Goal: Task Accomplishment & Management: Manage account settings

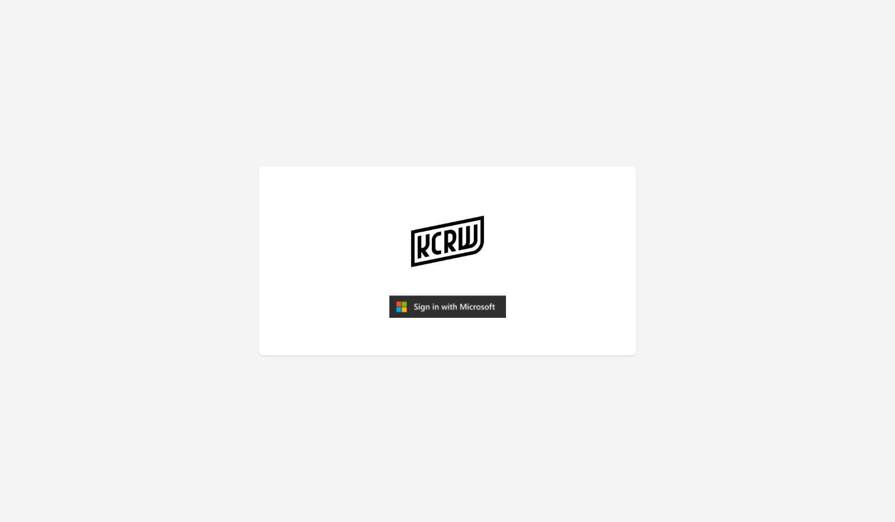
click at [455, 307] on img "submit" at bounding box center [447, 306] width 117 height 22
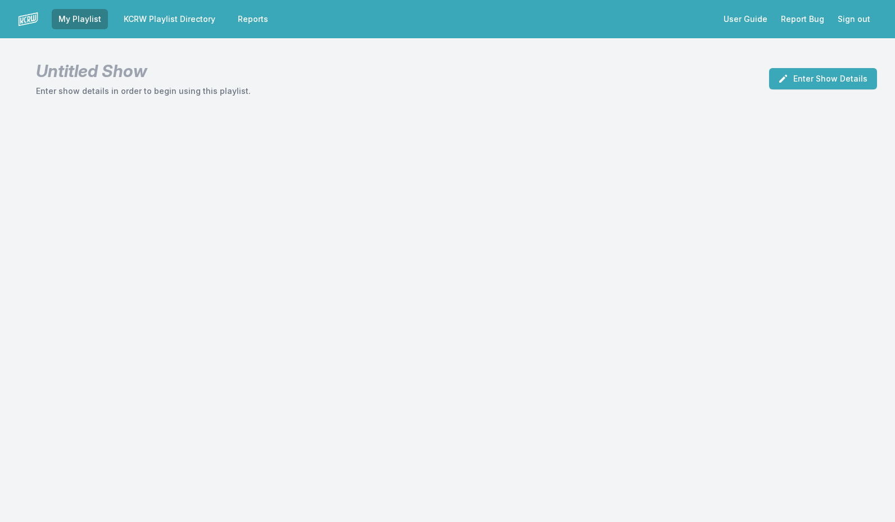
click at [193, 19] on link "KCRW Playlist Directory" at bounding box center [169, 19] width 105 height 20
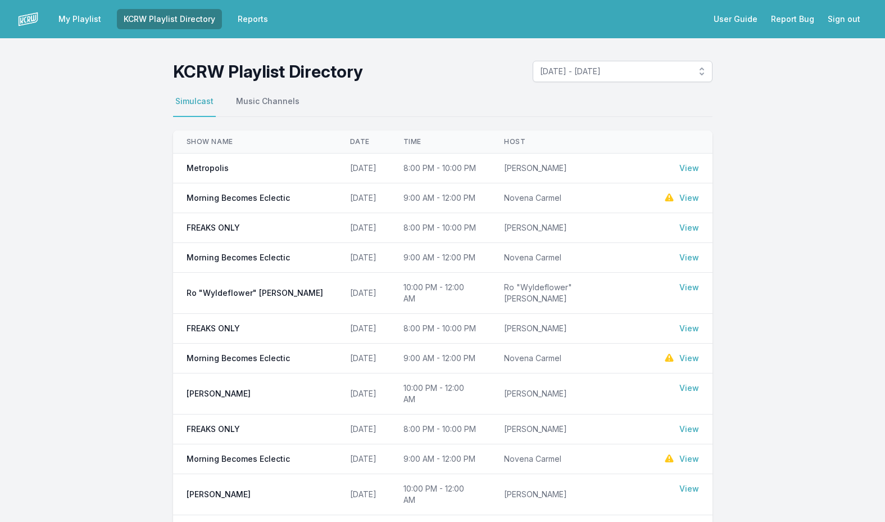
click at [691, 197] on link "View" at bounding box center [690, 197] width 20 height 11
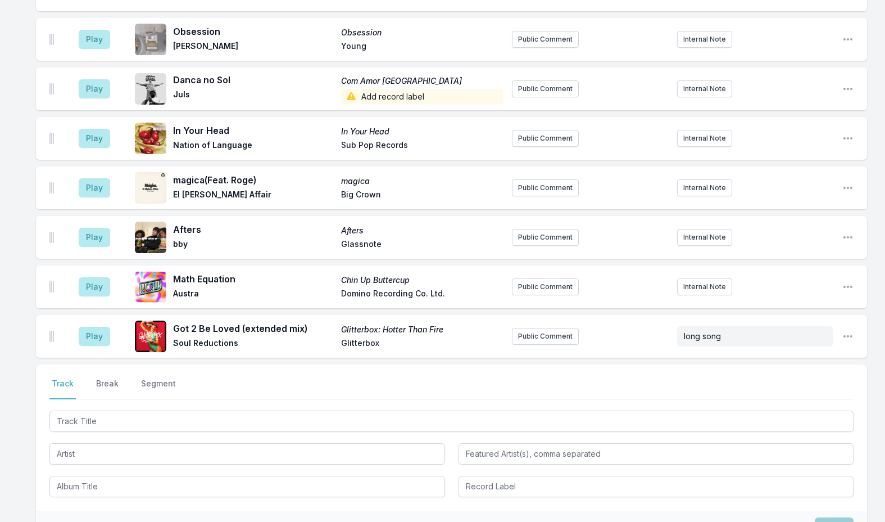
scroll to position [899, 0]
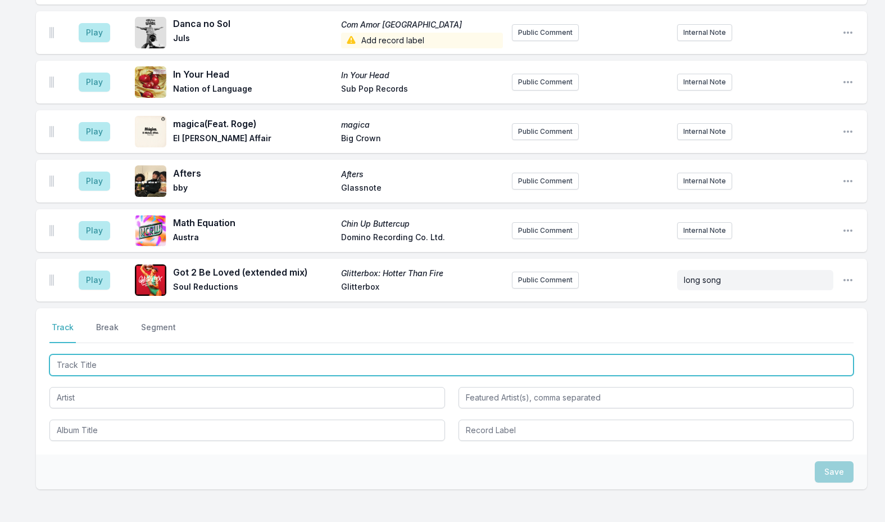
click at [104, 354] on input "Track Title" at bounding box center [451, 364] width 804 height 21
click at [136, 354] on input "Track Title" at bounding box center [451, 364] width 804 height 21
paste input "A Lesson in [GEOGRAPHIC_DATA]"
type input "A Lesson in [GEOGRAPHIC_DATA]"
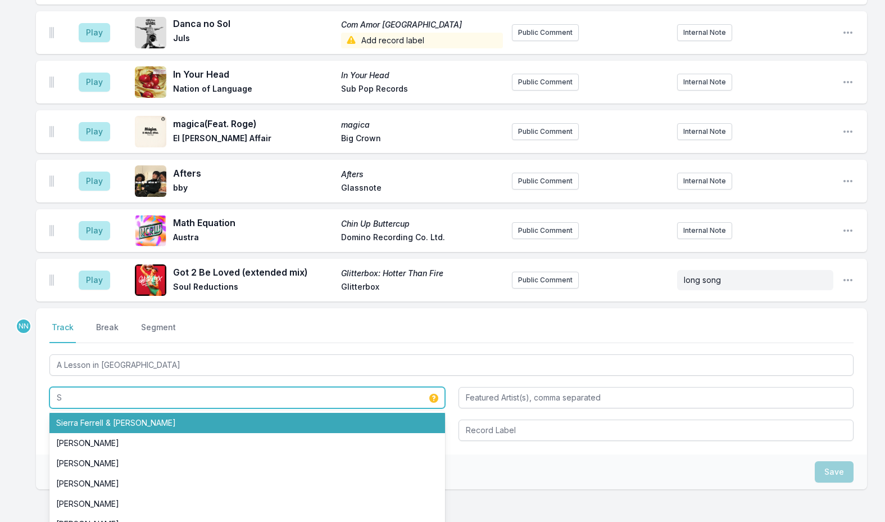
click at [142, 413] on li "Sierra Ferrell & [PERSON_NAME]" at bounding box center [247, 423] width 396 height 20
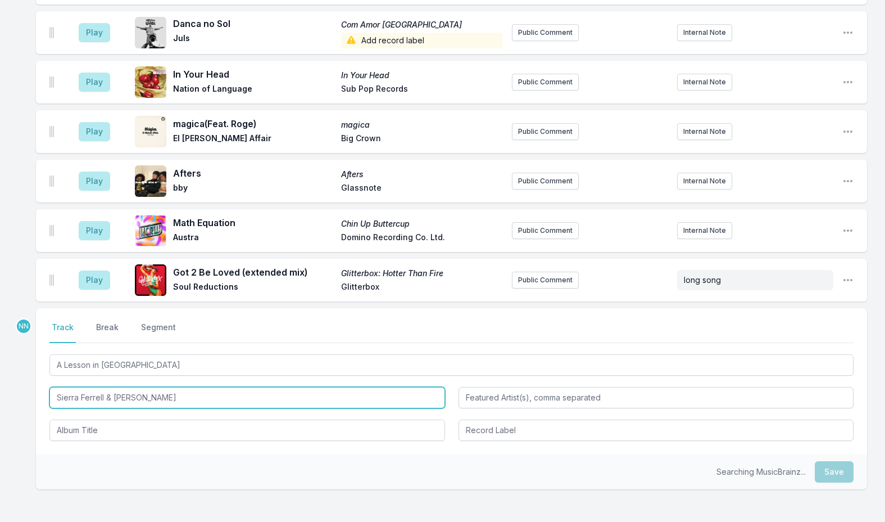
type input "Sierra Ferrell & [PERSON_NAME]"
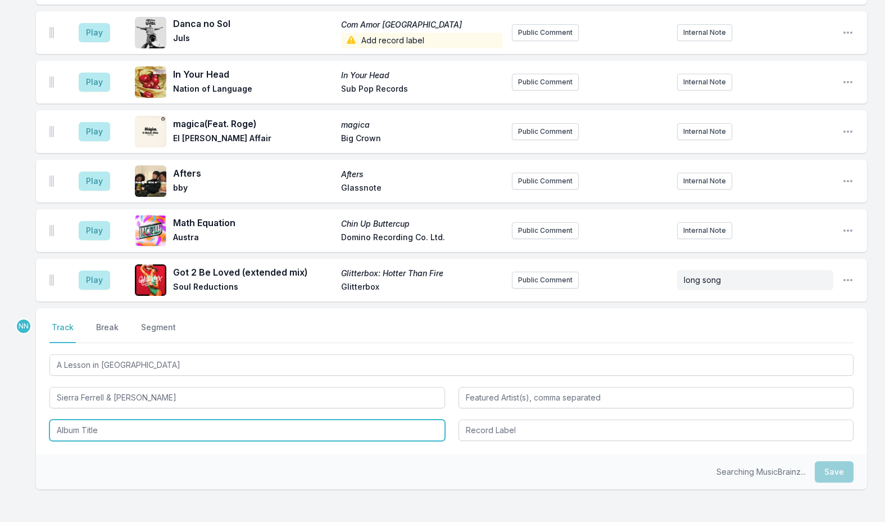
click at [97, 419] on input "Album Title" at bounding box center [247, 429] width 396 height 21
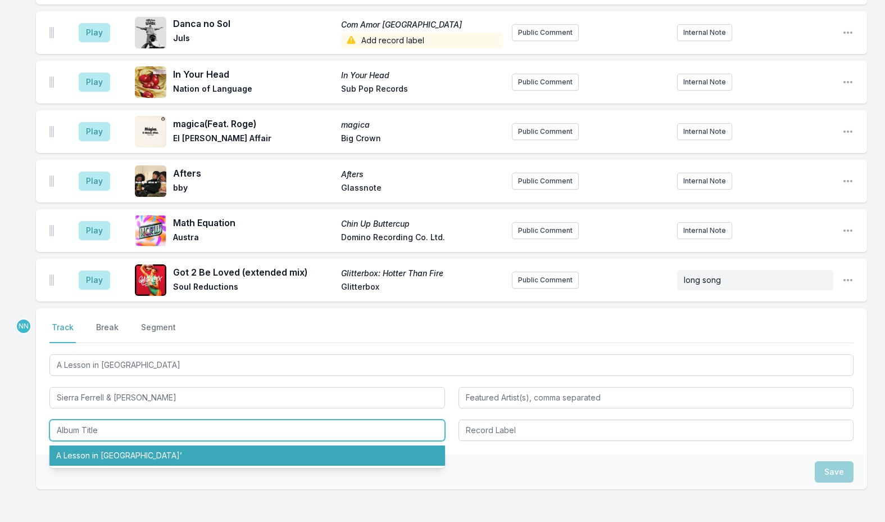
click at [99, 445] on li "A Lesson in [GEOGRAPHIC_DATA]’" at bounding box center [247, 455] width 396 height 20
type input "A Lesson in [GEOGRAPHIC_DATA]’"
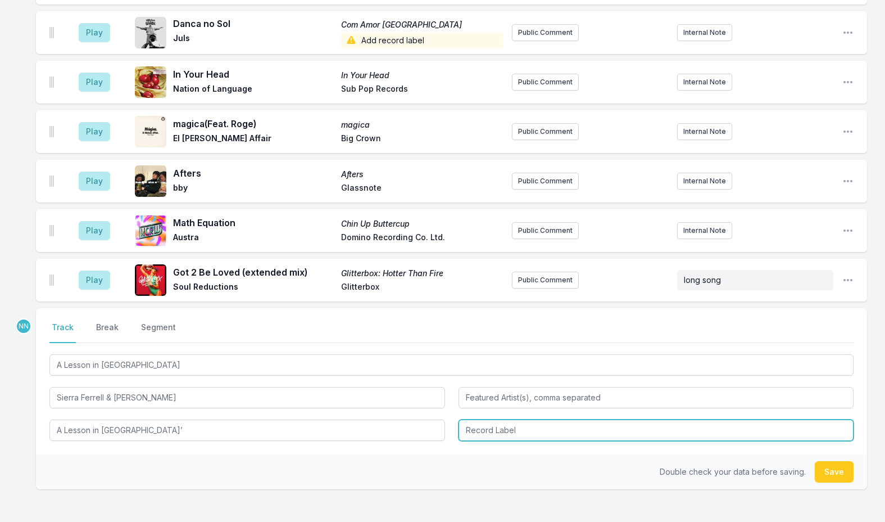
click at [483, 419] on input "Record Label" at bounding box center [657, 429] width 396 height 21
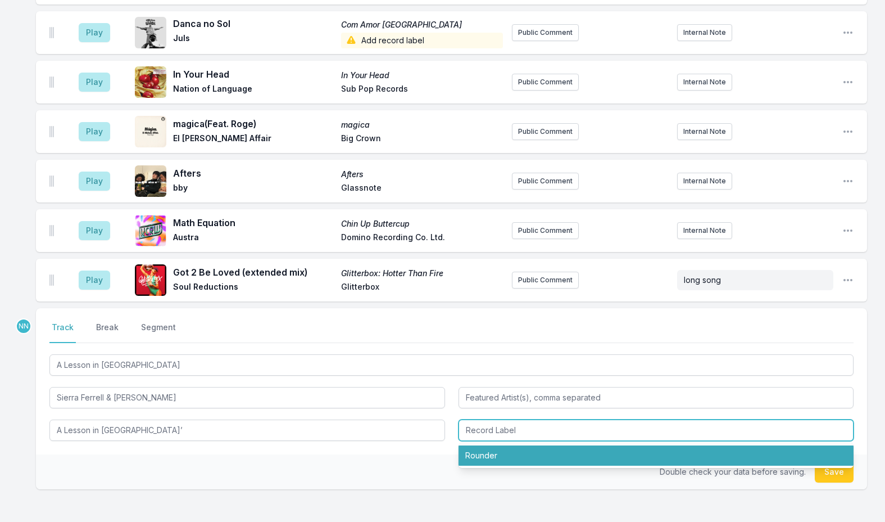
click at [483, 445] on li "Rounder" at bounding box center [657, 455] width 396 height 20
type input "Rounder"
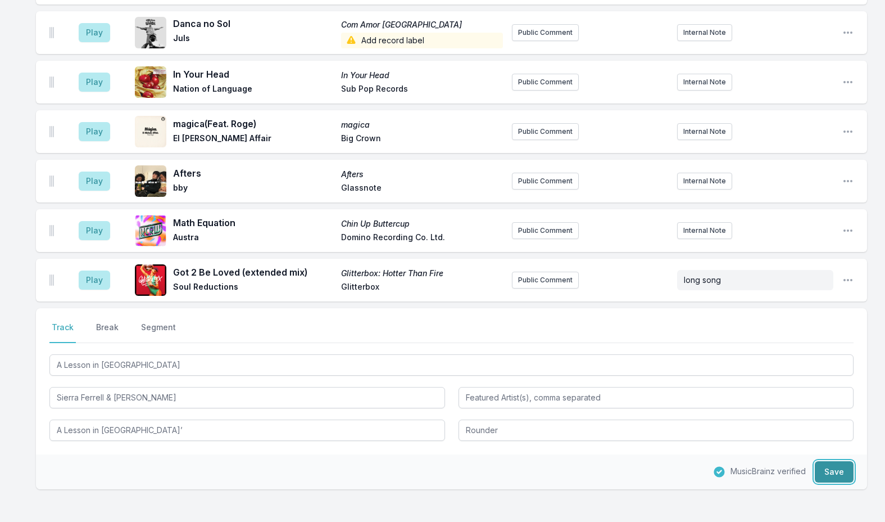
click at [835, 461] on button "Save" at bounding box center [834, 471] width 39 height 21
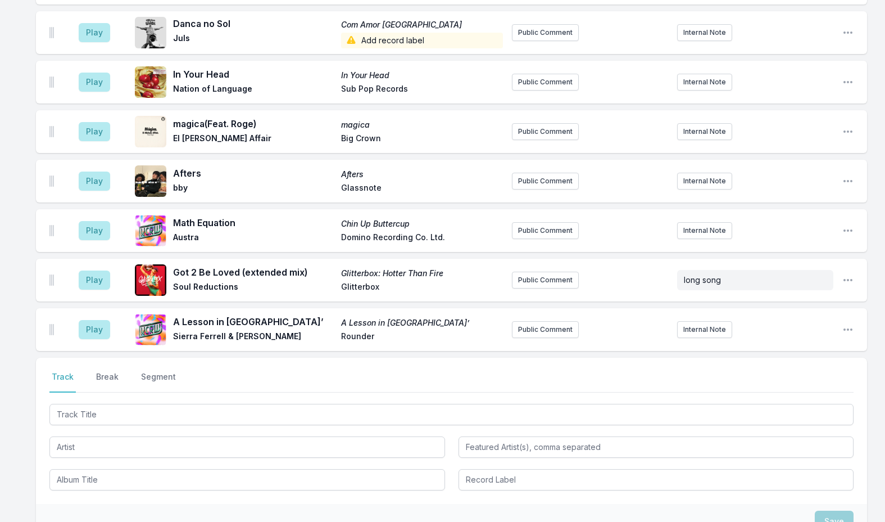
scroll to position [949, 0]
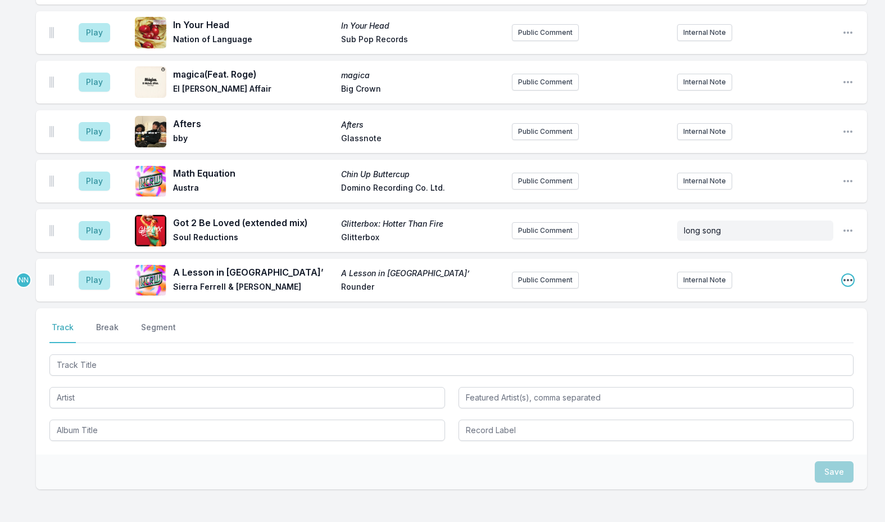
click at [844, 274] on icon "Open playlist item options" at bounding box center [847, 279] width 11 height 11
click at [803, 296] on button "Edit Timestamp" at bounding box center [791, 302] width 126 height 20
click at [802, 308] on div "Select a tab Track Break Segment Track Break Segment" at bounding box center [451, 381] width 831 height 146
click at [841, 261] on div "Play A Lesson in Leavin’ A Lesson in Leavin’ [PERSON_NAME] & [PERSON_NAME] Roun…" at bounding box center [451, 280] width 831 height 43
click at [845, 274] on icon "Open playlist item options" at bounding box center [847, 279] width 11 height 11
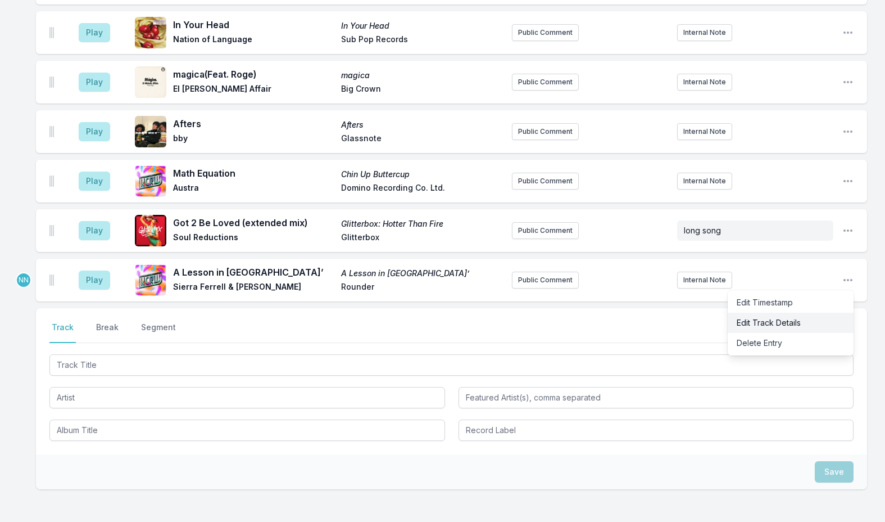
click at [791, 312] on button "Edit Track Details" at bounding box center [791, 322] width 126 height 20
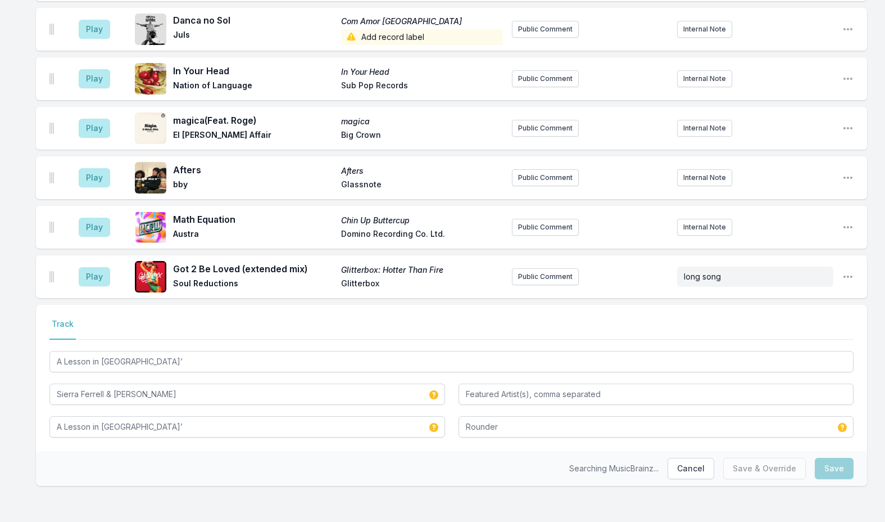
scroll to position [887, 0]
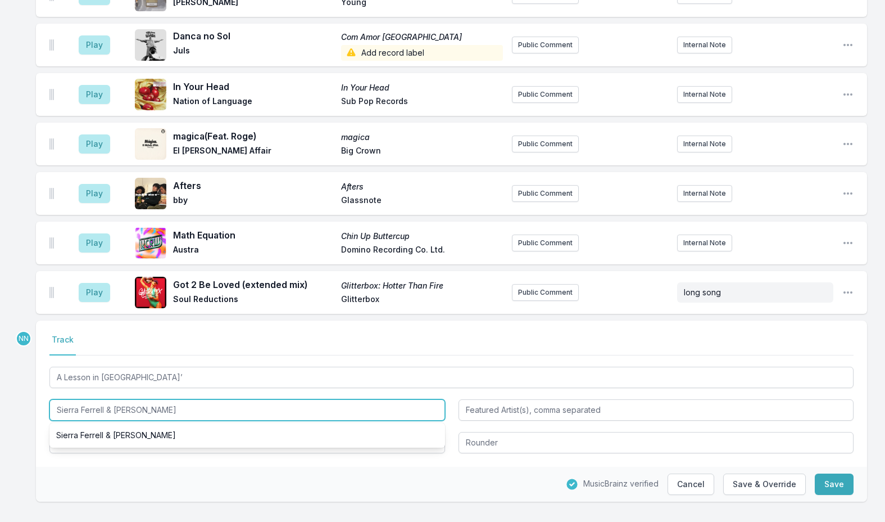
drag, startPoint x: 107, startPoint y: 388, endPoint x: 200, endPoint y: 396, distance: 92.5
click at [200, 399] on input "Sierra Ferrell & [PERSON_NAME]" at bounding box center [247, 409] width 396 height 21
type input "[PERSON_NAME]"
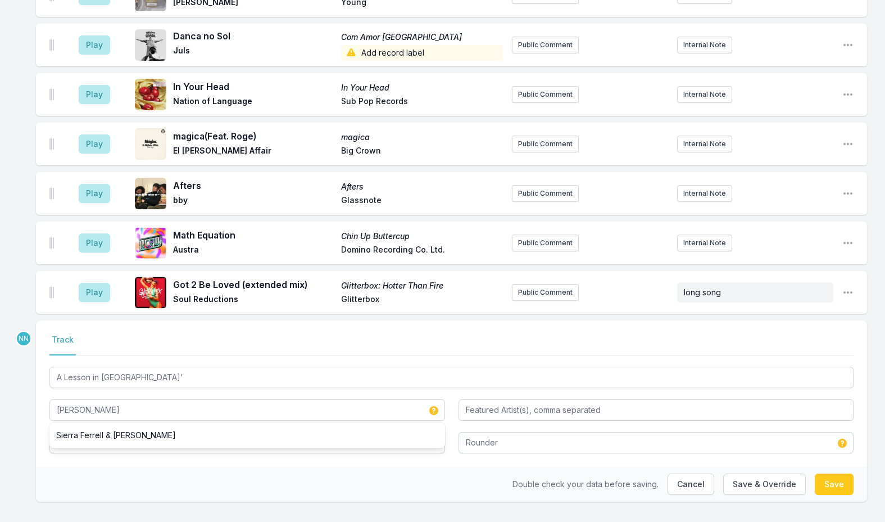
click at [474, 406] on div "A Lesson in Leavin’ Sierra [PERSON_NAME] [PERSON_NAME] & [PERSON_NAME] A Lesson…" at bounding box center [451, 408] width 804 height 89
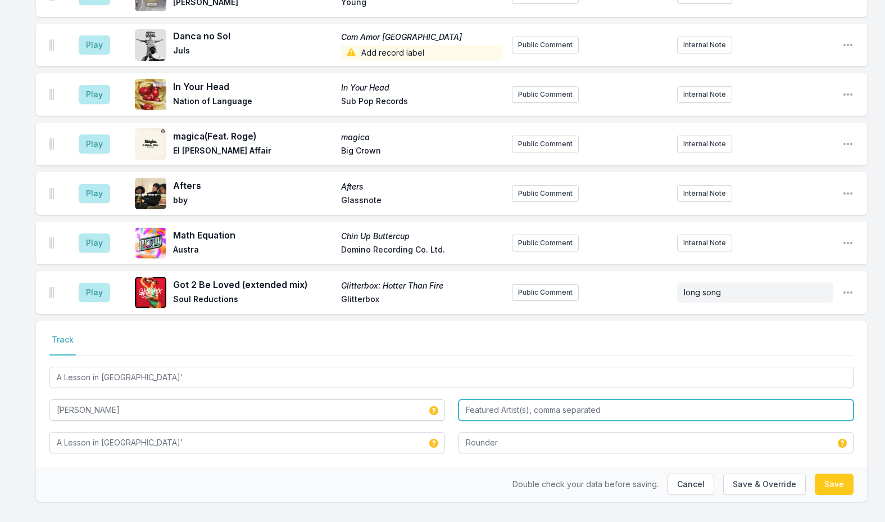
click at [472, 399] on input "Featured Artist(s), comma separated" at bounding box center [657, 409] width 396 height 21
paste input "& [PERSON_NAME]"
drag, startPoint x: 472, startPoint y: 393, endPoint x: 417, endPoint y: 393, distance: 55.1
click at [417, 393] on div "A Lesson in Leavin’ [PERSON_NAME] & [PERSON_NAME] A Lesson in Leavin’ Rounder" at bounding box center [451, 408] width 804 height 89
type input "[PERSON_NAME]"
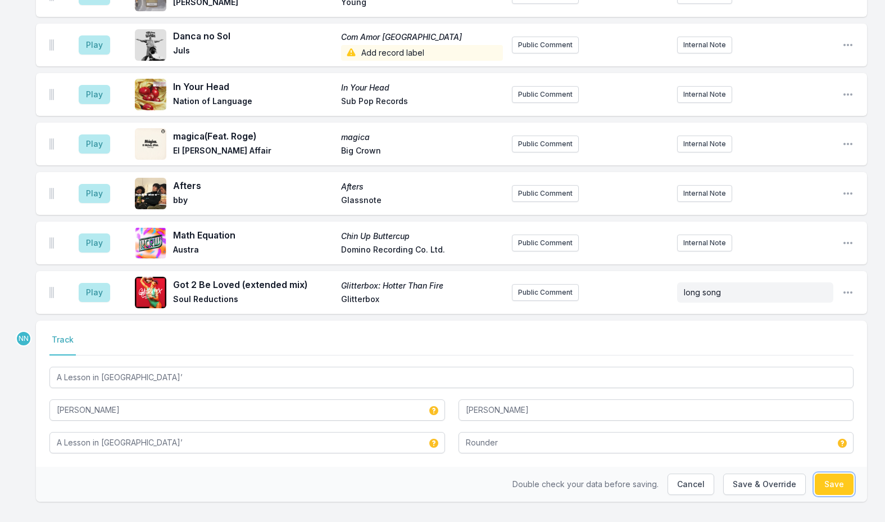
click at [821, 473] on button "Save" at bounding box center [834, 483] width 39 height 21
type input "Sierra Ferrell & [PERSON_NAME]"
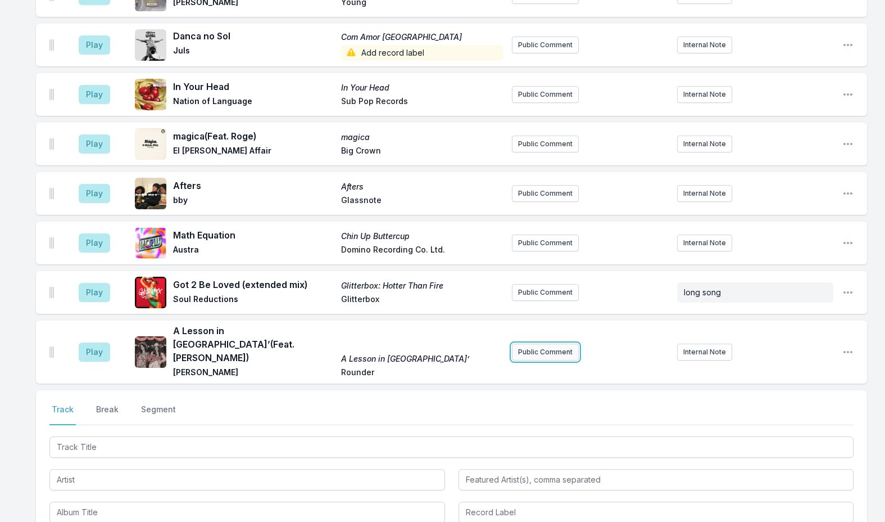
click at [556, 343] on button "Public Comment" at bounding box center [545, 351] width 67 height 17
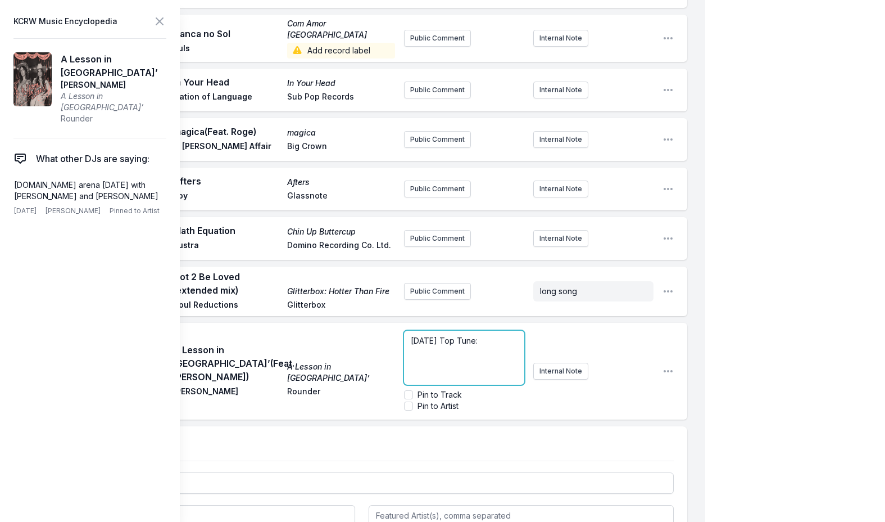
click at [490, 335] on p "[DATE] Top Tune:" at bounding box center [464, 340] width 107 height 11
drag, startPoint x: 477, startPoint y: 307, endPoint x: 339, endPoint y: 309, distance: 138.3
click at [339, 323] on div "Play A Lesson in Leavin’ (Feat. [PERSON_NAME]) A Lesson in Leavin’ Sierra Ferre…" at bounding box center [361, 371] width 651 height 97
drag, startPoint x: 479, startPoint y: 307, endPoint x: 337, endPoint y: 307, distance: 142.2
click at [337, 323] on div "Play A Lesson in Leavin’ (Feat. [PERSON_NAME]) A Lesson in Leavin’ Sierra Ferre…" at bounding box center [361, 371] width 651 height 97
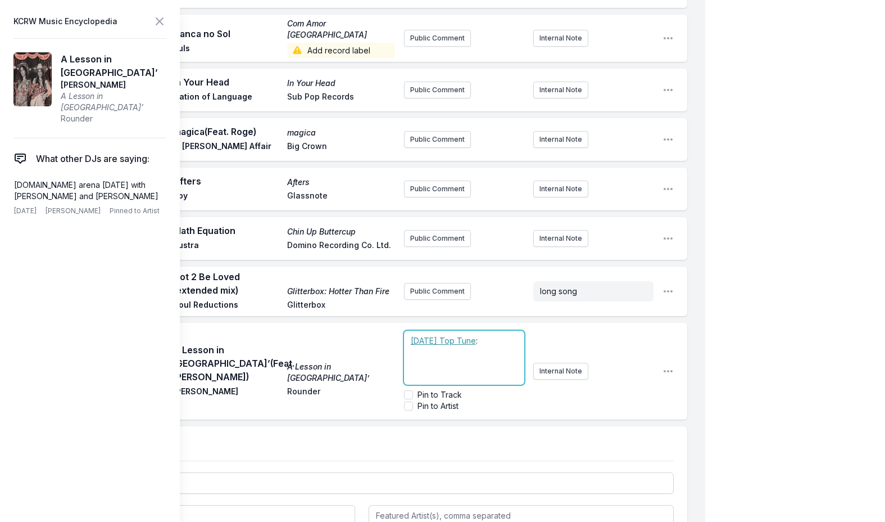
click at [496, 335] on p "﻿ [DATE] Top Tune :" at bounding box center [464, 340] width 107 height 11
click at [162, 17] on icon at bounding box center [159, 21] width 13 height 13
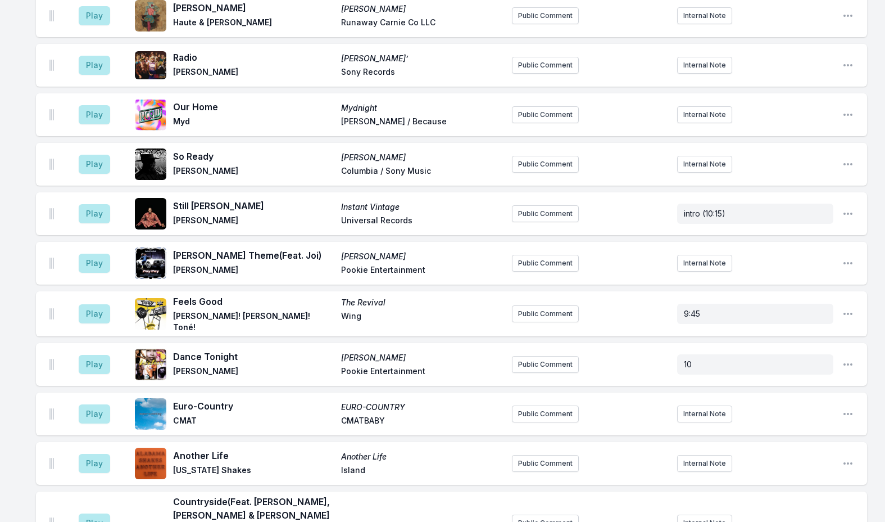
scroll to position [0, 0]
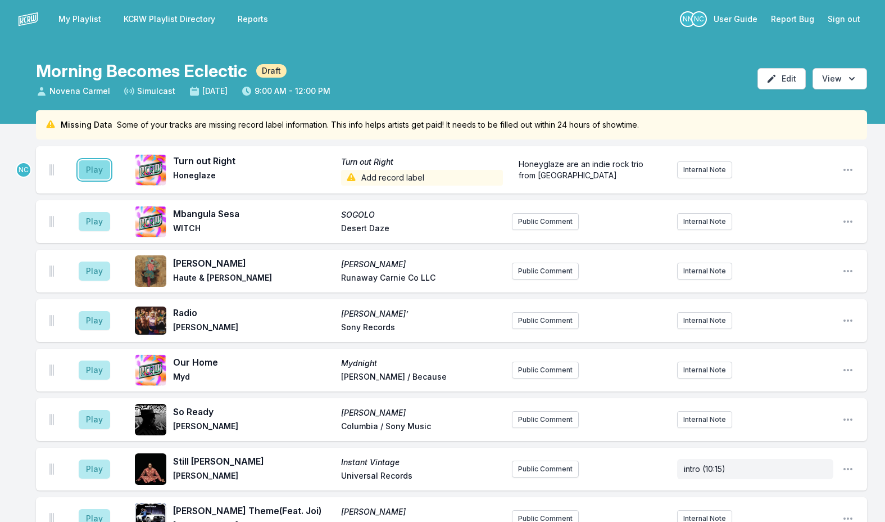
click at [97, 166] on button "Play" at bounding box center [94, 169] width 31 height 19
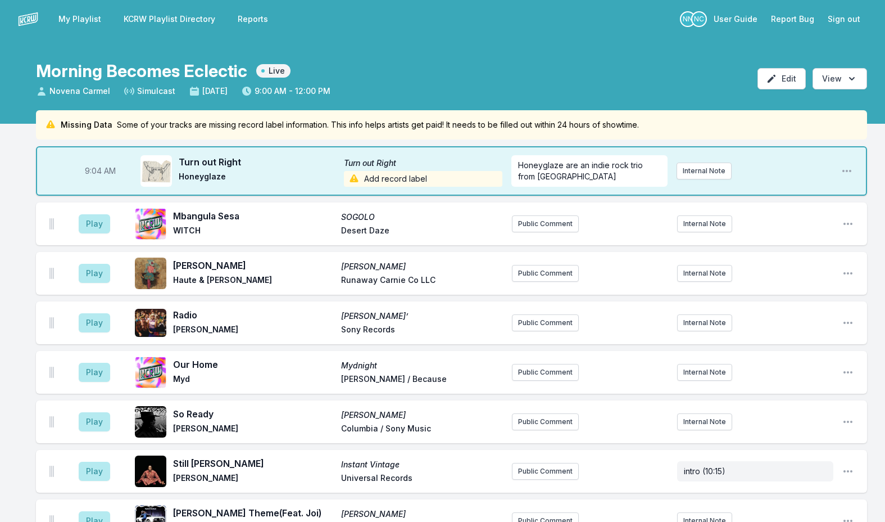
click at [369, 179] on span "Add record label" at bounding box center [423, 179] width 158 height 16
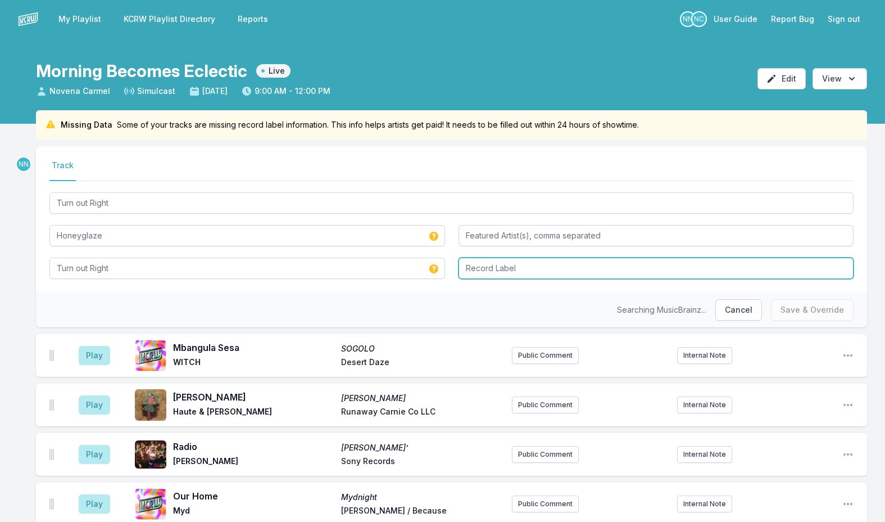
click at [471, 273] on input "Record Label" at bounding box center [657, 267] width 396 height 21
type input "Fat Possum"
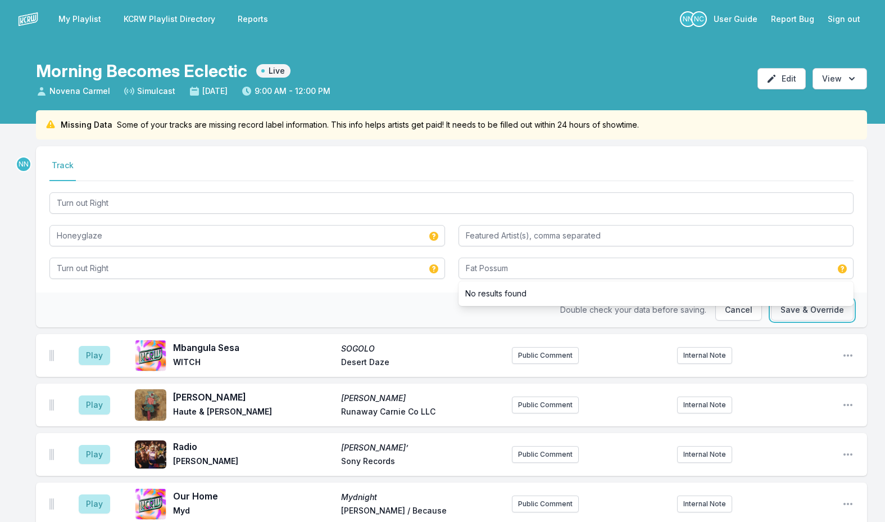
click at [787, 310] on button "Save & Override" at bounding box center [812, 309] width 83 height 21
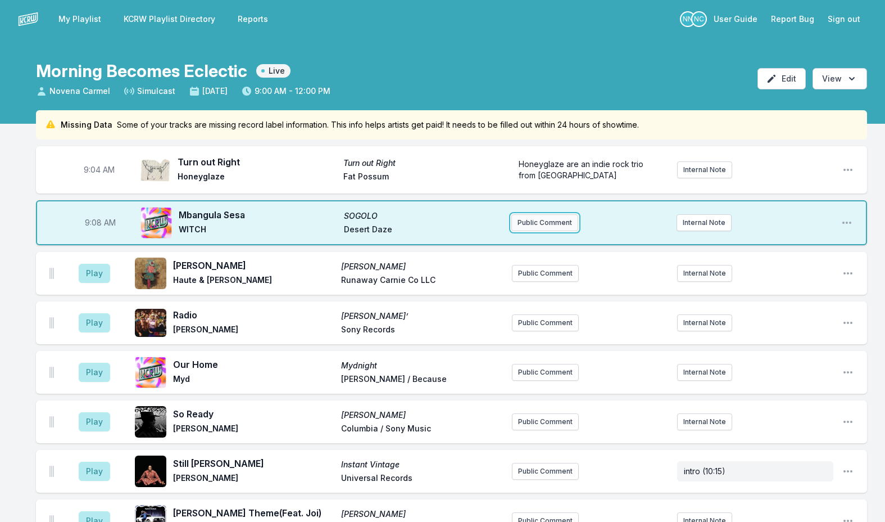
click at [524, 220] on button "Public Comment" at bounding box center [544, 222] width 67 height 17
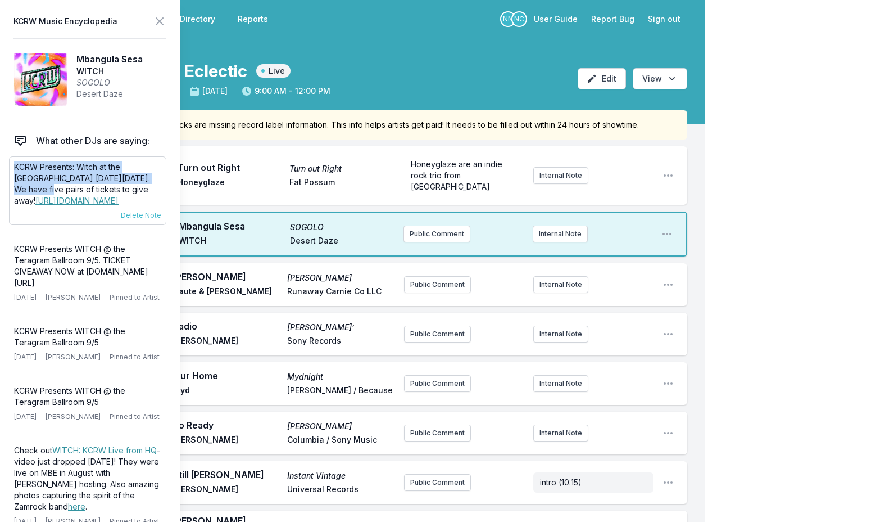
drag, startPoint x: 12, startPoint y: 167, endPoint x: 139, endPoint y: 177, distance: 127.4
click at [139, 177] on div "KCRW Presents: Witch at the [GEOGRAPHIC_DATA] [DATE][DATE]. We have five pairs …" at bounding box center [87, 190] width 157 height 69
copy p "KCRW Presents: Witch at the [GEOGRAPHIC_DATA] [DATE][DATE]."
click at [151, 24] on header "KCRW Music Encyclopedia" at bounding box center [89, 21] width 153 height 16
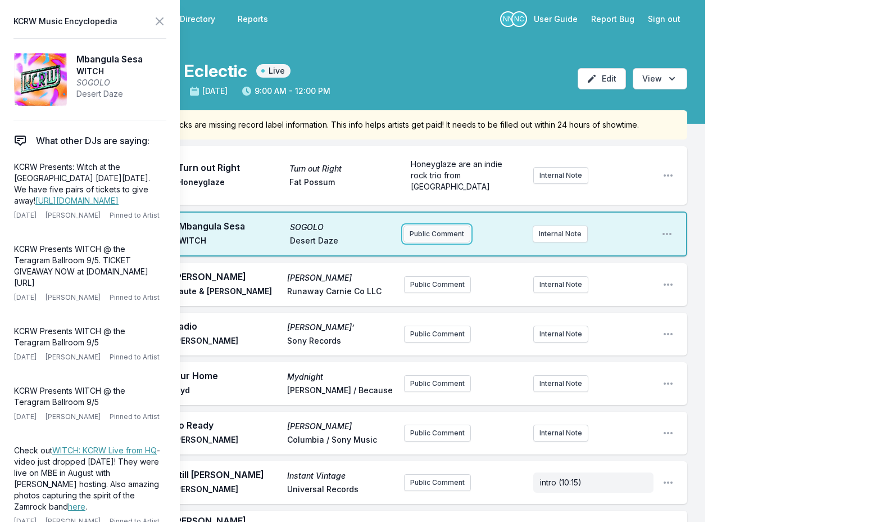
click at [425, 225] on button "Public Comment" at bounding box center [437, 233] width 67 height 17
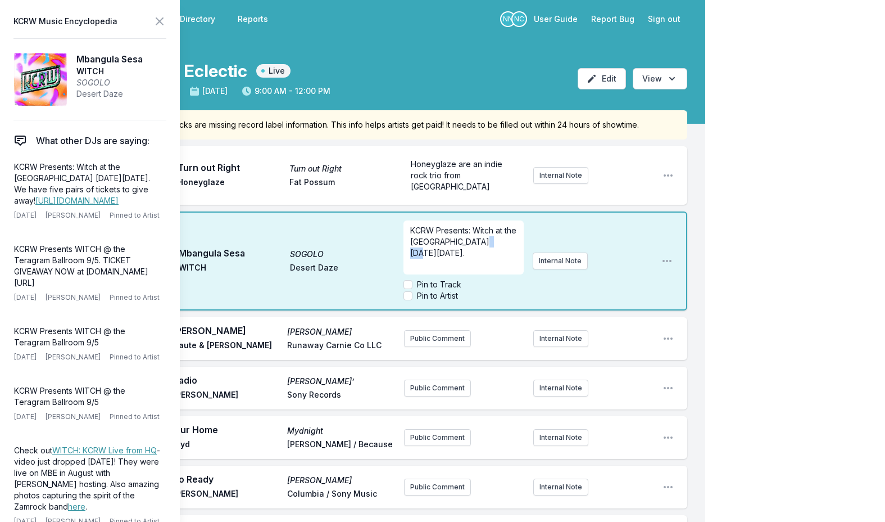
drag, startPoint x: 481, startPoint y: 234, endPoint x: 500, endPoint y: 233, distance: 19.2
click at [500, 233] on p "KCRW Presents: Witch at the [GEOGRAPHIC_DATA] [DATE][DATE]." at bounding box center [463, 242] width 106 height 34
click at [154, 21] on icon at bounding box center [159, 21] width 13 height 13
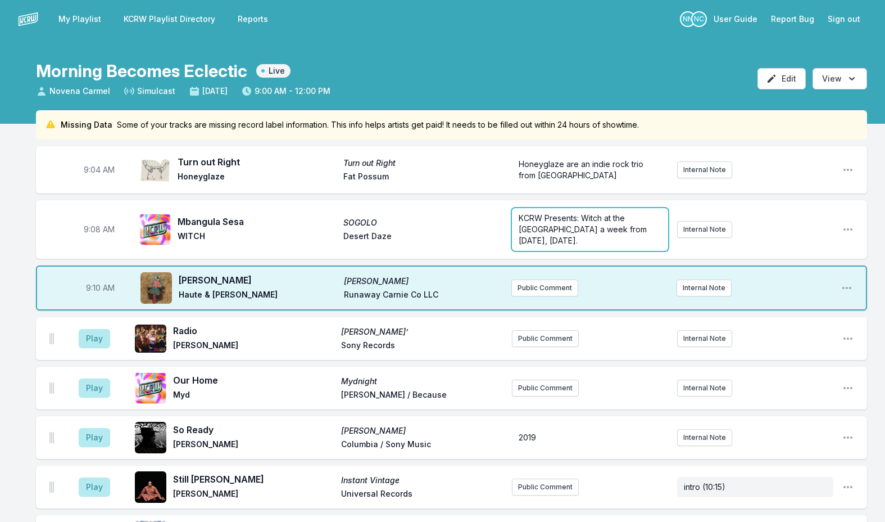
click at [610, 235] on p "KCRW Presents: Witch at the [GEOGRAPHIC_DATA] a week from [DATE], [DATE]." at bounding box center [590, 229] width 143 height 34
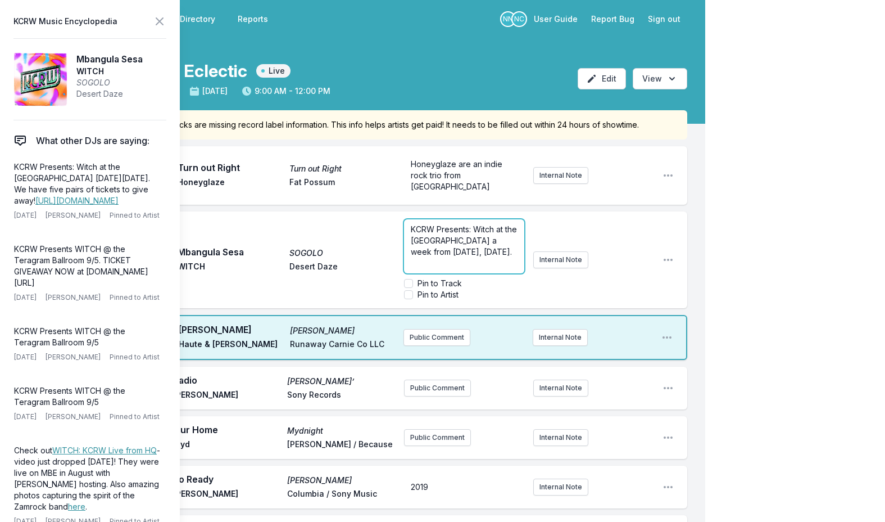
click at [459, 250] on span "KCRW Presents: Witch at the [GEOGRAPHIC_DATA] a week from [DATE], [DATE]." at bounding box center [465, 240] width 108 height 32
click at [160, 19] on icon at bounding box center [159, 21] width 13 height 13
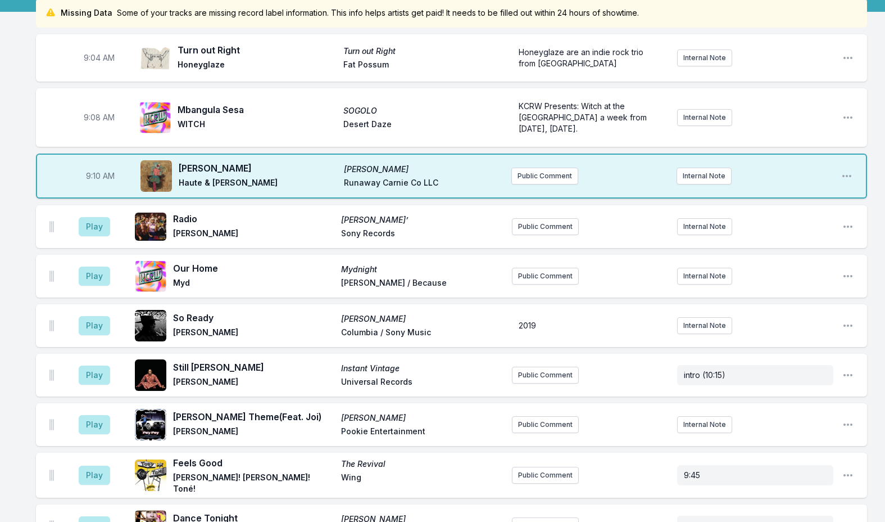
scroll to position [112, 0]
click at [95, 328] on button "Play" at bounding box center [94, 324] width 31 height 19
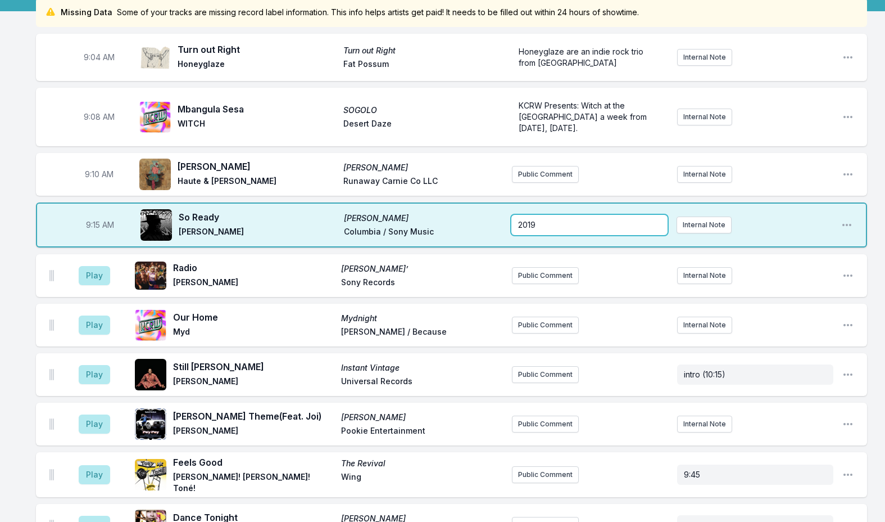
click at [518, 224] on div "2019" at bounding box center [589, 225] width 156 height 20
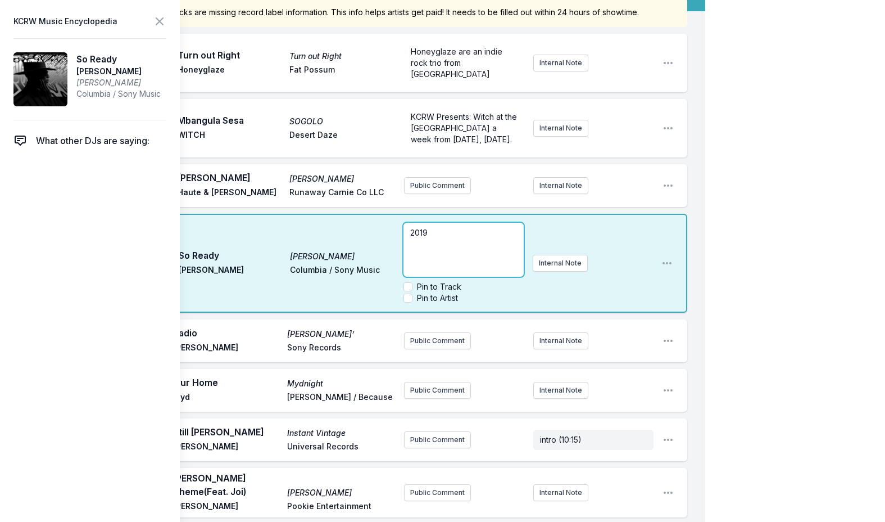
click at [491, 231] on p "2019" at bounding box center [463, 232] width 106 height 11
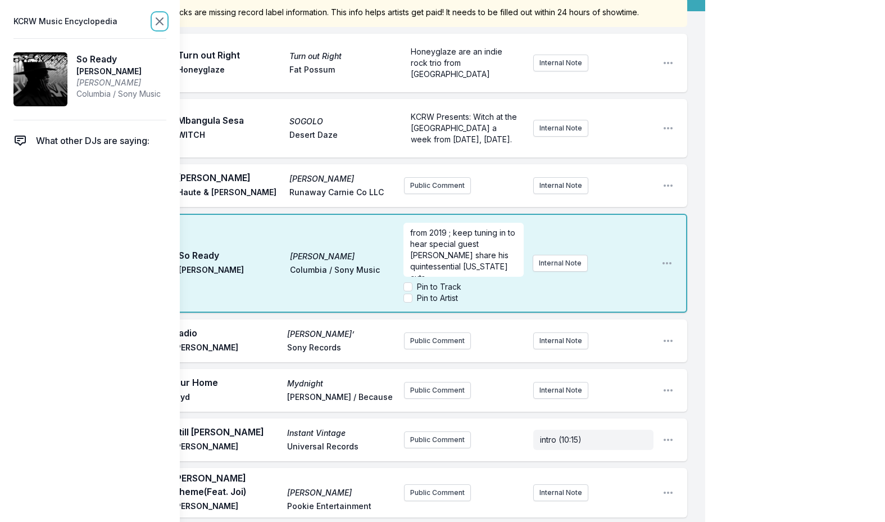
click at [164, 22] on icon at bounding box center [159, 21] width 13 height 13
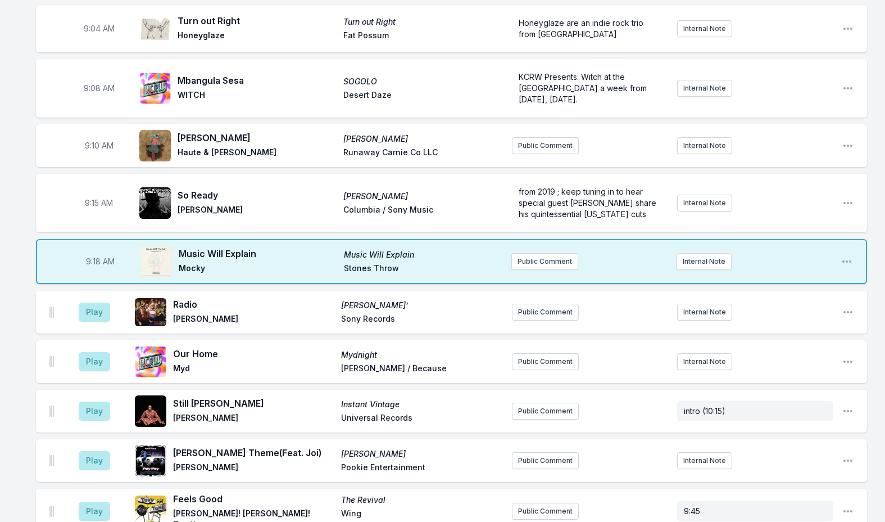
scroll to position [225, 0]
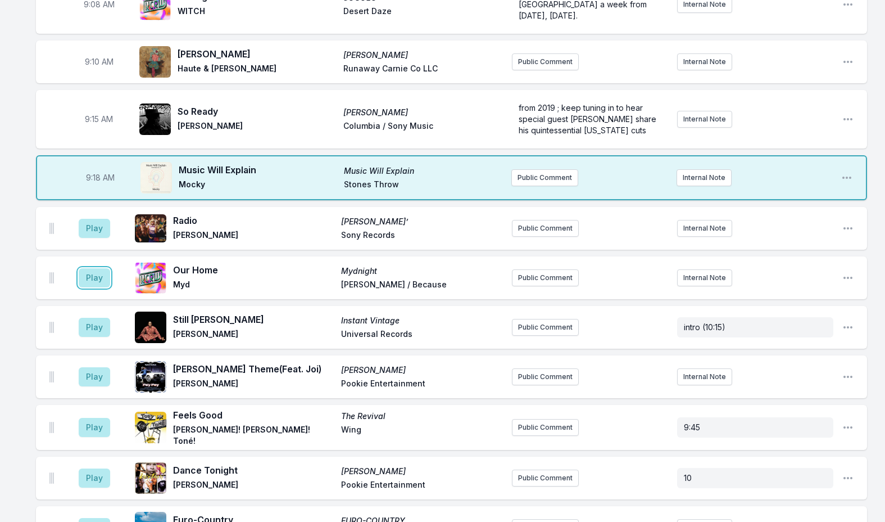
drag, startPoint x: 90, startPoint y: 276, endPoint x: 251, endPoint y: 277, distance: 161.3
click at [255, 280] on div "Play Our Home Mydnight Myd [PERSON_NAME] / Because Public Comment Internal Note…" at bounding box center [451, 277] width 831 height 43
click at [98, 277] on button "Play" at bounding box center [94, 277] width 31 height 19
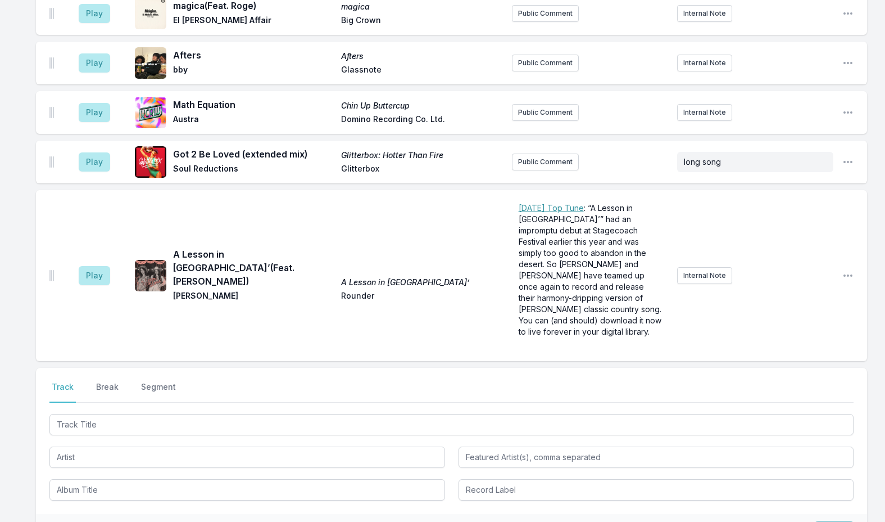
scroll to position [1213, 0]
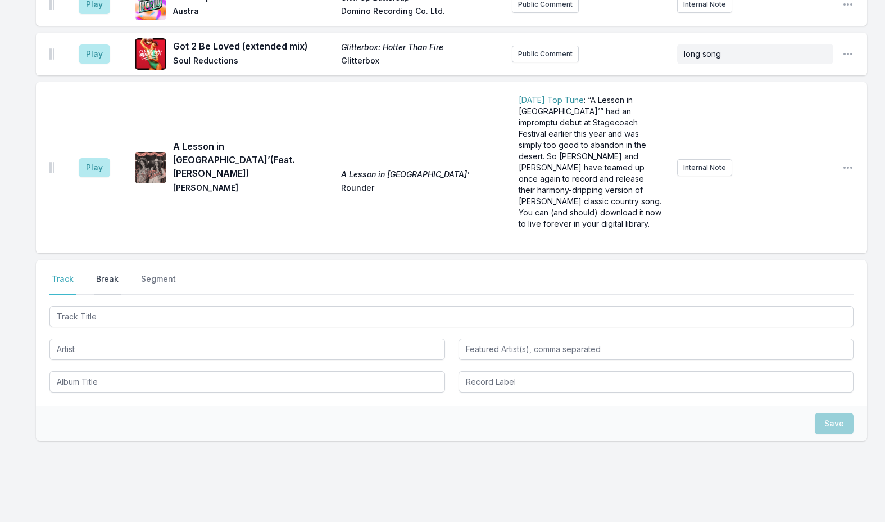
click at [112, 273] on button "Break" at bounding box center [107, 283] width 27 height 21
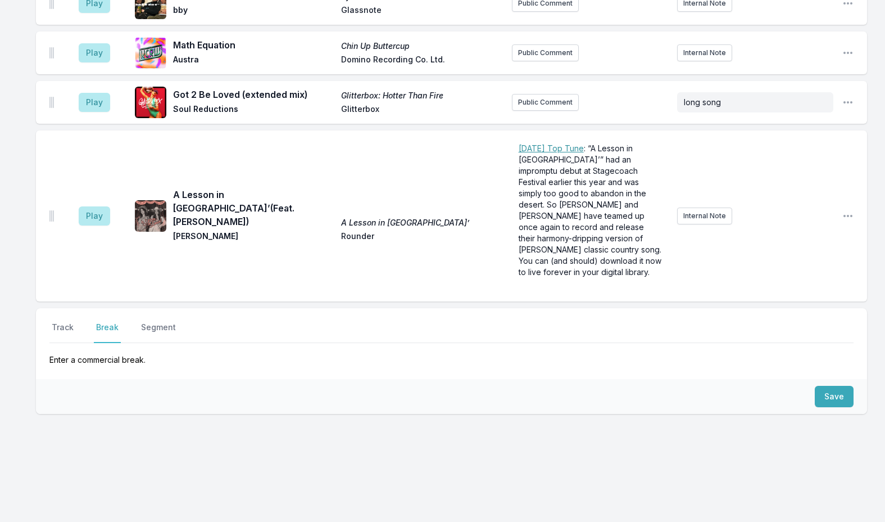
scroll to position [1138, 0]
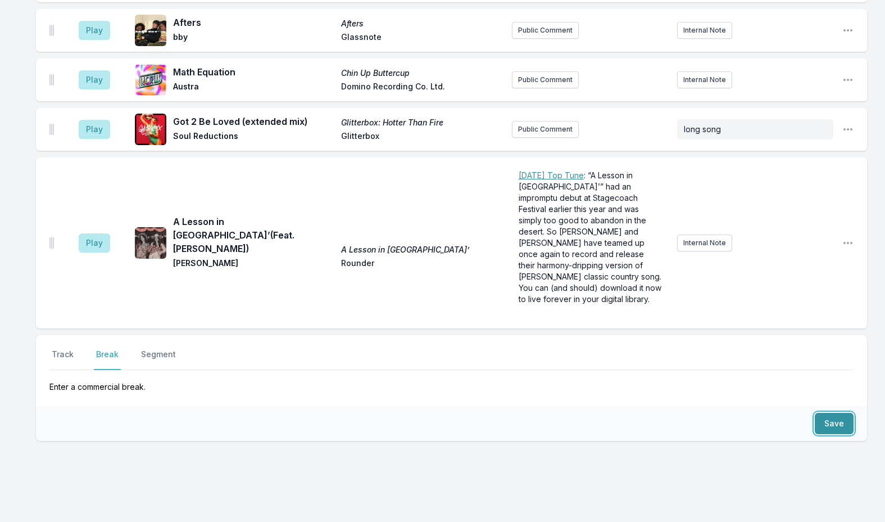
click at [820, 413] on button "Save" at bounding box center [834, 423] width 39 height 21
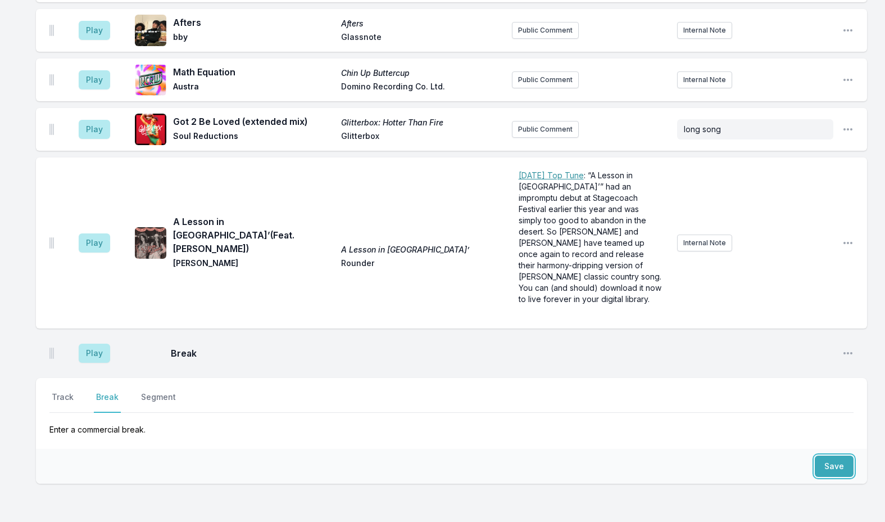
scroll to position [1180, 0]
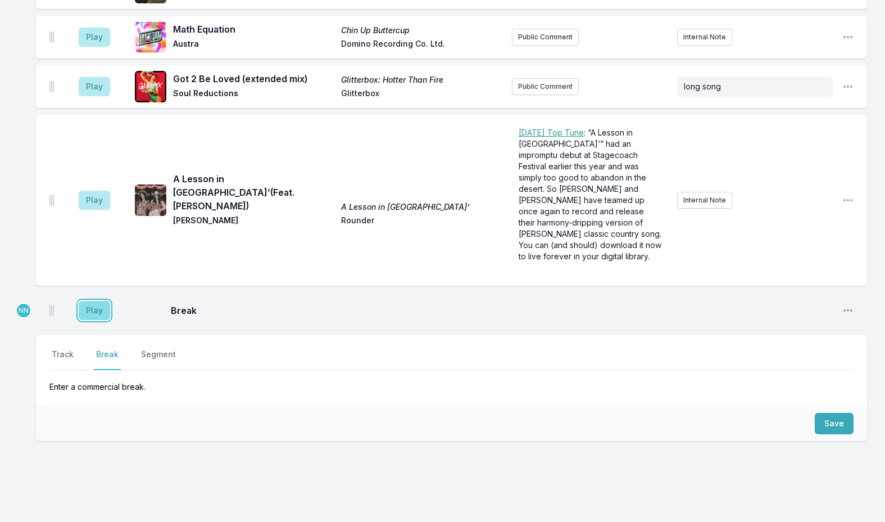
click at [94, 301] on button "Play" at bounding box center [94, 310] width 31 height 19
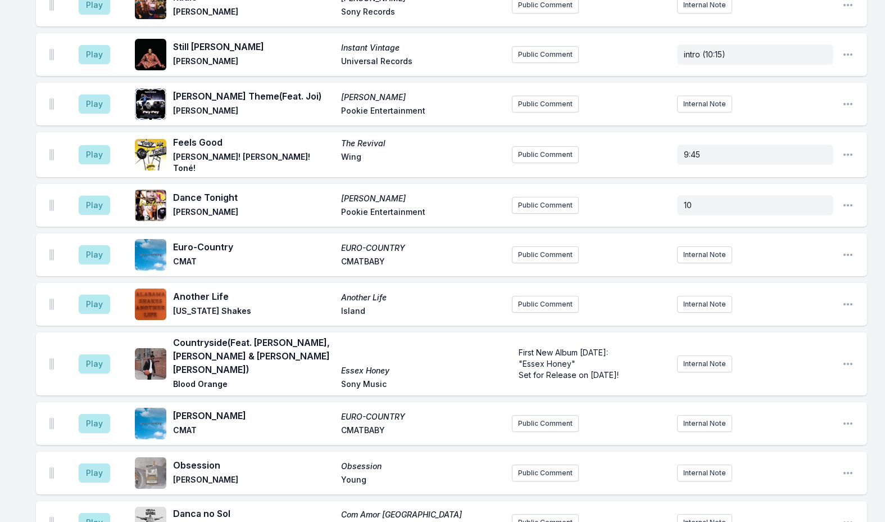
scroll to position [562, 0]
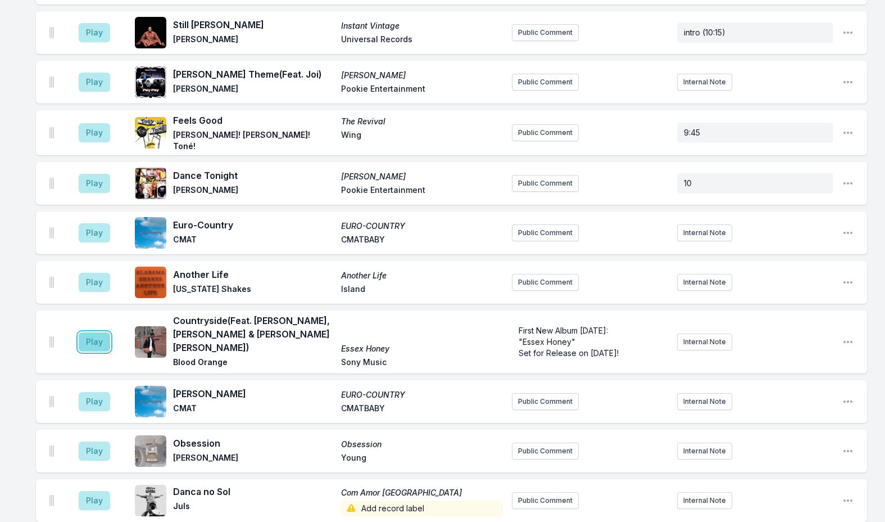
click at [81, 341] on button "Play" at bounding box center [94, 341] width 31 height 19
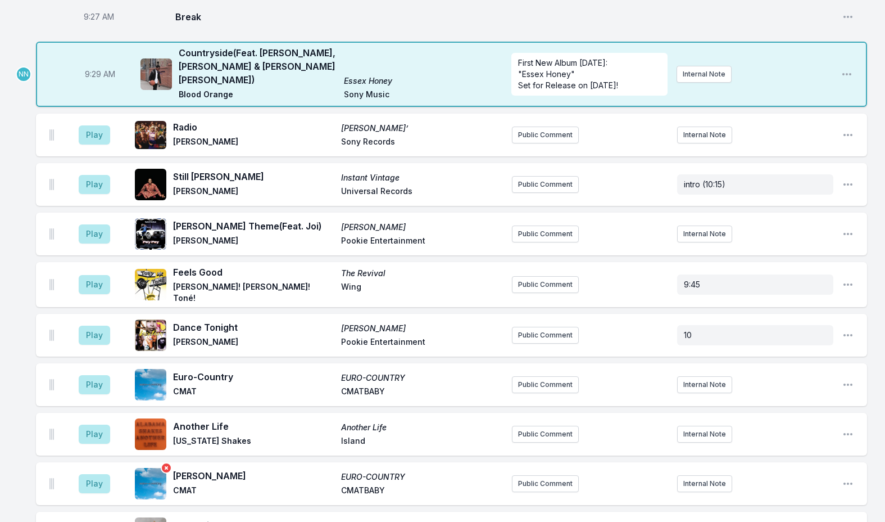
scroll to position [337, 0]
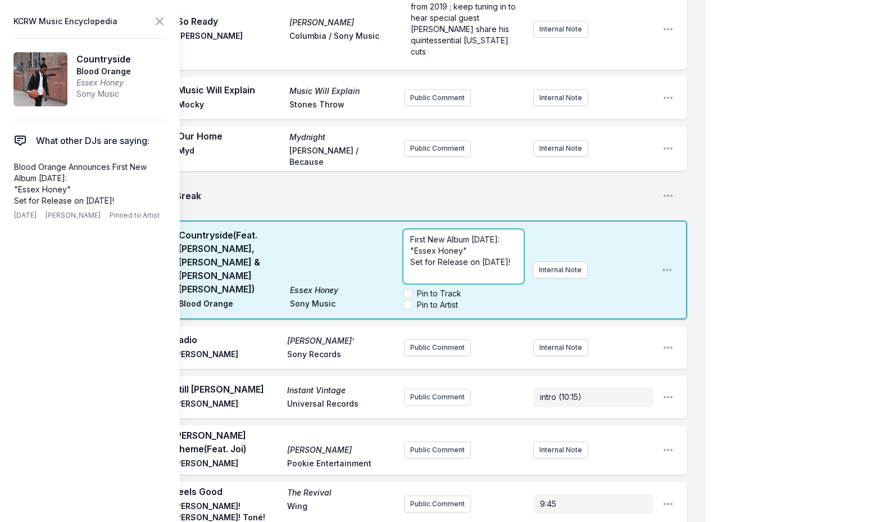
drag, startPoint x: 518, startPoint y: 225, endPoint x: 572, endPoint y: 265, distance: 67.4
click at [575, 265] on div "First New Album [DATE]: "Essex Honey" Set for Release on [DATE]! Pin to Track P…" at bounding box center [528, 270] width 249 height 90
click at [425, 257] on span "Set for Release on [DATE]!" at bounding box center [460, 262] width 100 height 10
drag, startPoint x: 407, startPoint y: 247, endPoint x: 454, endPoint y: 265, distance: 50.0
click at [454, 265] on div "First New Album [DATE]: "Essex Honey" Set for Release on [DATE]!" at bounding box center [464, 256] width 120 height 54
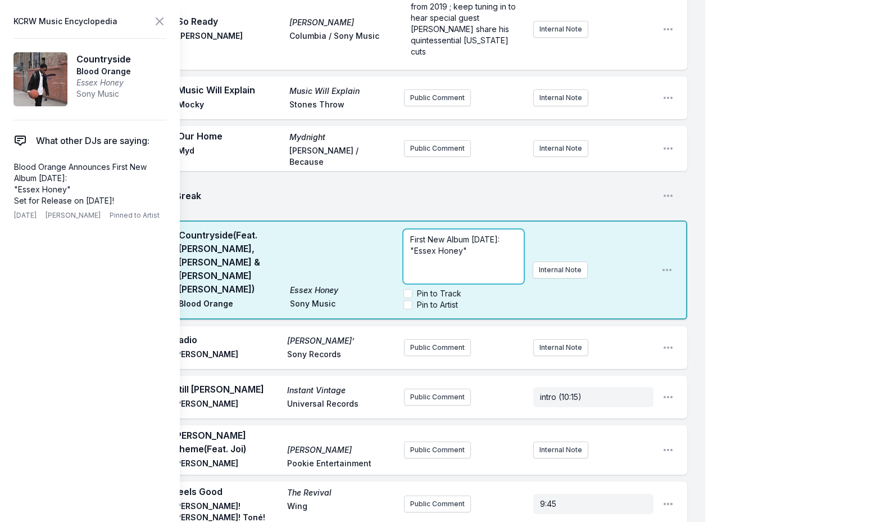
click at [479, 245] on p ""Essex Honey"" at bounding box center [463, 250] width 106 height 11
click at [163, 25] on icon at bounding box center [159, 21] width 7 height 7
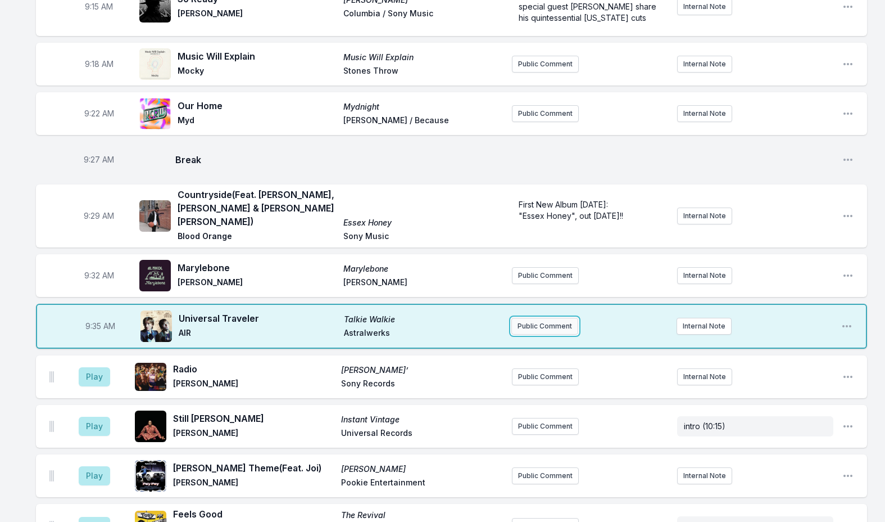
click at [536, 321] on button "Public Comment" at bounding box center [544, 326] width 67 height 17
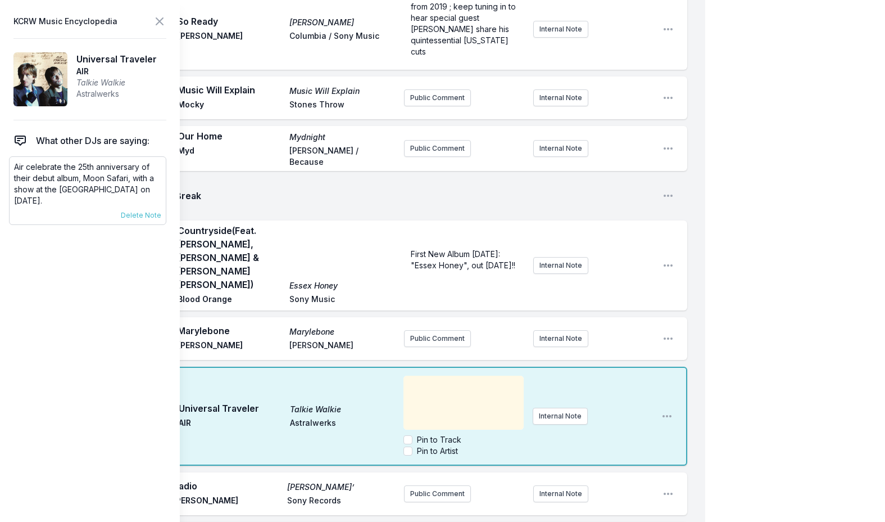
click at [48, 173] on p "Air celebrate the 25th anniversary of their debut album, Moon Safari, with a sh…" at bounding box center [87, 183] width 147 height 45
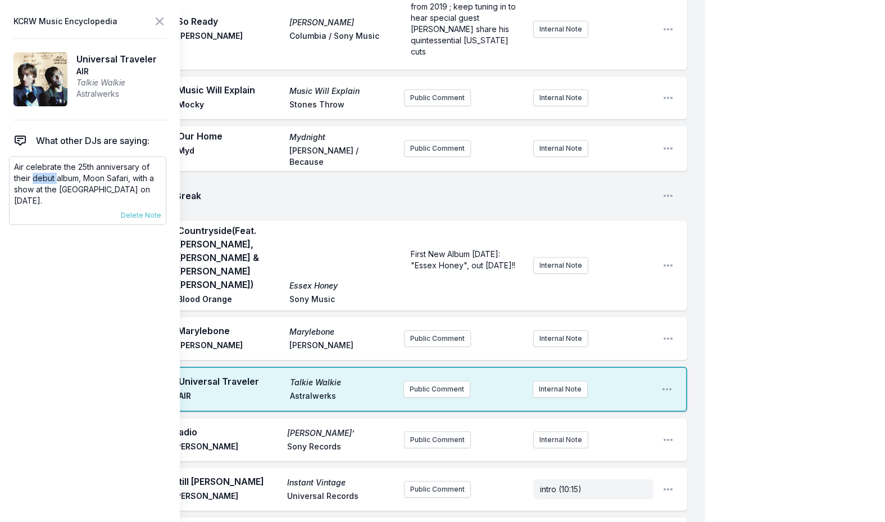
click at [48, 173] on p "Air celebrate the 25th anniversary of their debut album, Moon Safari, with a sh…" at bounding box center [87, 183] width 147 height 45
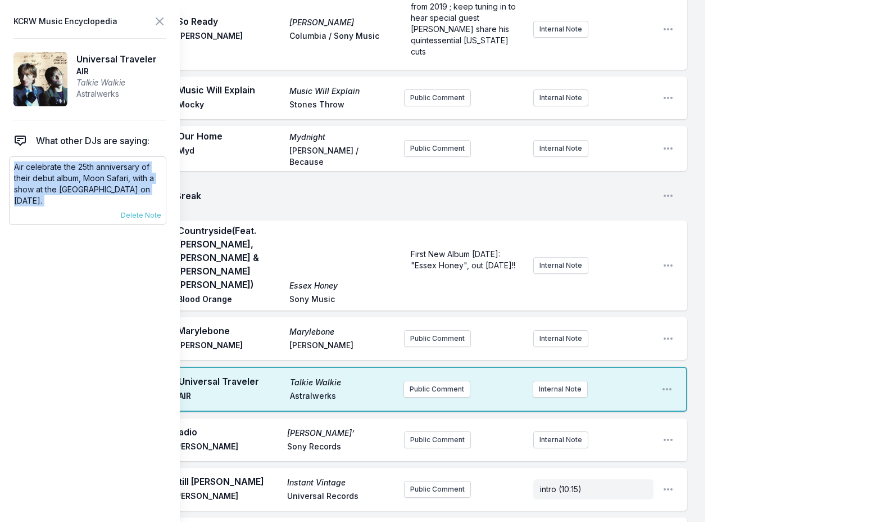
click at [48, 173] on p "Air celebrate the 25th anniversary of their debut album, Moon Safari, with a sh…" at bounding box center [87, 183] width 147 height 45
copy div "Air celebrate the 25th anniversary of their debut album, Moon Safari, with a sh…"
click at [158, 21] on icon at bounding box center [159, 21] width 13 height 13
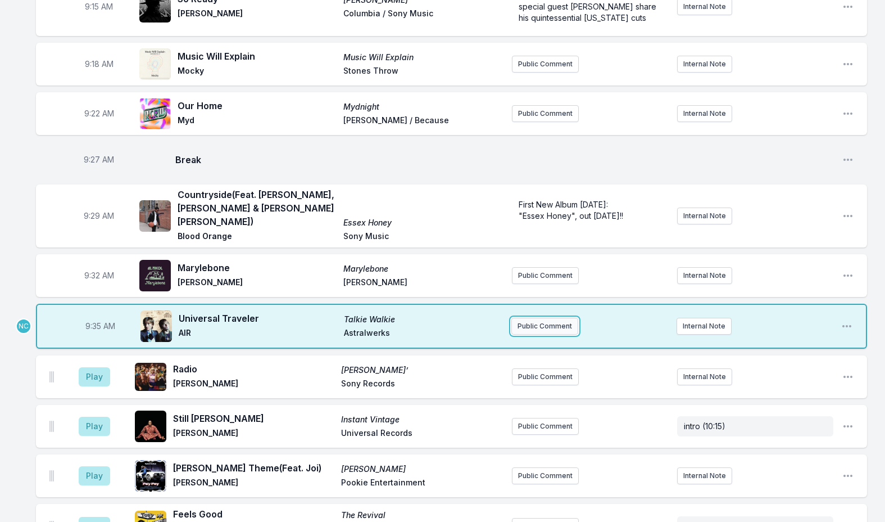
click at [533, 318] on button "Public Comment" at bounding box center [544, 326] width 67 height 17
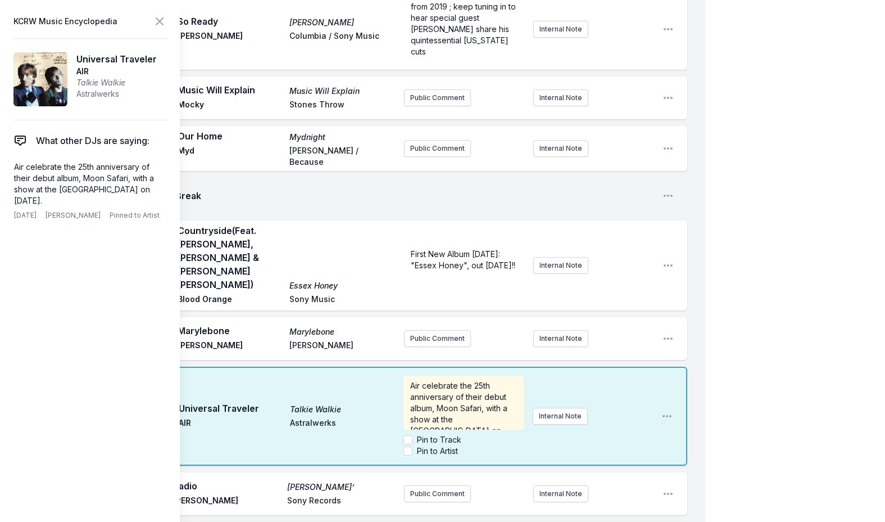
click at [410, 381] on span "Air celebrate the 25th anniversary of their debut album, Moon Safari, with a sh…" at bounding box center [459, 414] width 99 height 66
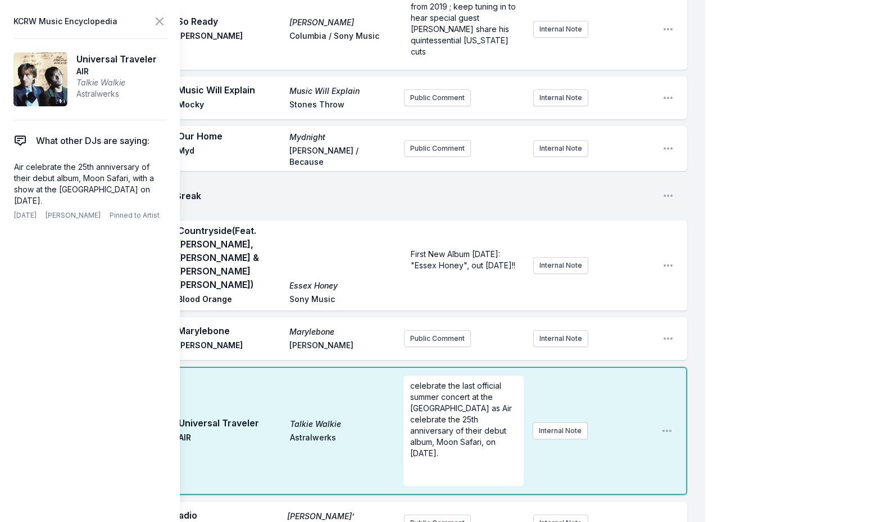
click at [543, 420] on div "9:35 AM Universal Traveler Talkie Walkie AIR Astralwerks celebrate the last off…" at bounding box center [361, 430] width 651 height 128
click at [156, 19] on icon at bounding box center [159, 21] width 7 height 7
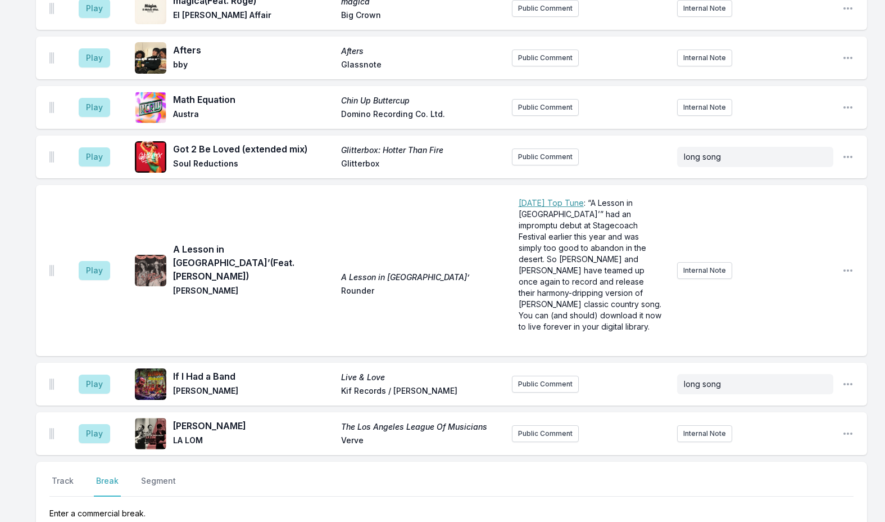
scroll to position [1497, 0]
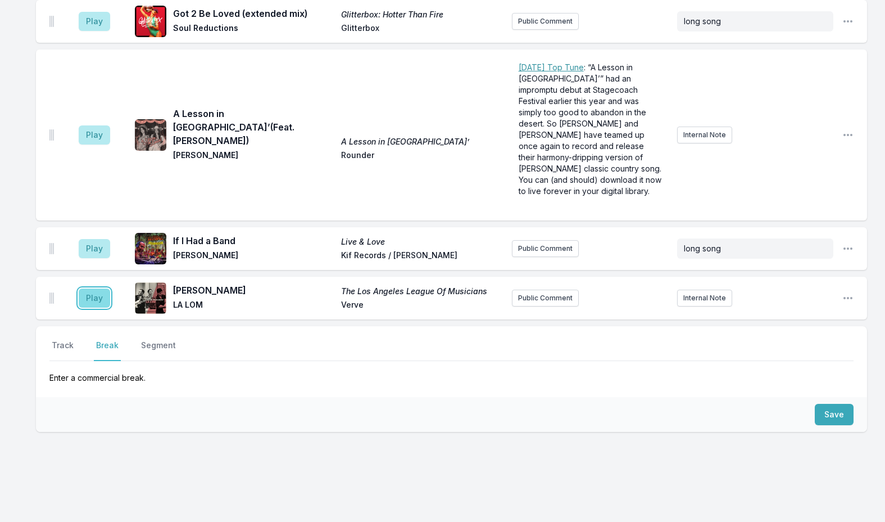
click at [85, 288] on button "Play" at bounding box center [94, 297] width 31 height 19
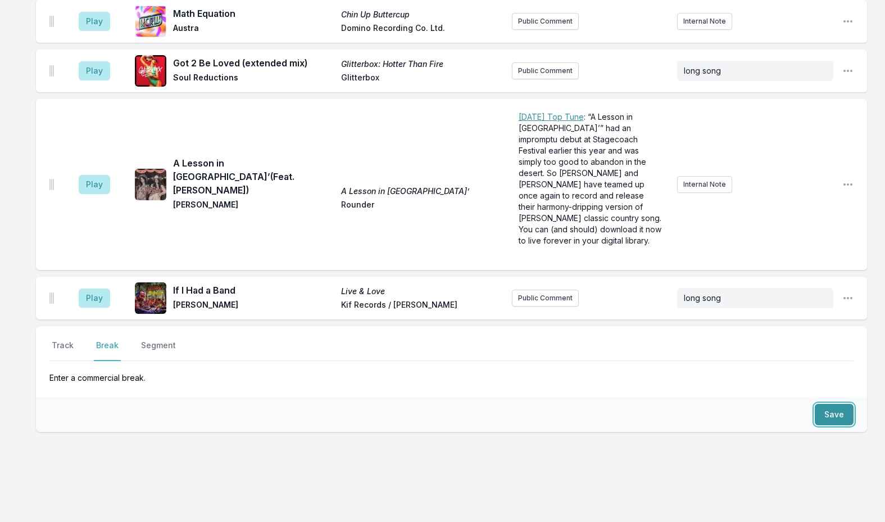
click at [820, 404] on button "Save" at bounding box center [834, 414] width 39 height 21
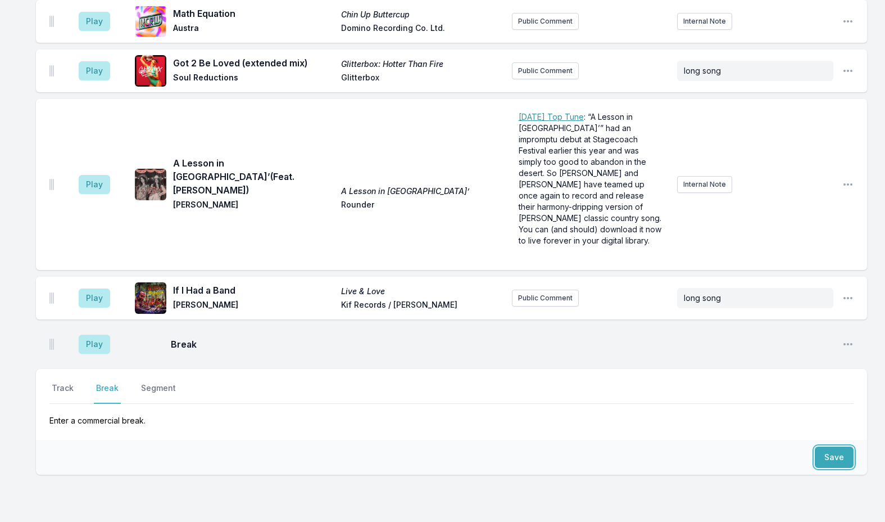
scroll to position [1540, 0]
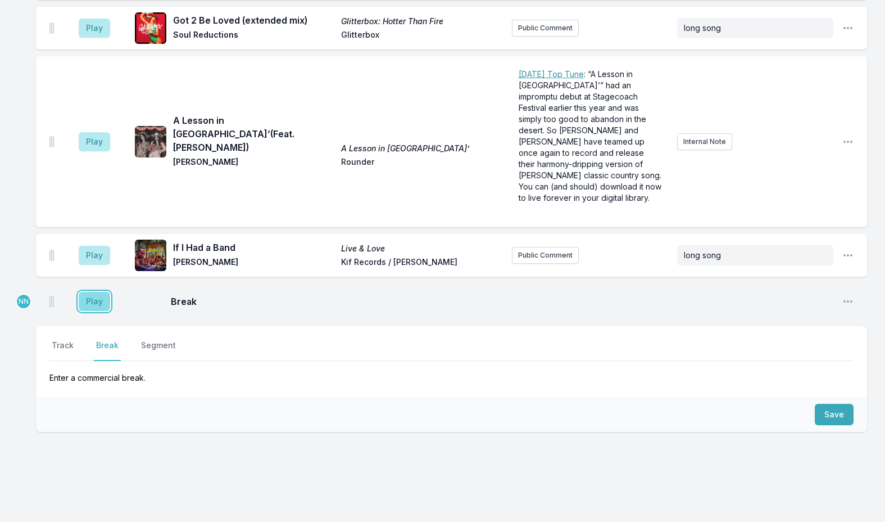
click at [99, 292] on button "Play" at bounding box center [94, 301] width 31 height 19
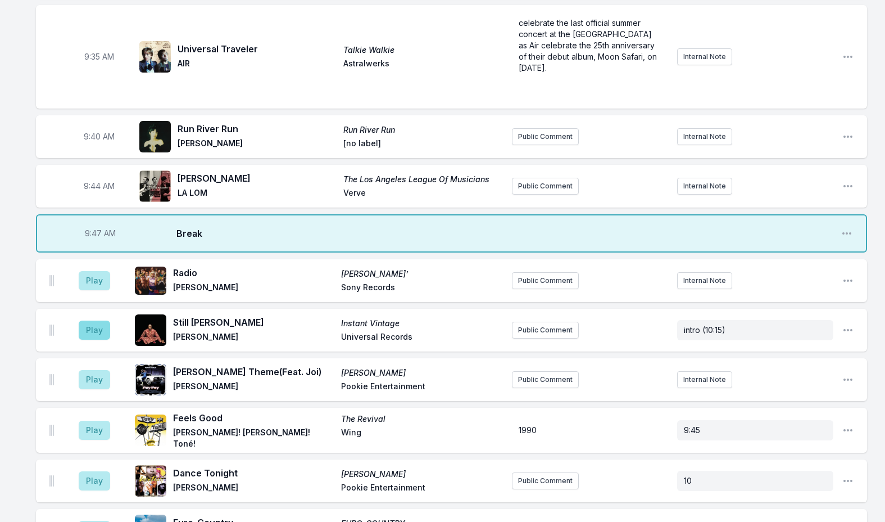
scroll to position [753, 0]
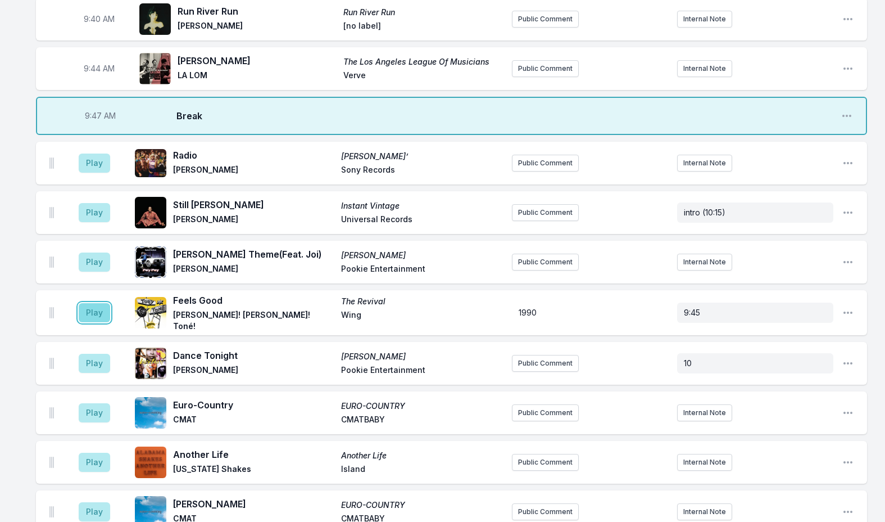
click at [96, 310] on button "Play" at bounding box center [94, 312] width 31 height 19
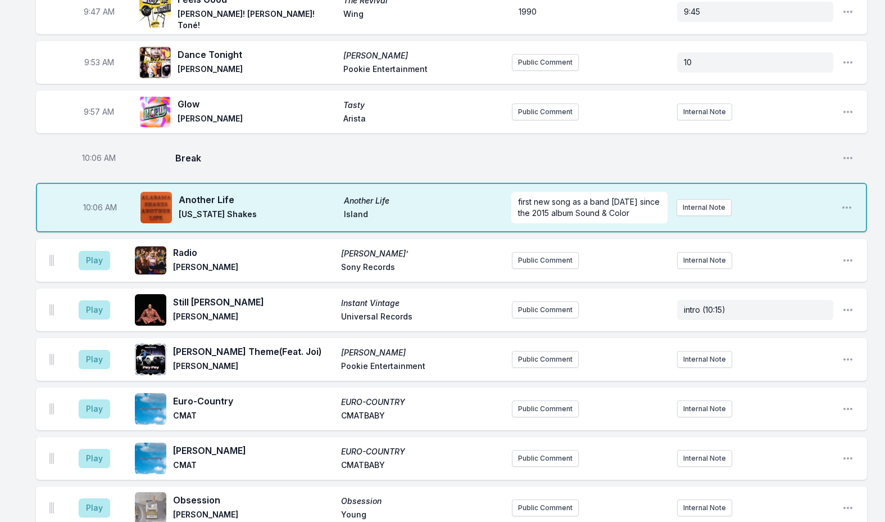
scroll to position [922, 0]
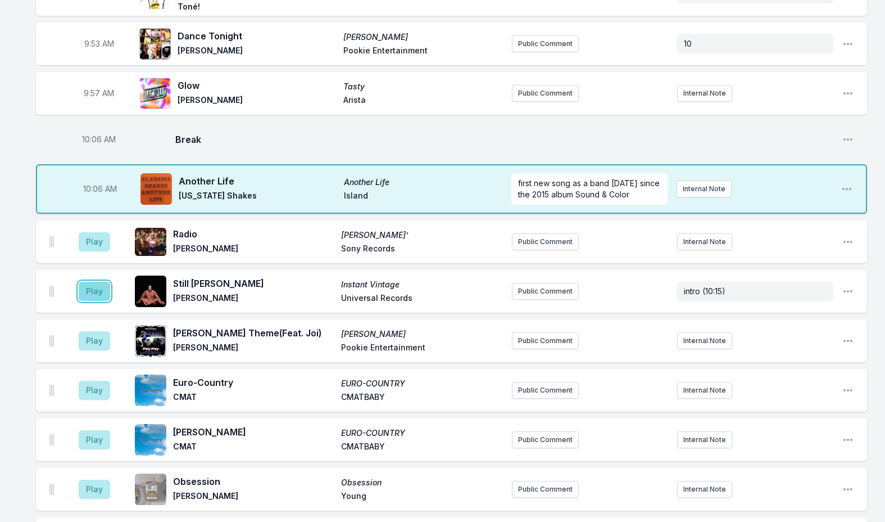
click at [92, 288] on button "Play" at bounding box center [94, 291] width 31 height 19
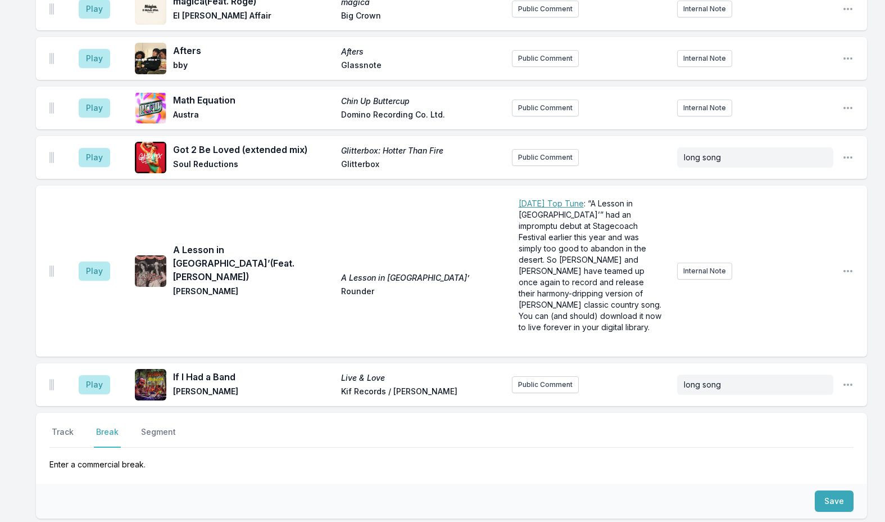
scroll to position [1637, 0]
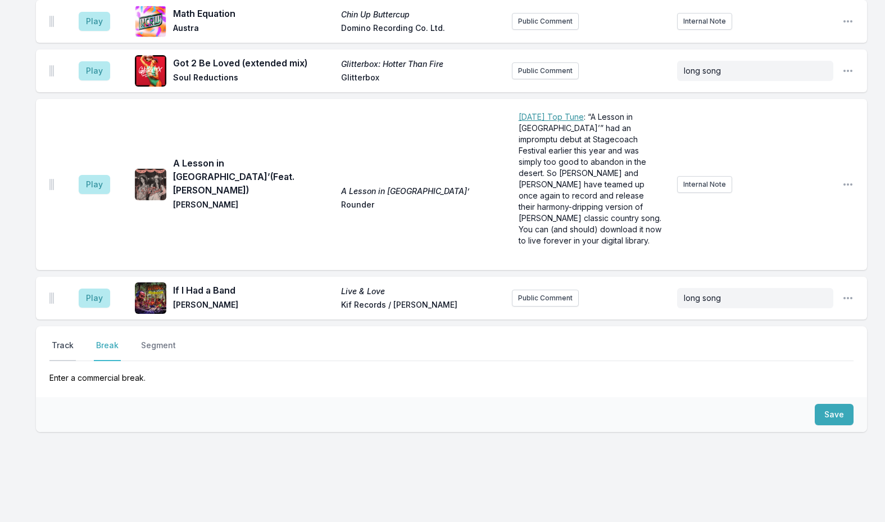
click at [69, 339] on button "Track" at bounding box center [62, 349] width 26 height 21
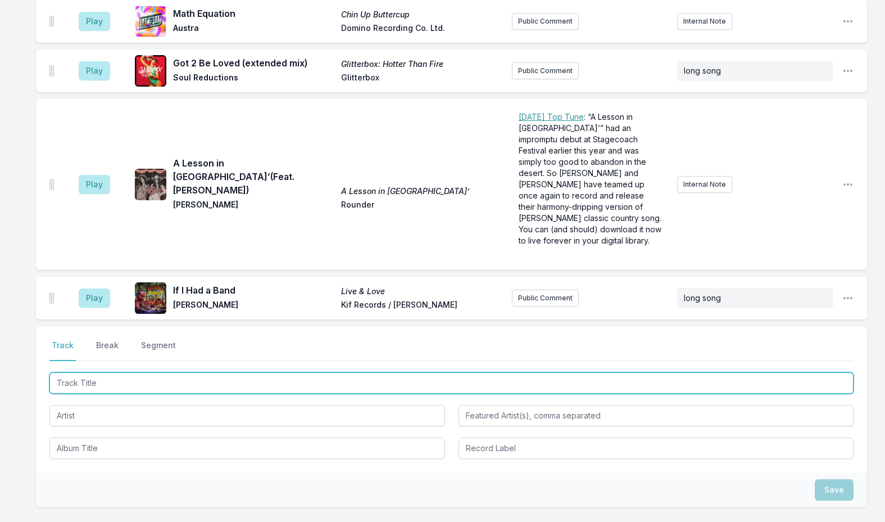
click at [92, 372] on input "Track Title" at bounding box center [451, 382] width 804 height 21
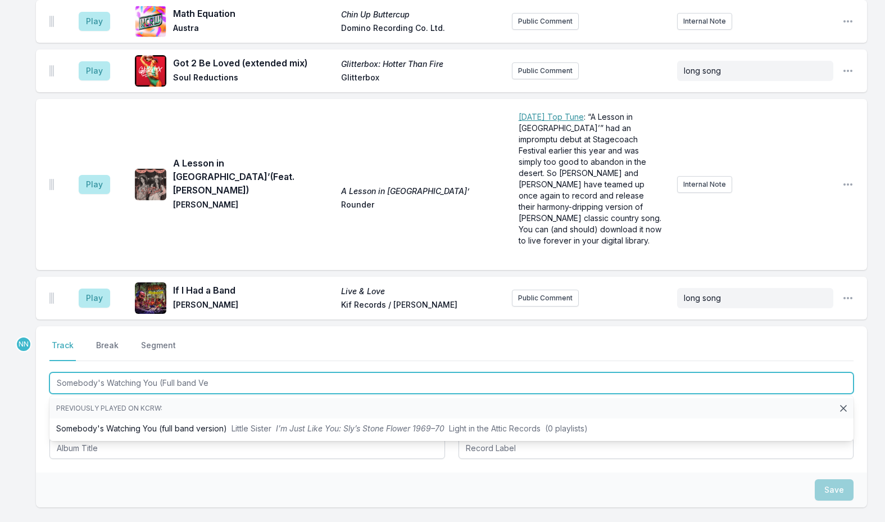
type input "Somebody's Watching You (Full band Ver"
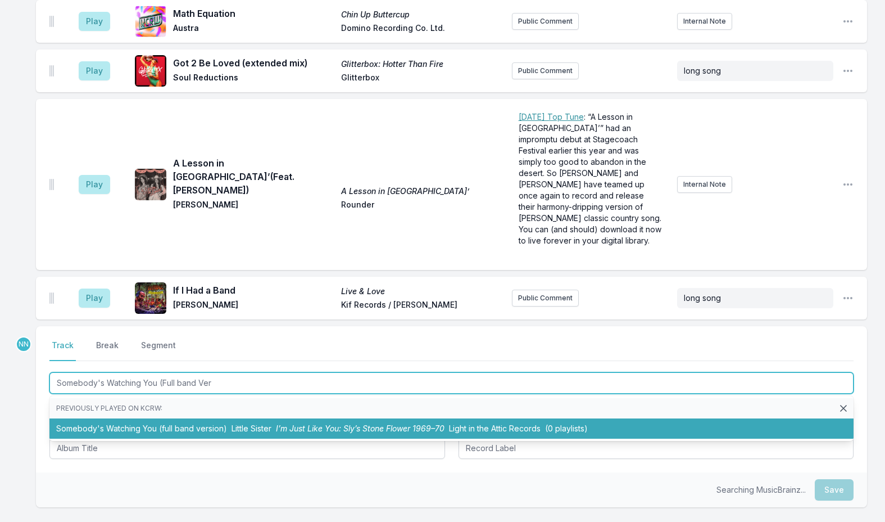
click at [190, 418] on li "Somebody's Watching You (full band version) Little Sister I’m Just Like You: Sl…" at bounding box center [451, 428] width 804 height 20
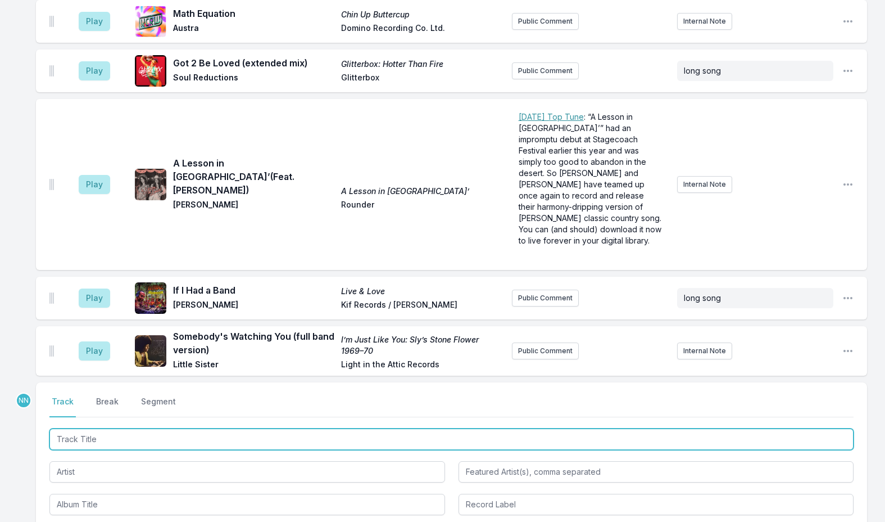
scroll to position [1693, 0]
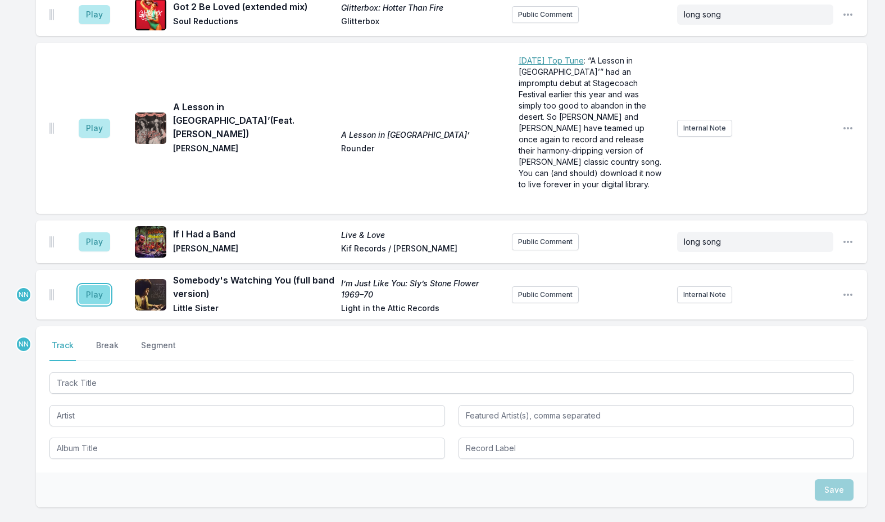
click at [96, 285] on button "Play" at bounding box center [94, 294] width 31 height 19
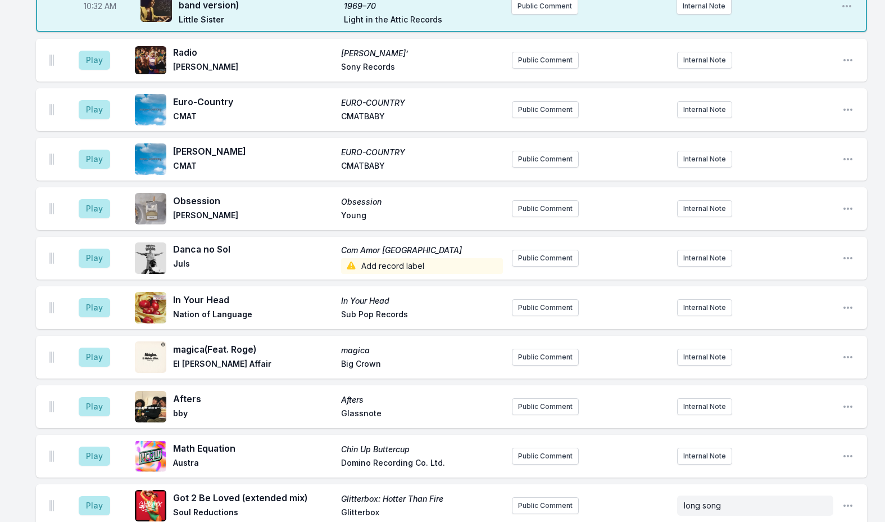
scroll to position [1094, 0]
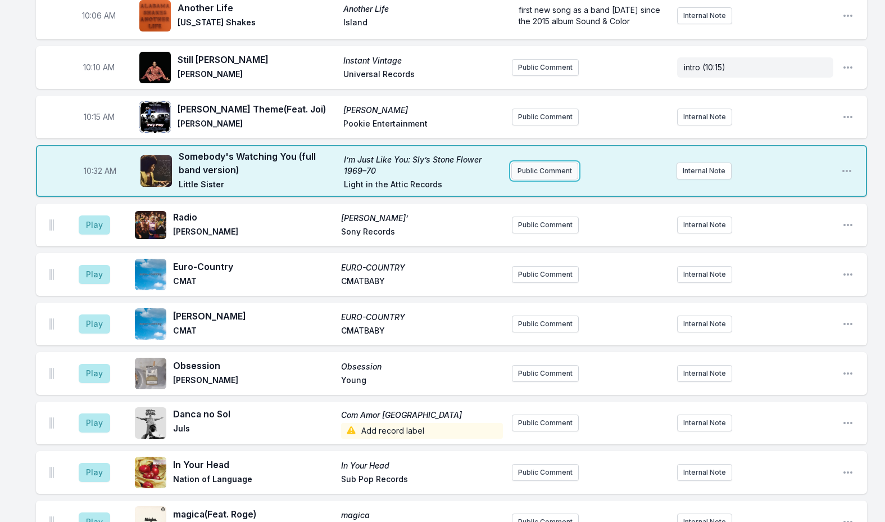
click at [543, 163] on button "Public Comment" at bounding box center [544, 170] width 67 height 17
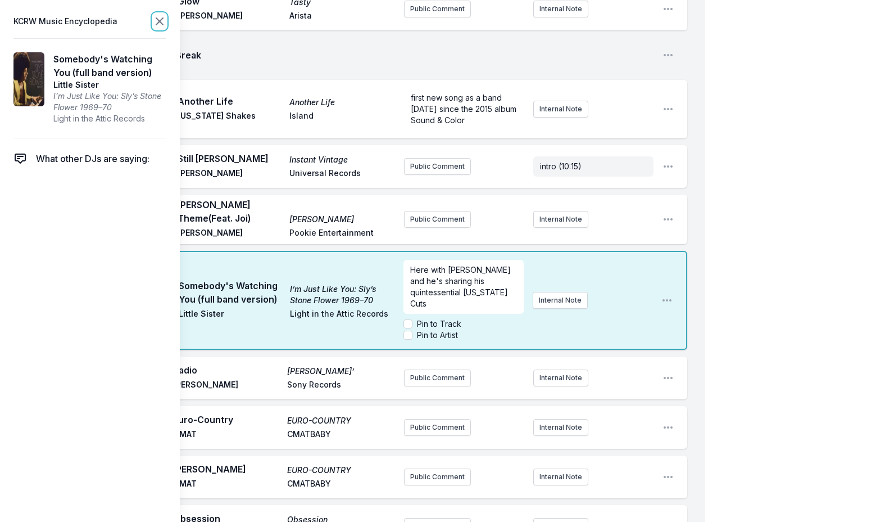
click at [161, 20] on icon at bounding box center [159, 21] width 7 height 7
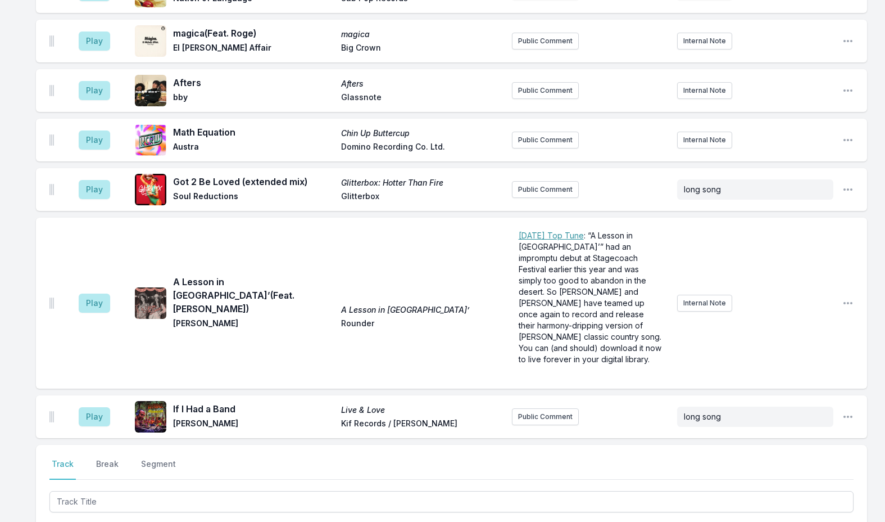
scroll to position [1768, 0]
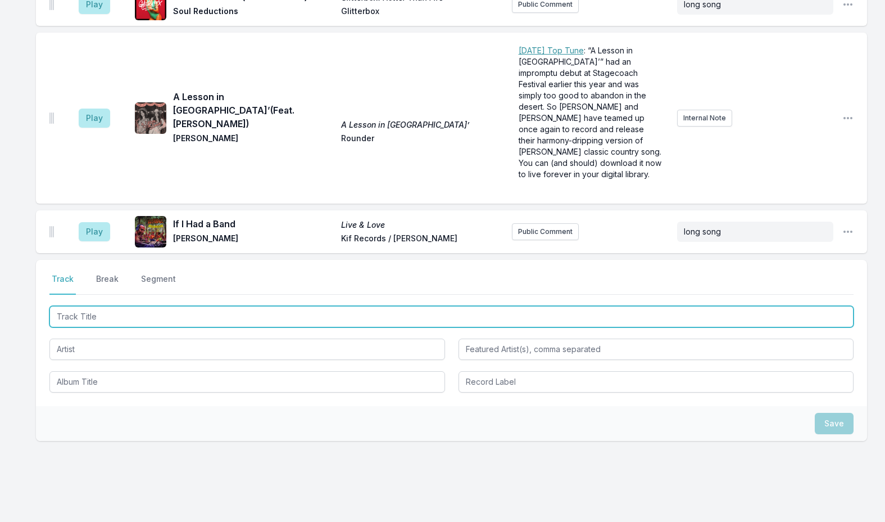
click at [164, 306] on input "Track Title" at bounding box center [451, 316] width 804 height 21
type input "Deacon Blues"
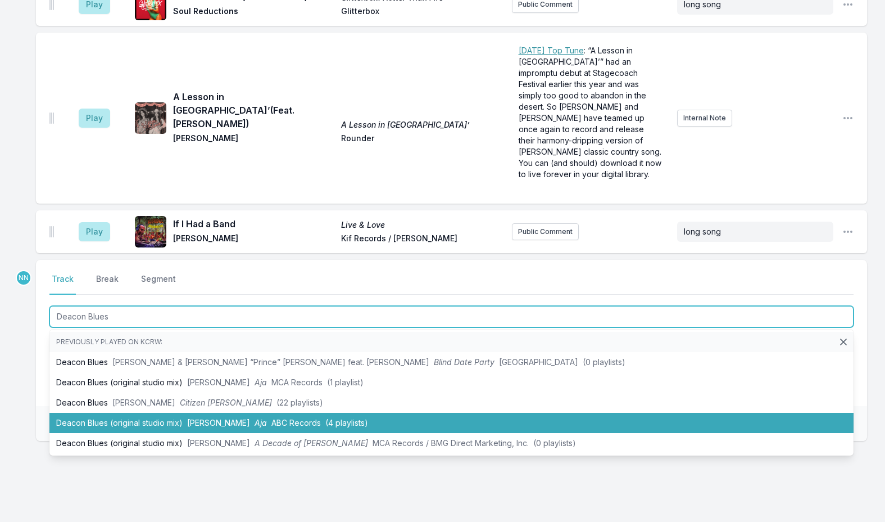
click at [197, 418] on span "[PERSON_NAME]" at bounding box center [218, 423] width 63 height 10
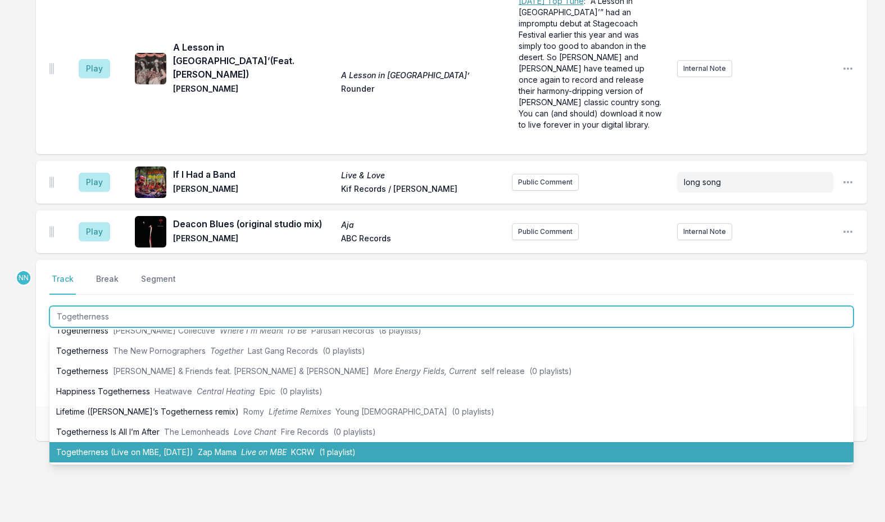
scroll to position [1827, 0]
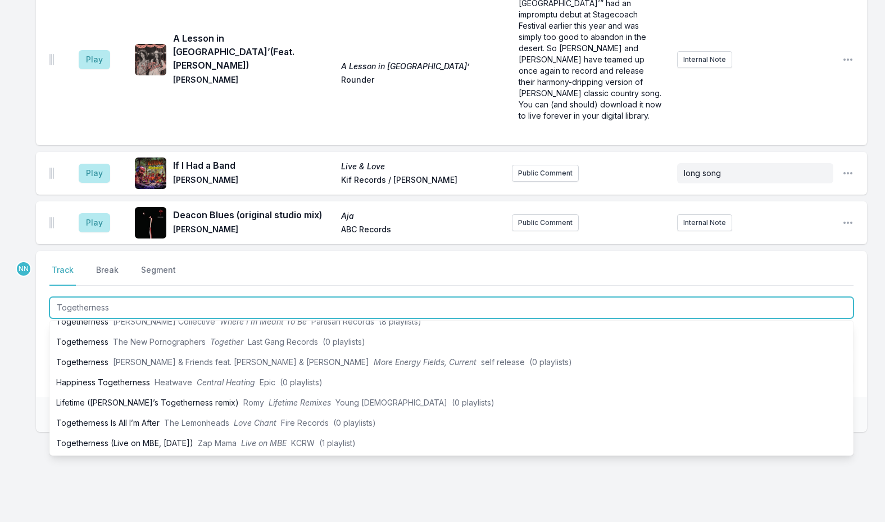
type input "Togetherness"
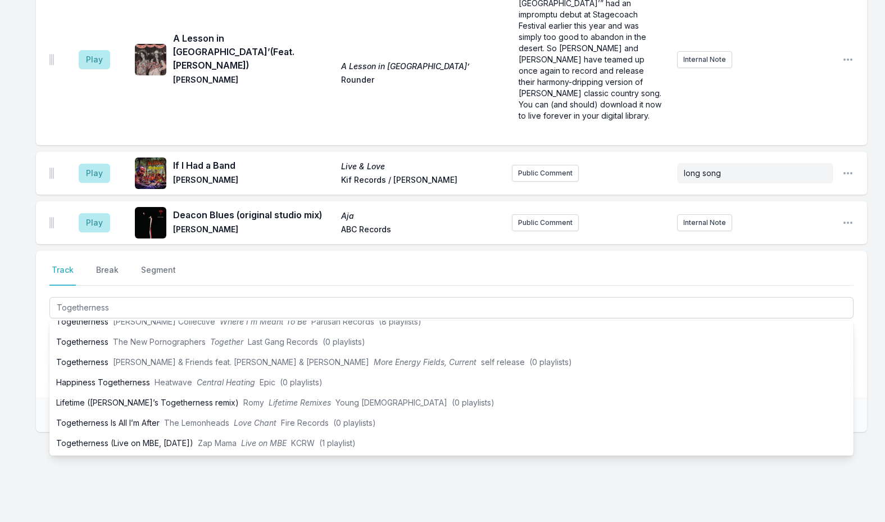
drag, startPoint x: 11, startPoint y: 332, endPoint x: 53, endPoint y: 324, distance: 43.4
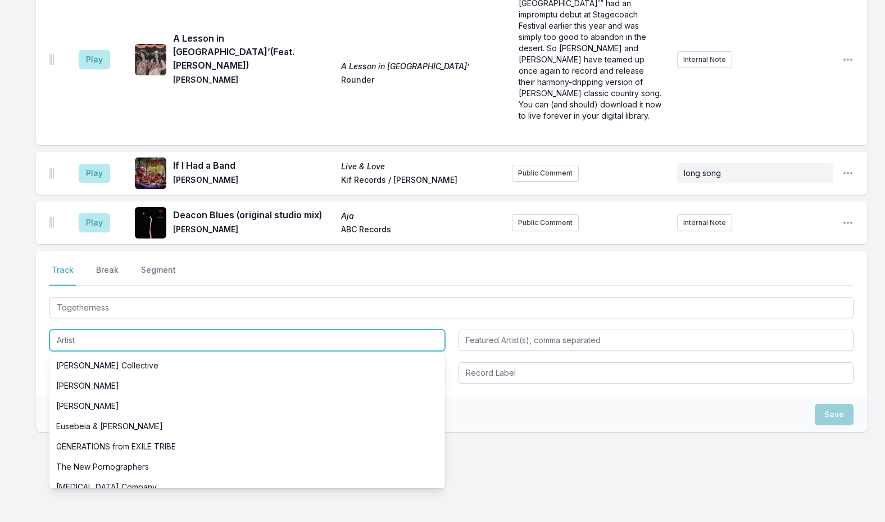
click at [92, 329] on input "Artist" at bounding box center [247, 339] width 396 height 21
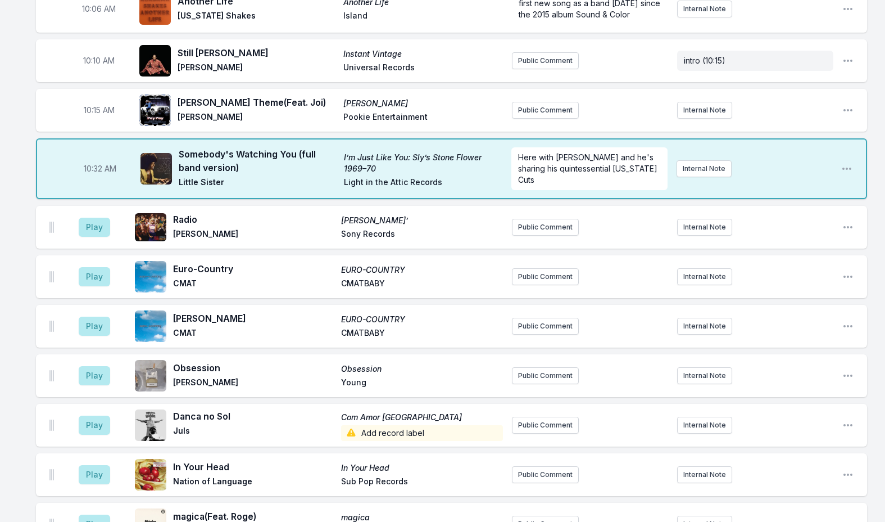
scroll to position [1096, 0]
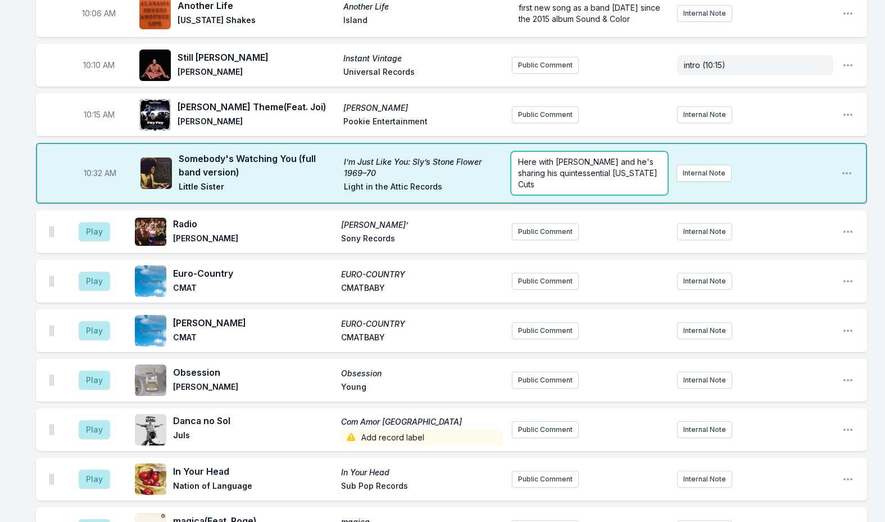
click at [561, 179] on p "Here with [PERSON_NAME] and he's sharing his quintessential [US_STATE] Cuts" at bounding box center [589, 173] width 142 height 34
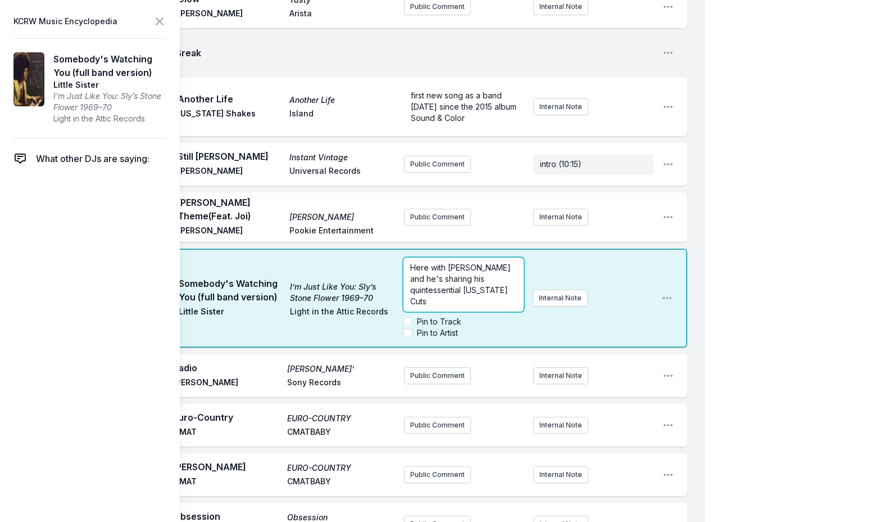
click at [513, 262] on span "Here with [PERSON_NAME] and he's sharing his quintessential [US_STATE] Cuts" at bounding box center [461, 283] width 103 height 43
click at [157, 21] on icon at bounding box center [159, 21] width 13 height 13
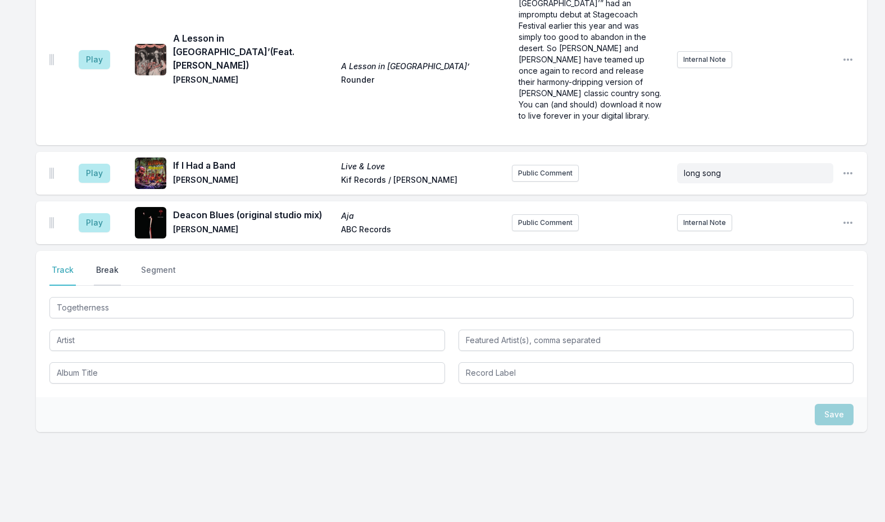
click at [107, 264] on button "Break" at bounding box center [107, 274] width 27 height 21
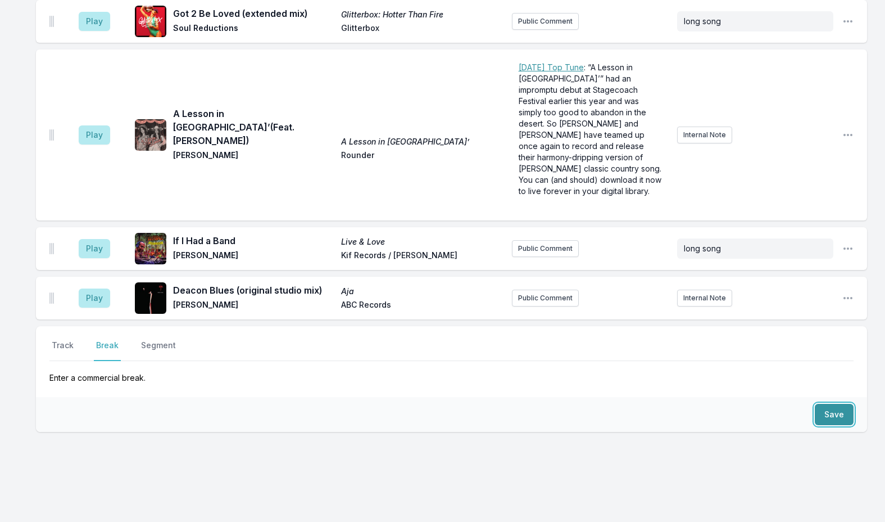
click at [820, 404] on button "Save" at bounding box center [834, 414] width 39 height 21
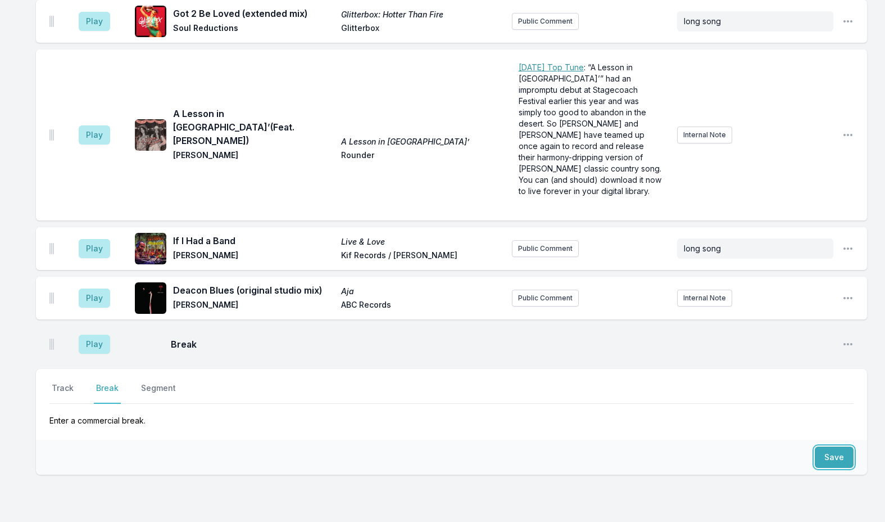
scroll to position [1794, 0]
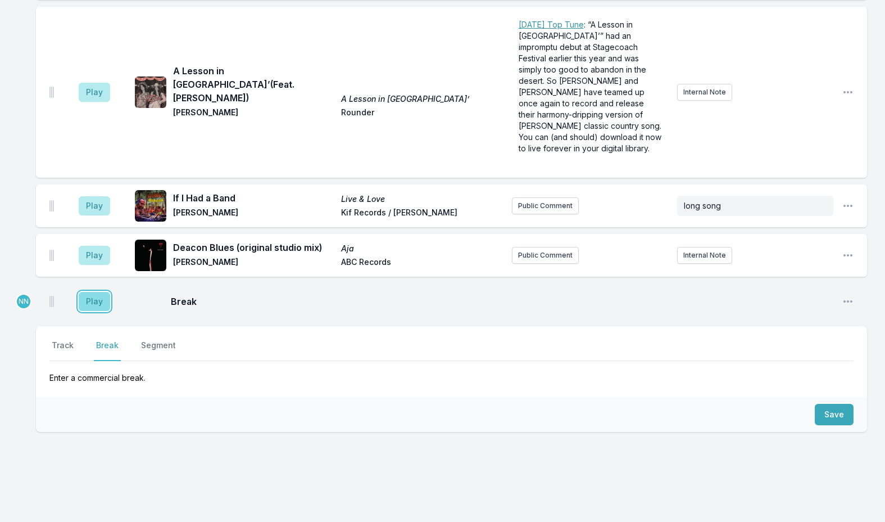
click at [83, 292] on button "Play" at bounding box center [94, 301] width 31 height 19
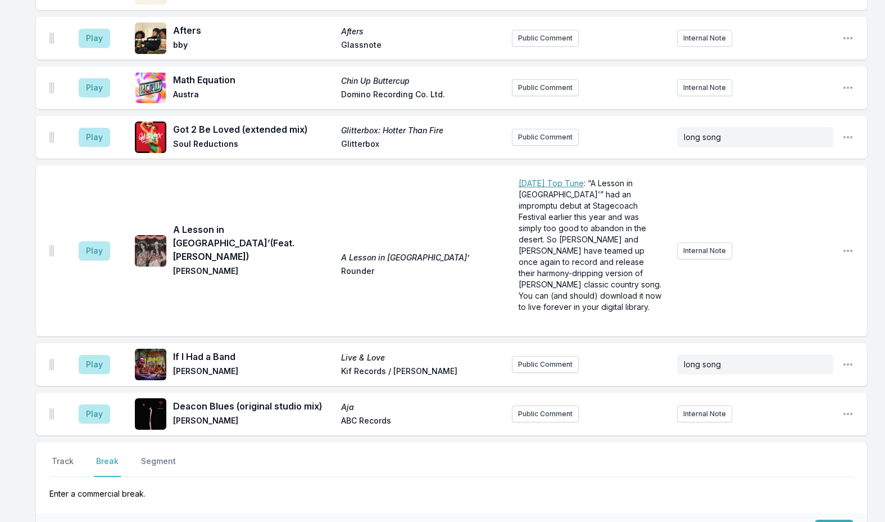
scroll to position [1682, 0]
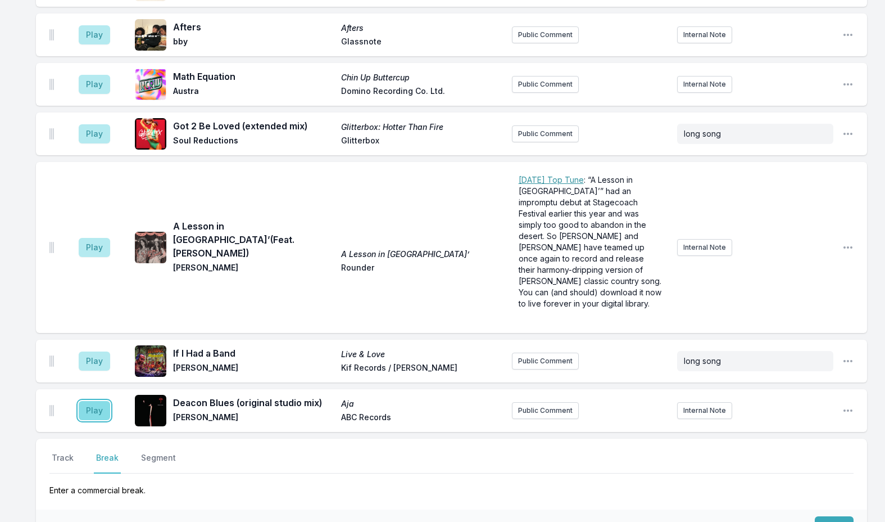
click at [94, 401] on button "Play" at bounding box center [94, 410] width 31 height 19
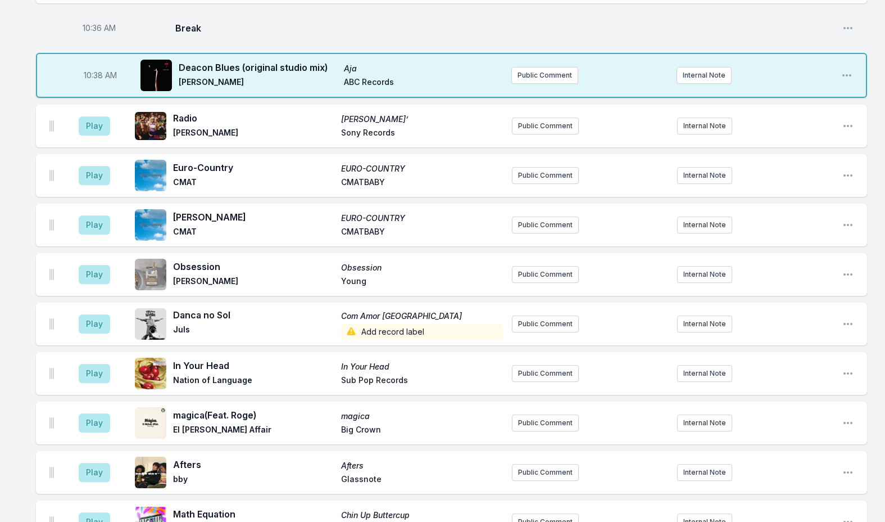
scroll to position [1288, 0]
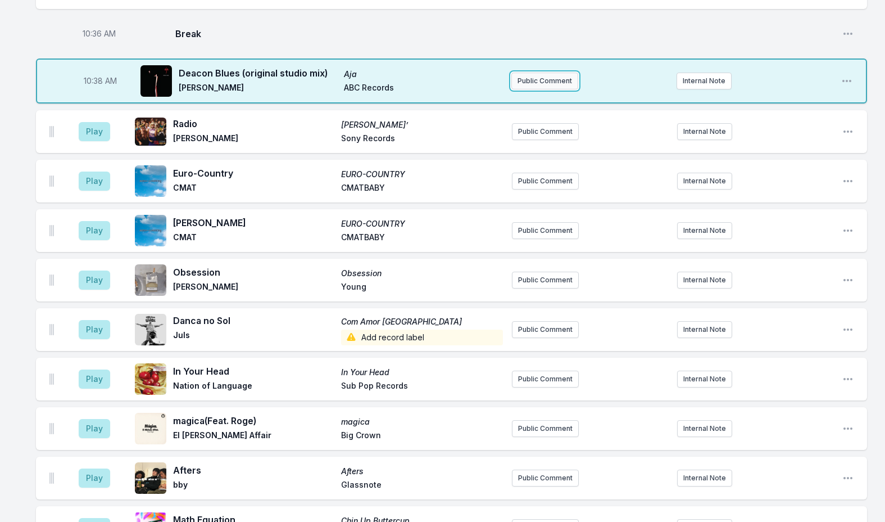
click at [552, 75] on button "Public Comment" at bounding box center [544, 81] width 67 height 17
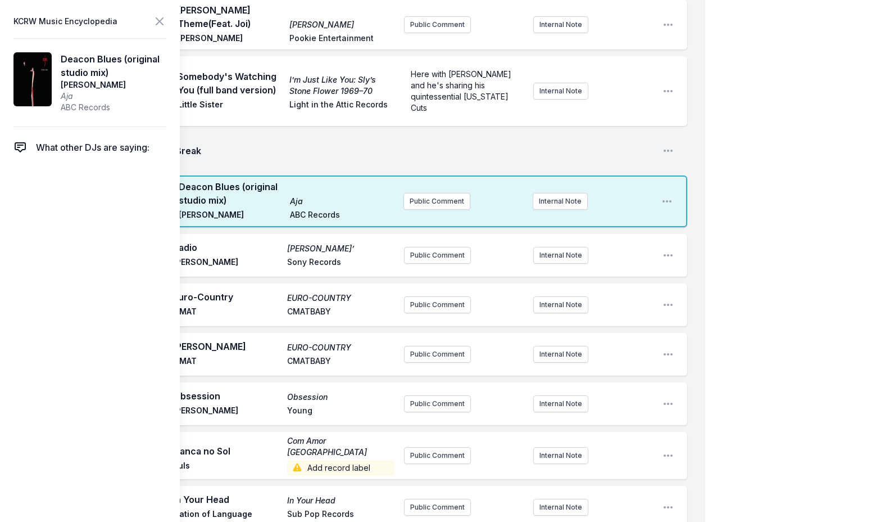
click at [152, 21] on header "KCRW Music Encyclopedia" at bounding box center [89, 21] width 153 height 16
click at [424, 193] on button "Public Comment" at bounding box center [437, 201] width 67 height 17
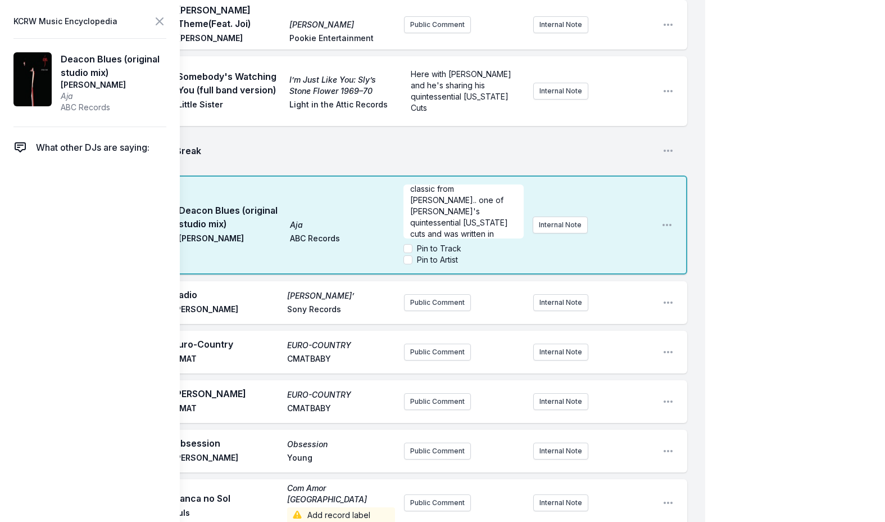
scroll to position [17, 0]
click at [157, 21] on icon at bounding box center [159, 21] width 13 height 13
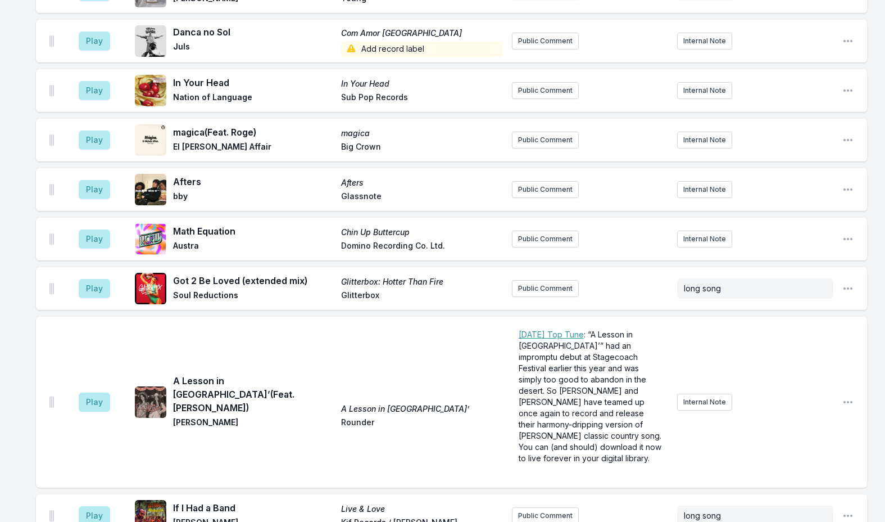
scroll to position [1794, 0]
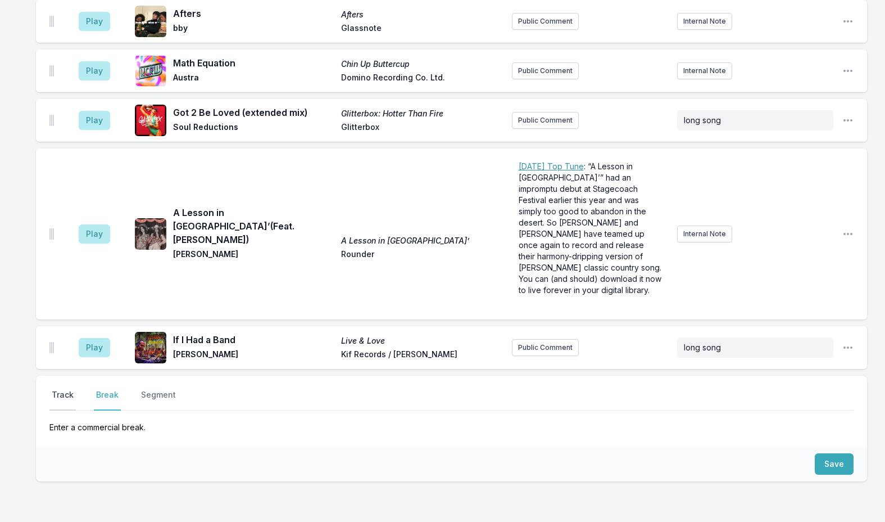
click at [72, 389] on button "Track" at bounding box center [62, 399] width 26 height 21
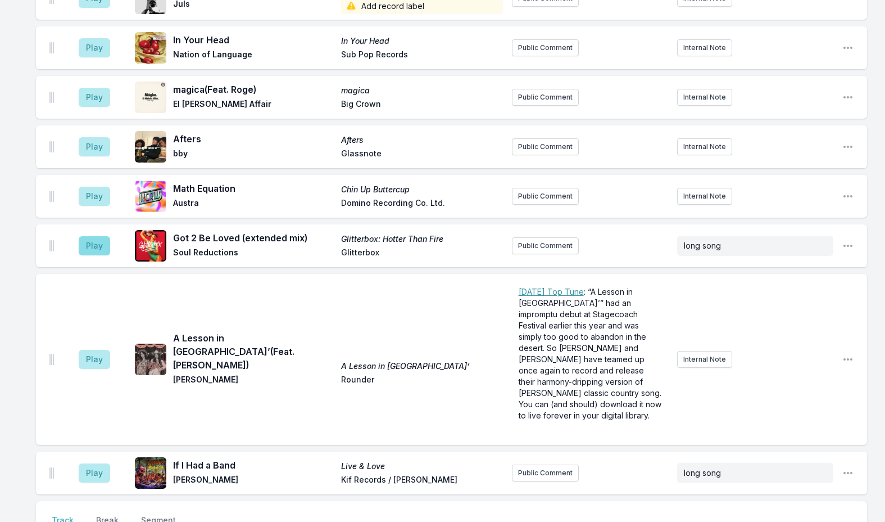
scroll to position [1850, 0]
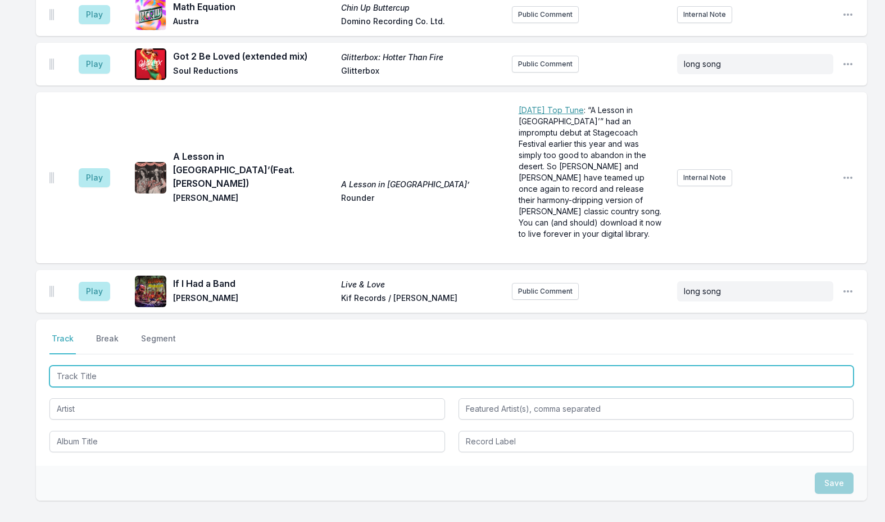
click at [107, 365] on input "Track Title" at bounding box center [451, 375] width 804 height 21
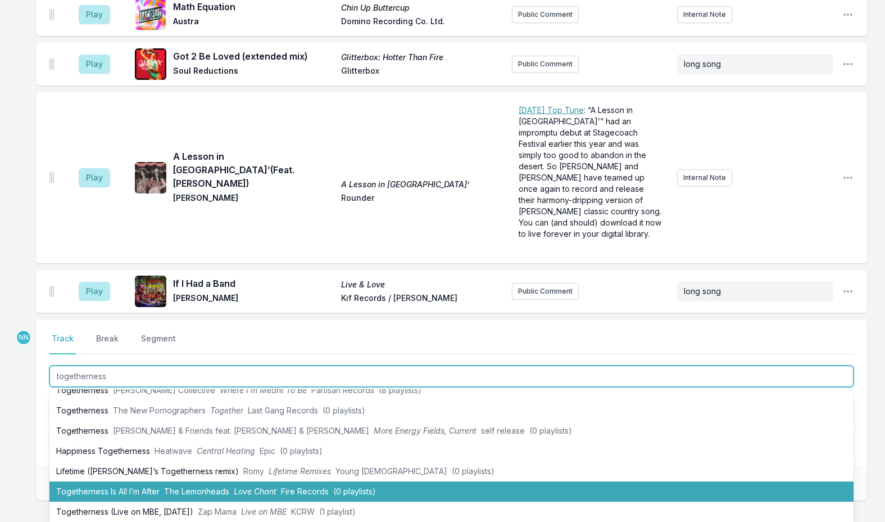
scroll to position [1906, 0]
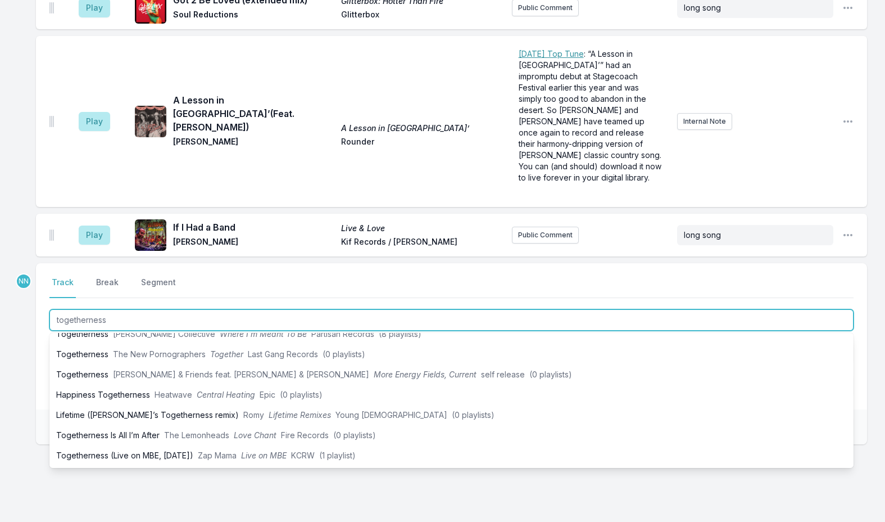
type input "togetherness"
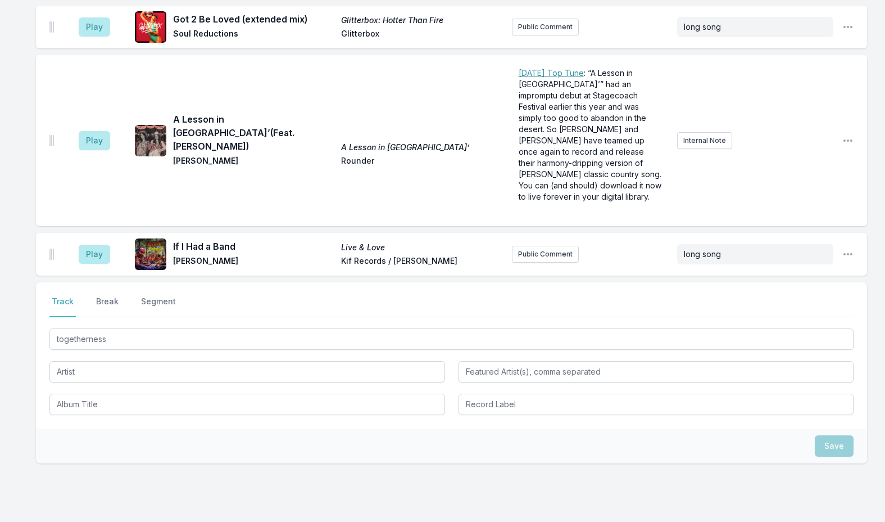
scroll to position [1908, 0]
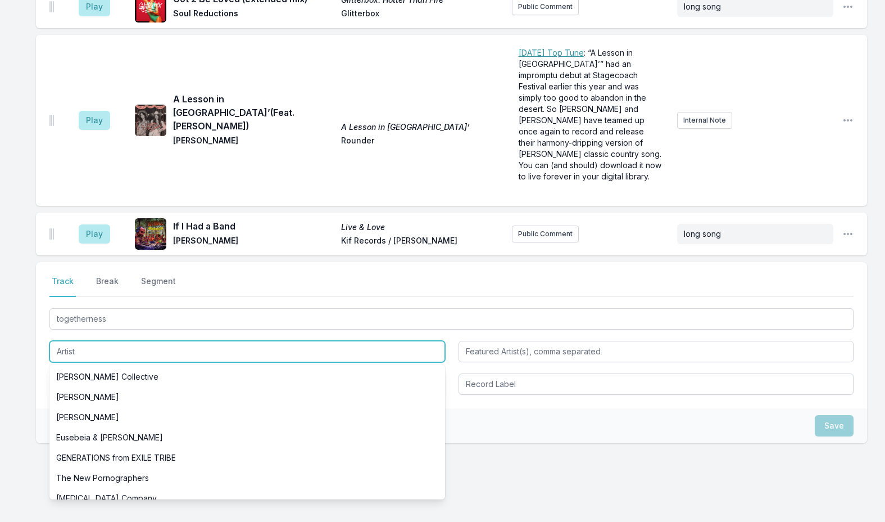
click at [112, 341] on input "Artist" at bounding box center [247, 351] width 396 height 21
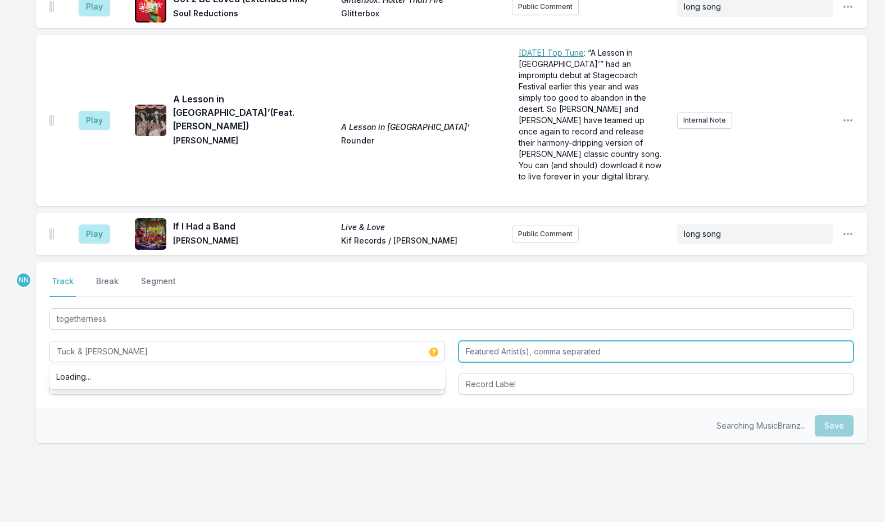
type input "Tuck & [PERSON_NAME]"
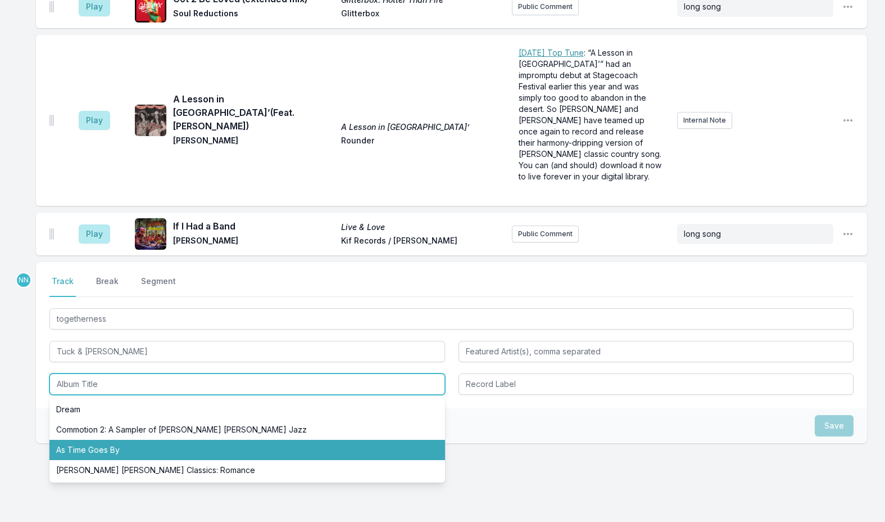
click at [94, 440] on li "As Time Goes By" at bounding box center [247, 450] width 396 height 20
type input "As Time Goes By"
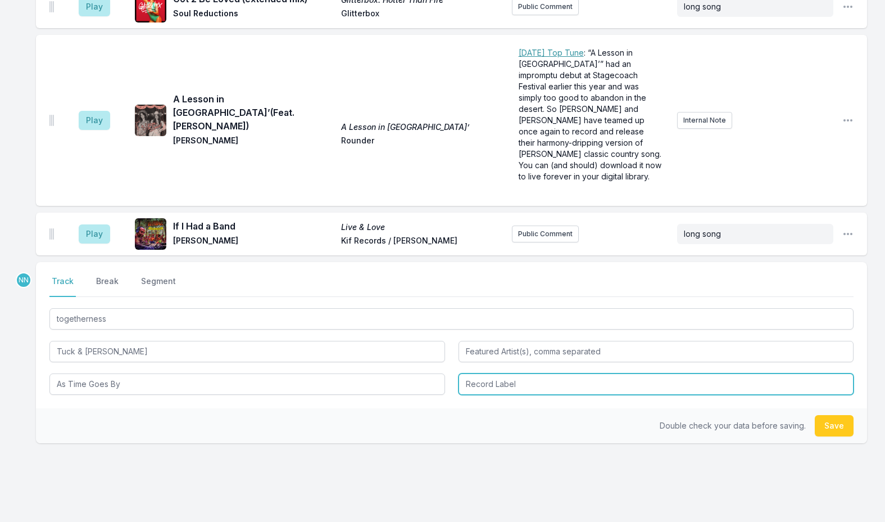
click at [482, 373] on input "Record Label" at bounding box center [657, 383] width 396 height 21
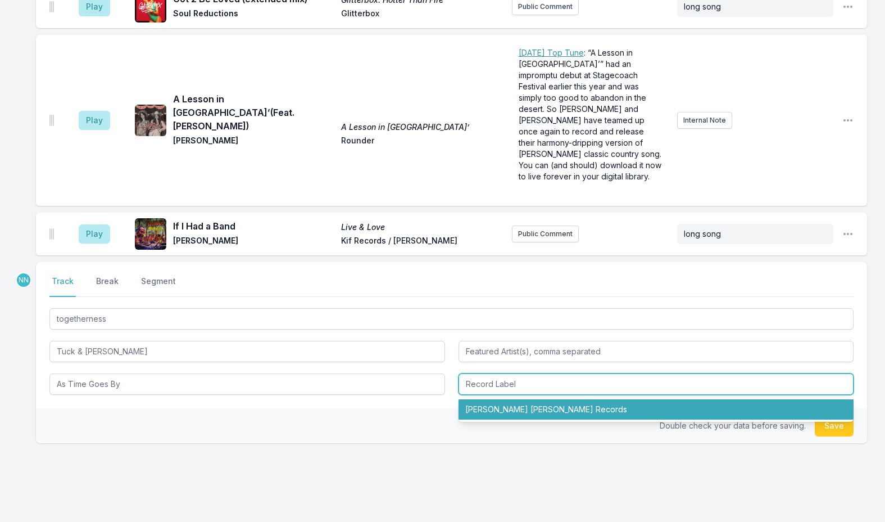
click at [500, 399] on li "[PERSON_NAME] [PERSON_NAME] Records" at bounding box center [657, 409] width 396 height 20
type input "[PERSON_NAME] [PERSON_NAME] Records"
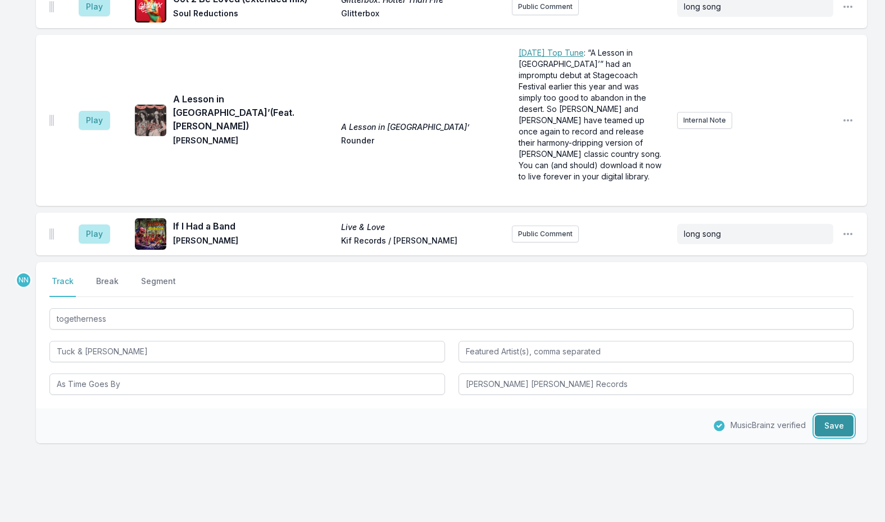
click at [830, 415] on button "Save" at bounding box center [834, 425] width 39 height 21
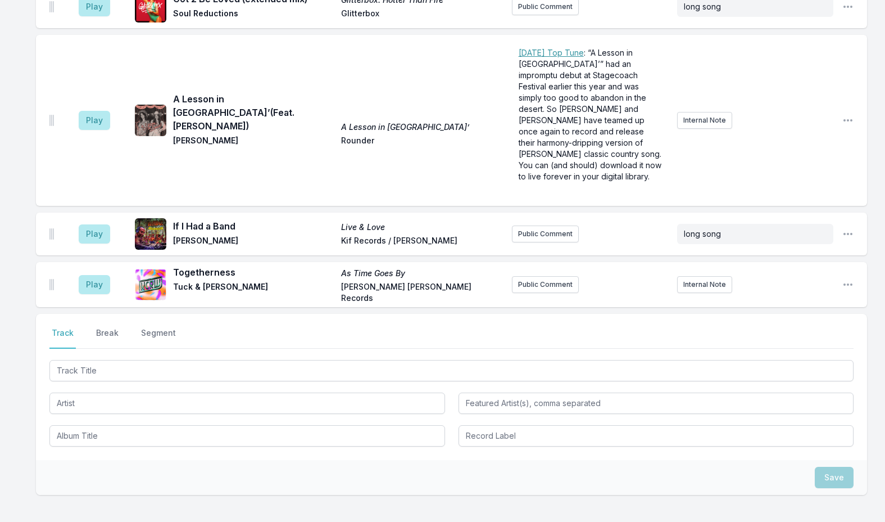
scroll to position [1957, 0]
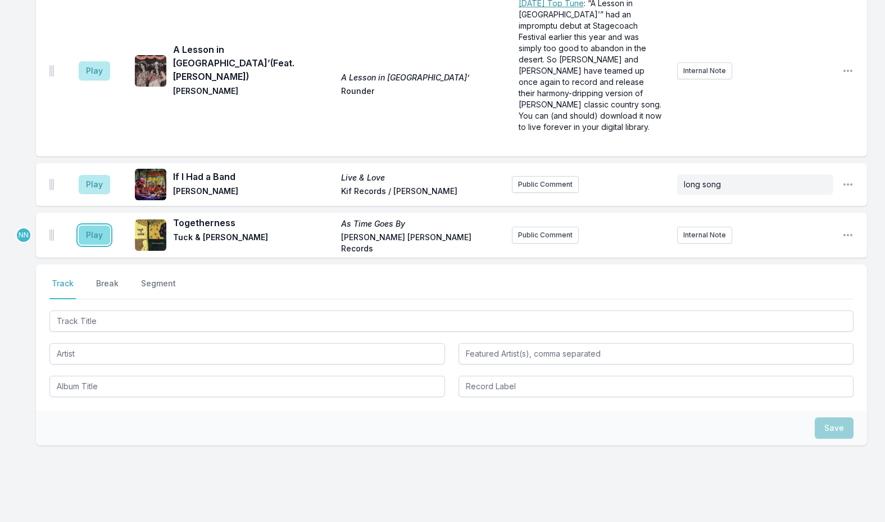
click at [99, 225] on button "Play" at bounding box center [94, 234] width 31 height 19
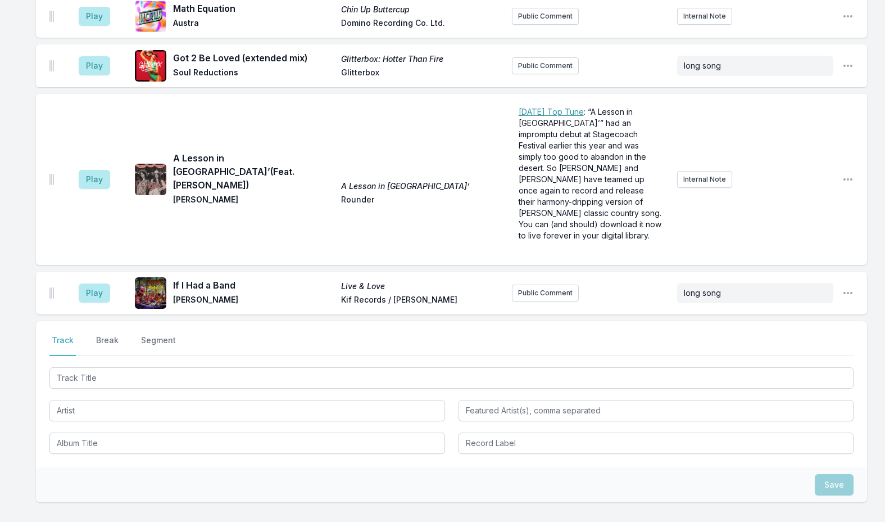
scroll to position [1946, 0]
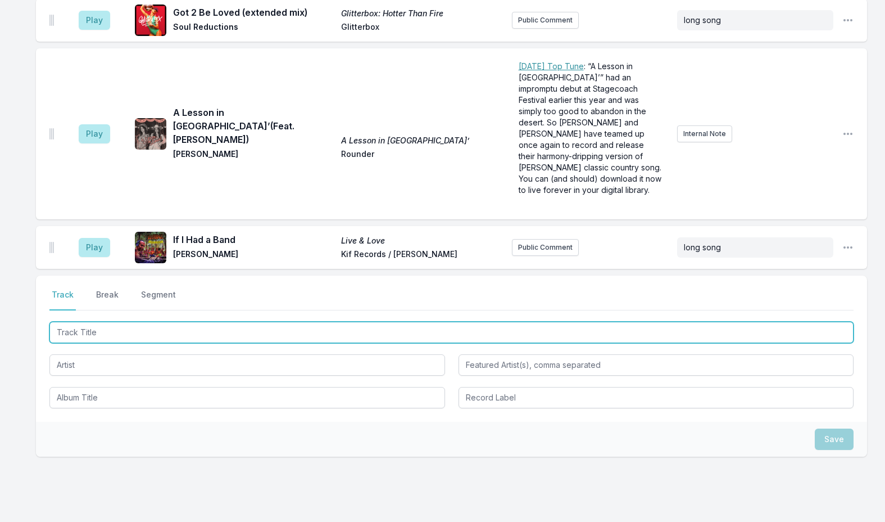
click at [154, 321] on input "Track Title" at bounding box center [451, 331] width 804 height 21
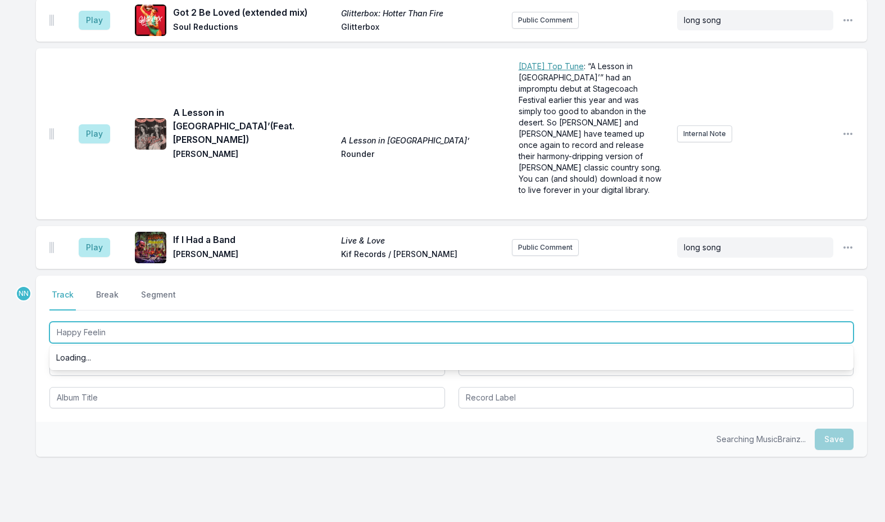
scroll to position [0, 0]
type input "Happy Feelin's"
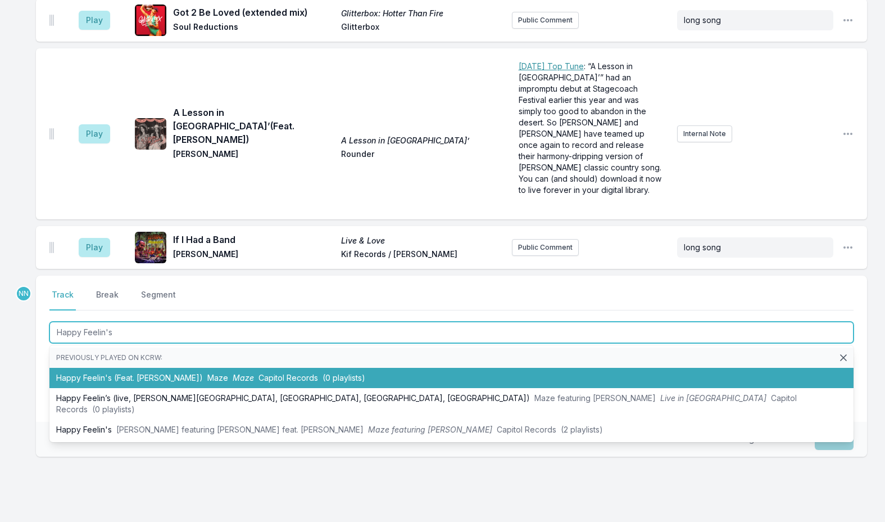
click at [173, 368] on li "Happy Feelin's (Feat. [PERSON_NAME]) Maze Maze Capitol Records (0 playlists)" at bounding box center [451, 378] width 804 height 20
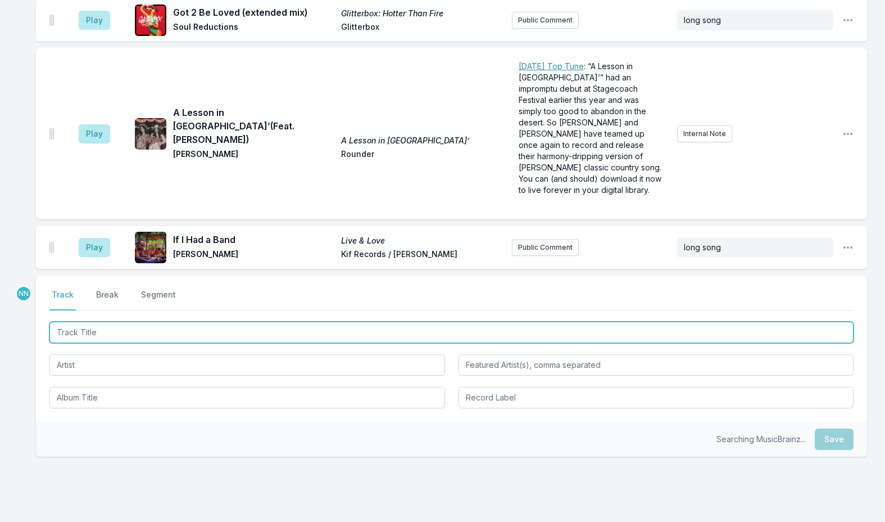
scroll to position [2002, 0]
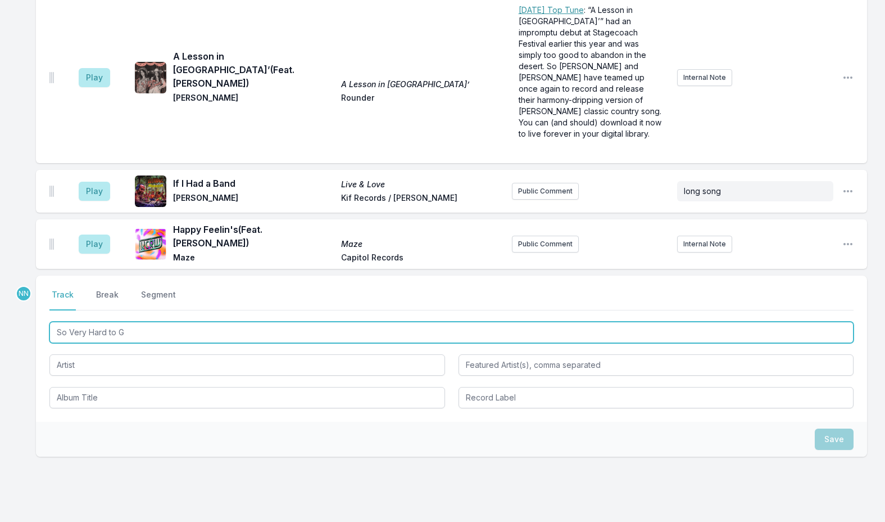
type input "So Very Hard to Go"
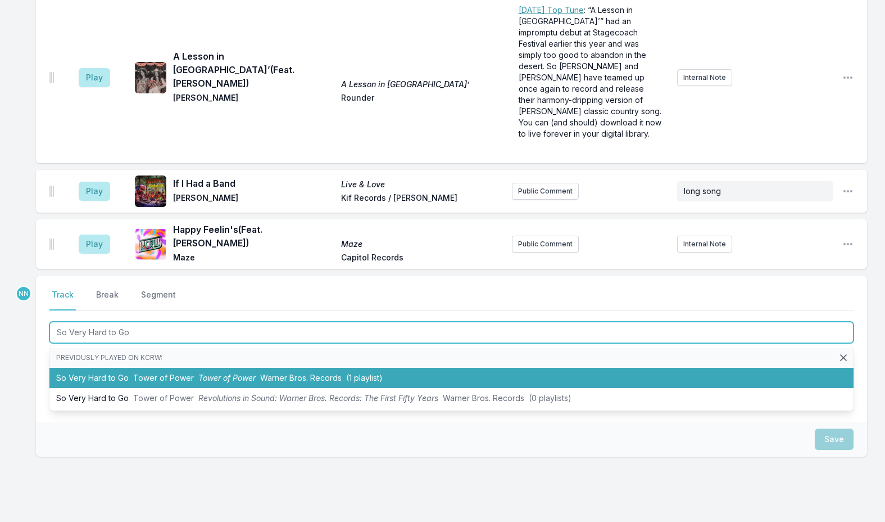
click at [179, 373] on span "Tower of Power" at bounding box center [163, 378] width 61 height 10
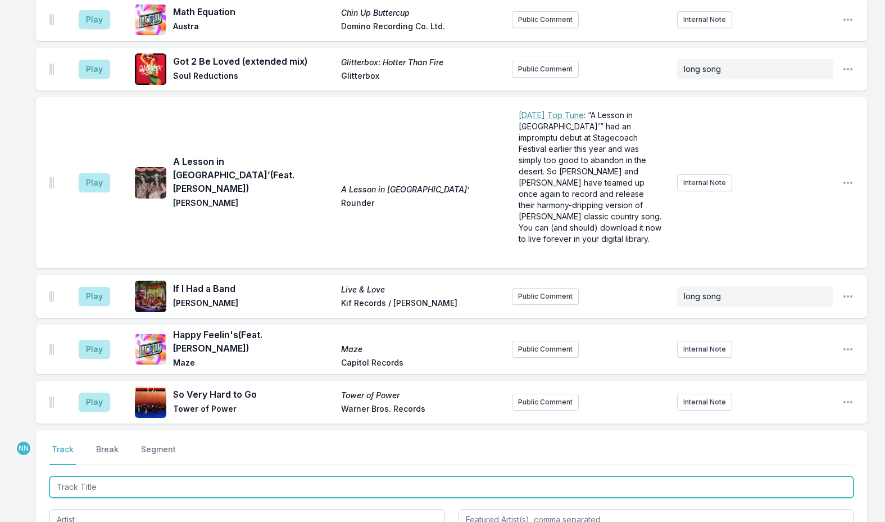
scroll to position [1939, 0]
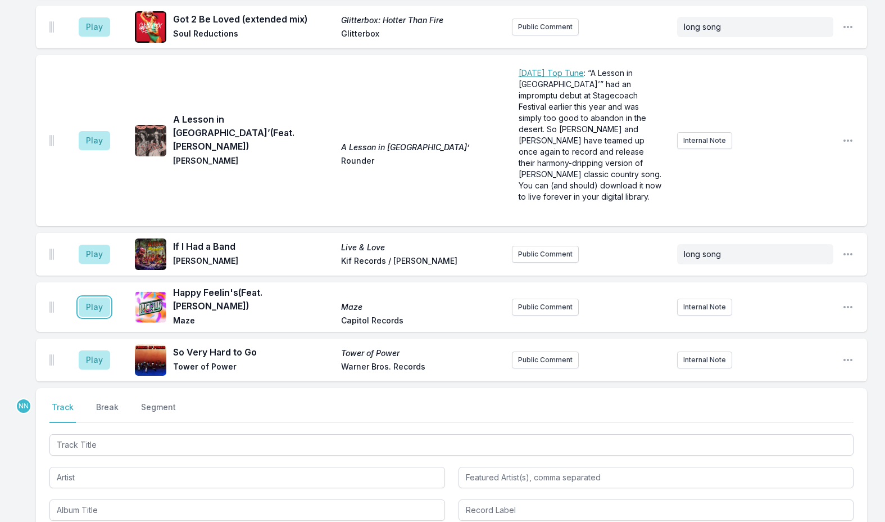
click at [101, 297] on button "Play" at bounding box center [94, 306] width 31 height 19
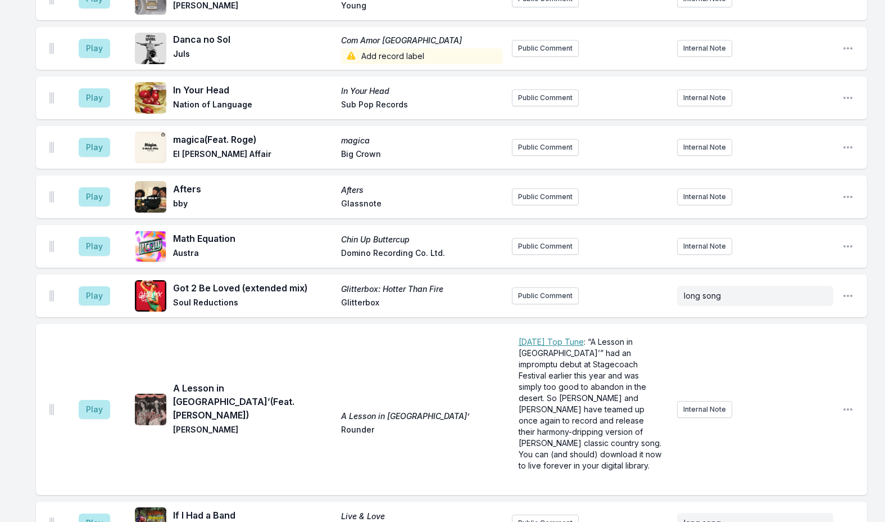
scroll to position [1827, 0]
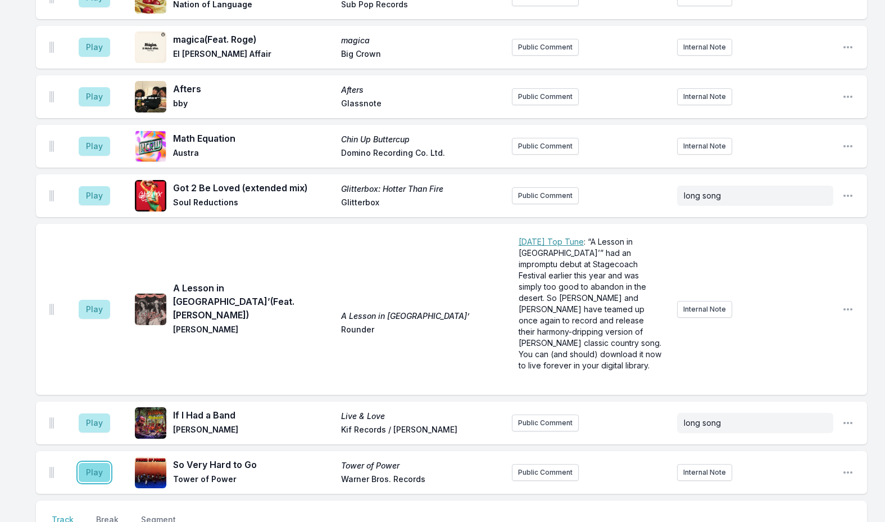
click at [94, 463] on button "Play" at bounding box center [94, 472] width 31 height 19
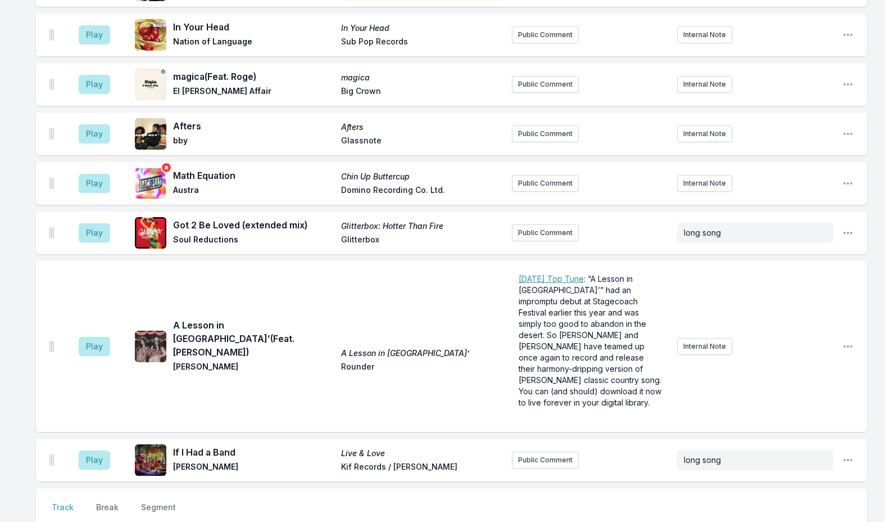
scroll to position [2051, 0]
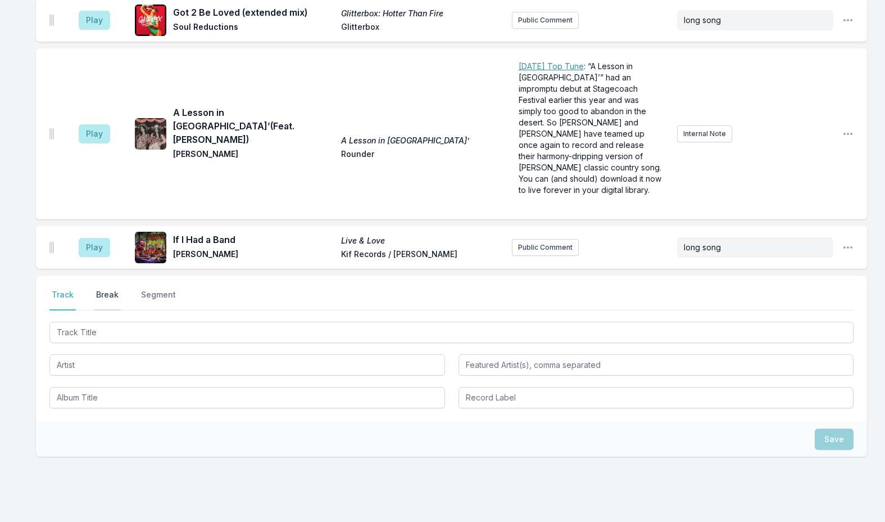
click at [97, 289] on button "Break" at bounding box center [107, 299] width 27 height 21
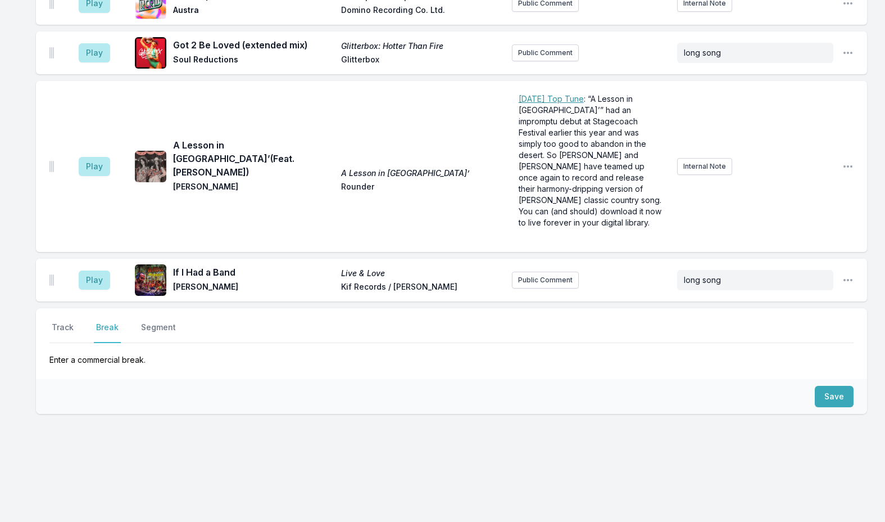
scroll to position [1976, 0]
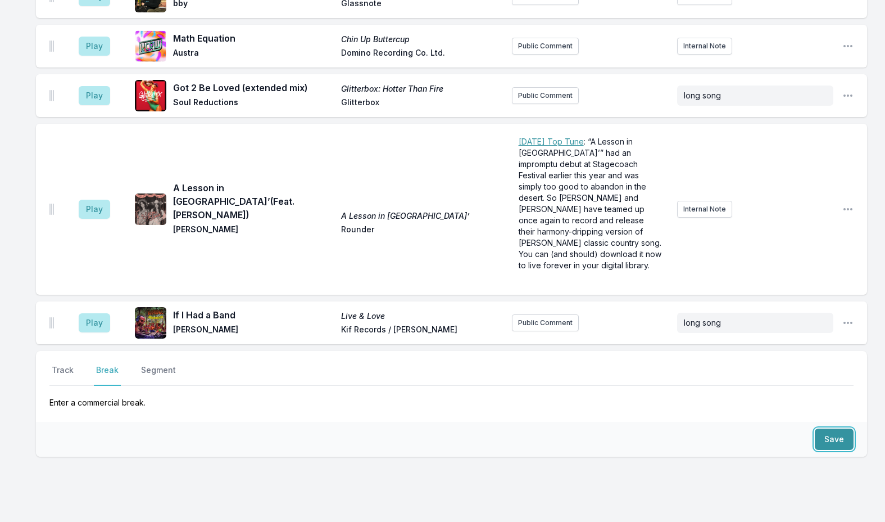
click at [824, 428] on button "Save" at bounding box center [834, 438] width 39 height 21
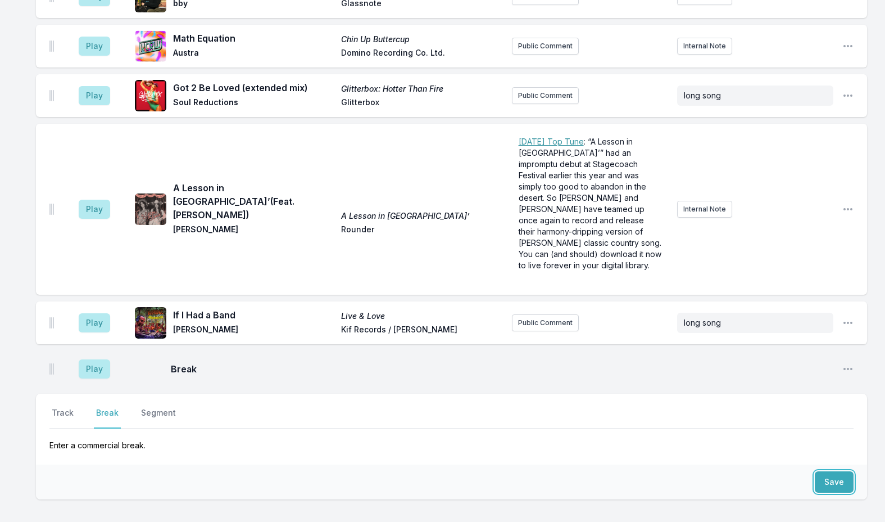
scroll to position [2019, 0]
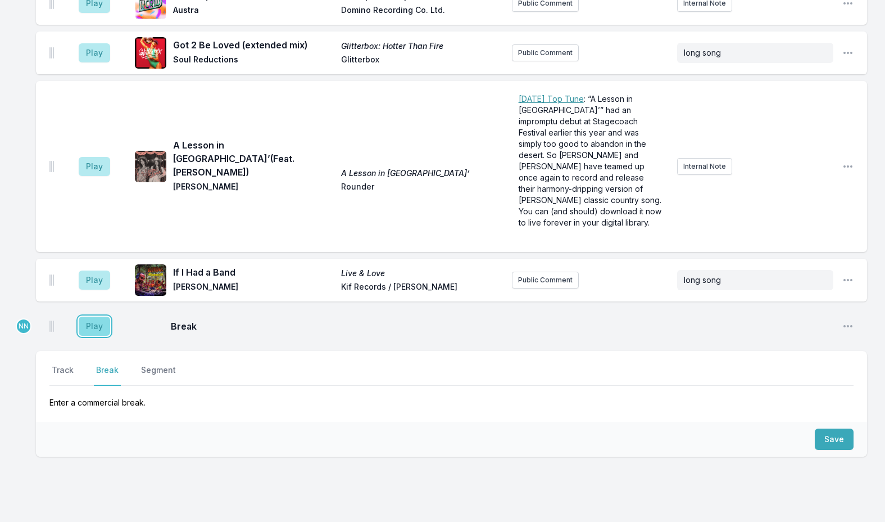
click at [91, 316] on button "Play" at bounding box center [94, 325] width 31 height 19
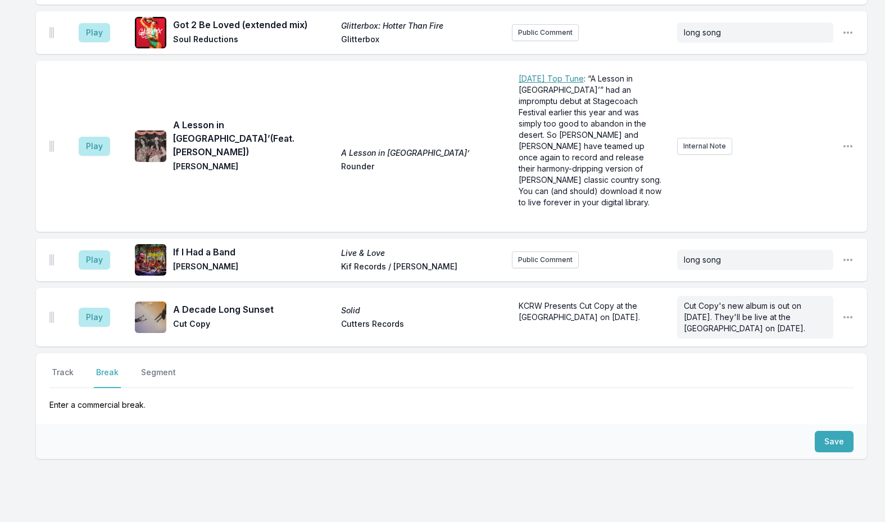
scroll to position [2084, 0]
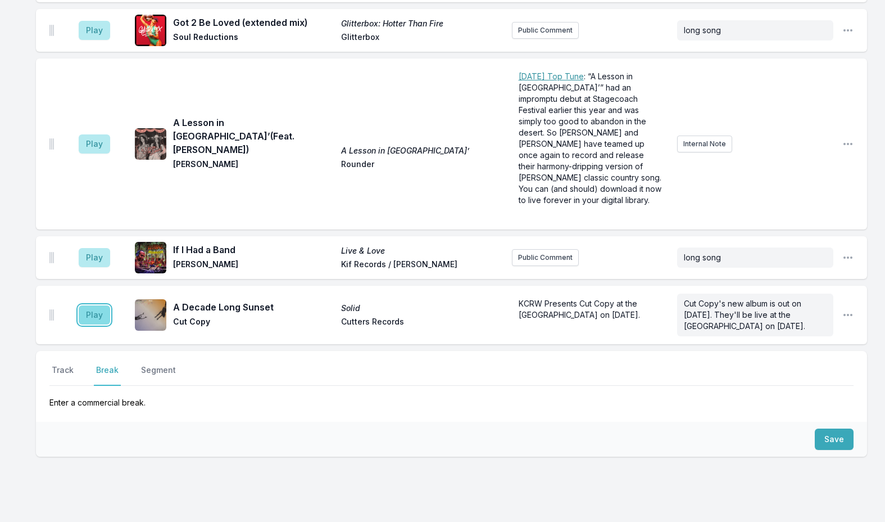
click at [93, 305] on button "Play" at bounding box center [94, 314] width 31 height 19
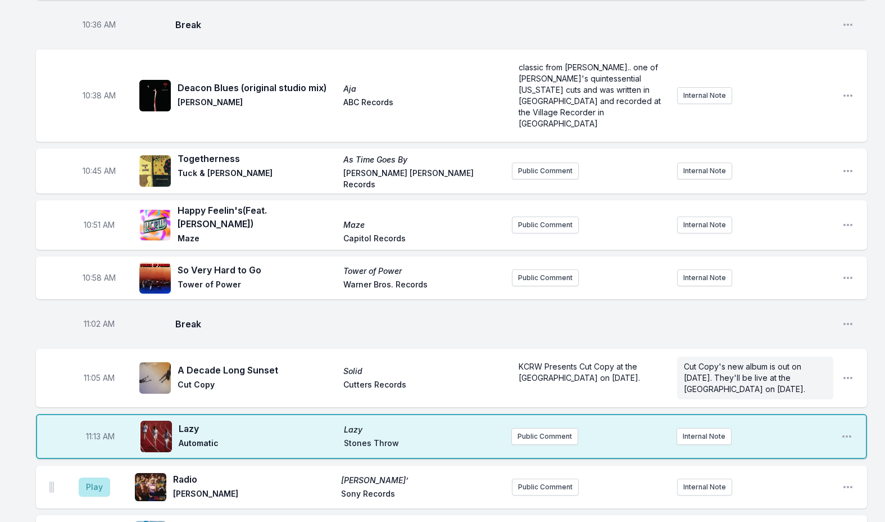
scroll to position [1353, 0]
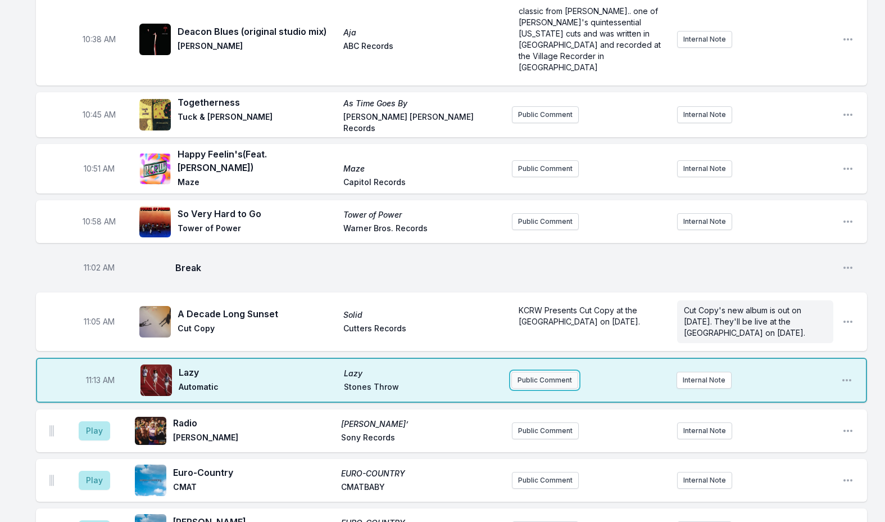
click at [539, 372] on button "Public Comment" at bounding box center [544, 380] width 67 height 17
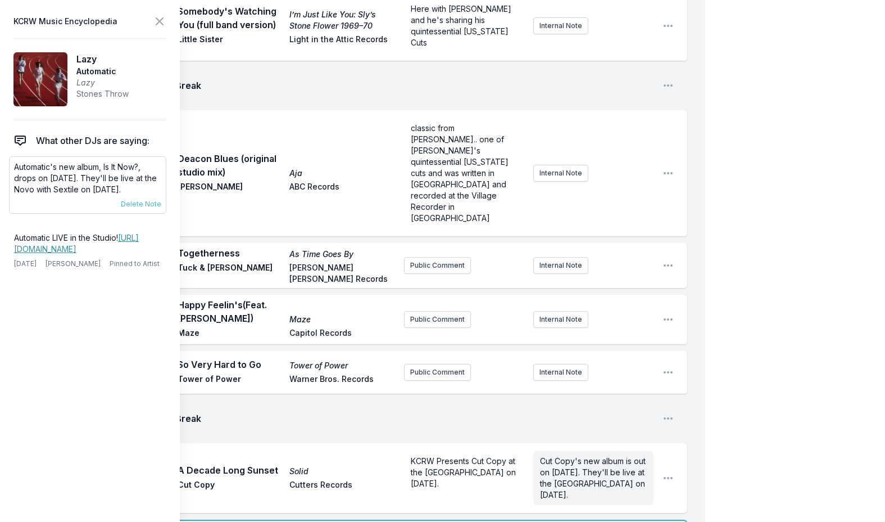
click at [63, 174] on p "Automatic's new album, Is It Now?, drops on [DATE]. They'll be live at the Novo…" at bounding box center [87, 178] width 147 height 34
click at [63, 175] on p "Automatic's new album, Is It Now?, drops on [DATE]. They'll be live at the Novo…" at bounding box center [87, 178] width 147 height 34
copy div "Automatic's new album, Is It Now?, drops on [DATE]. They'll be live at the Novo…"
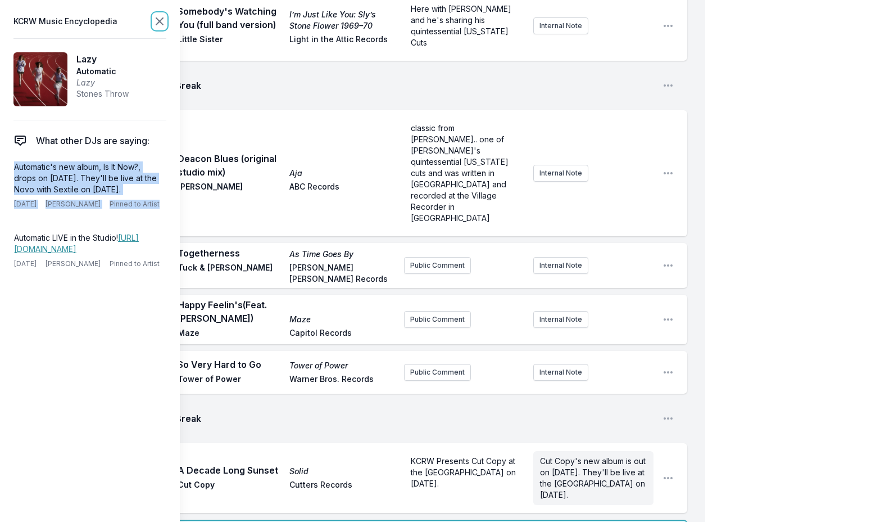
click at [160, 20] on icon at bounding box center [159, 21] width 13 height 13
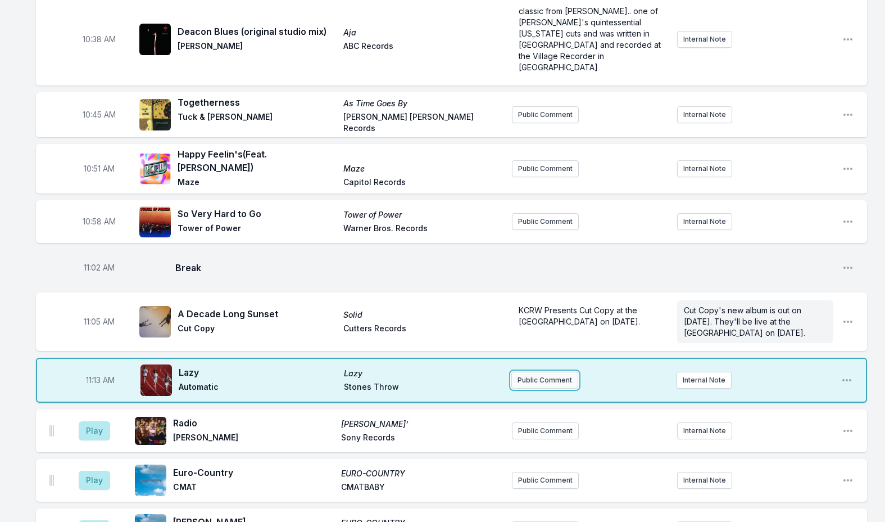
click at [551, 372] on button "Public Comment" at bounding box center [544, 380] width 67 height 17
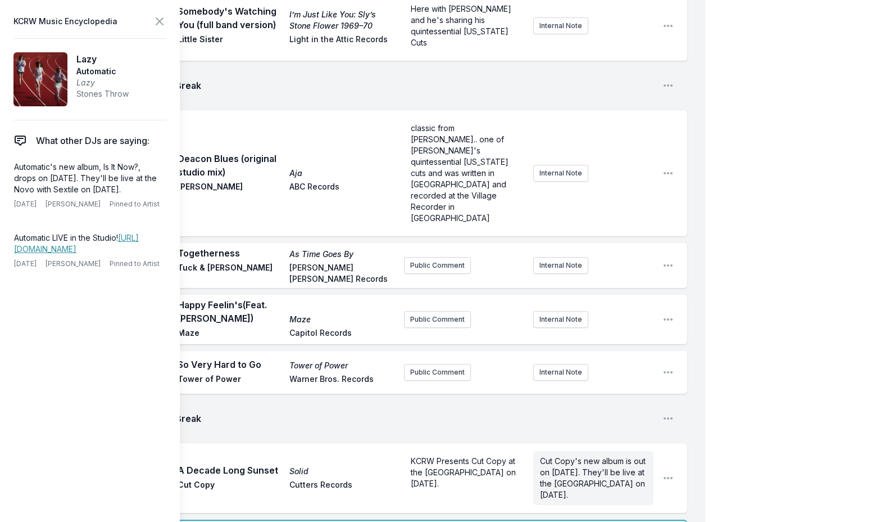
scroll to position [56, 0]
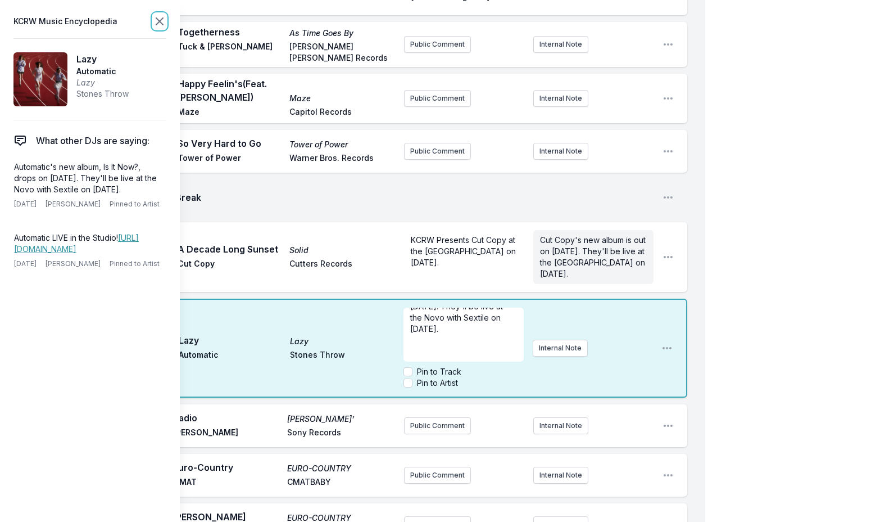
click at [158, 22] on icon at bounding box center [159, 21] width 7 height 7
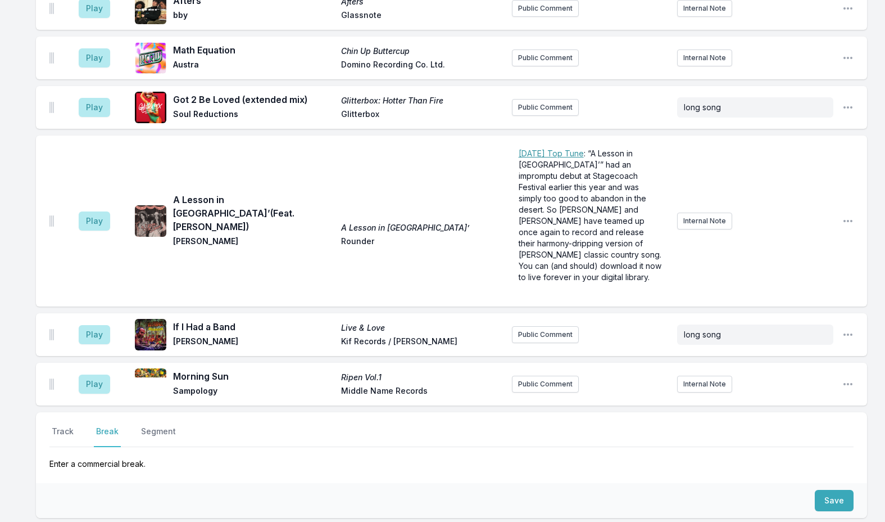
scroll to position [2244, 0]
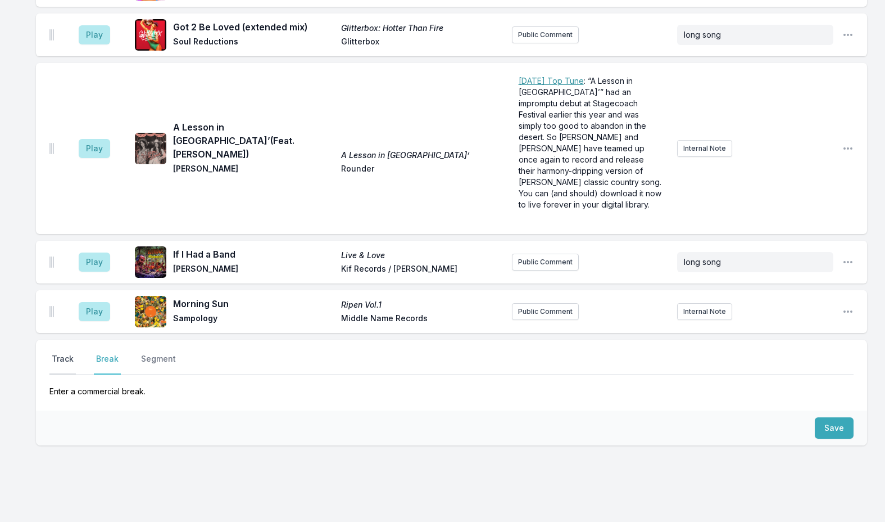
click at [69, 353] on button "Track" at bounding box center [62, 363] width 26 height 21
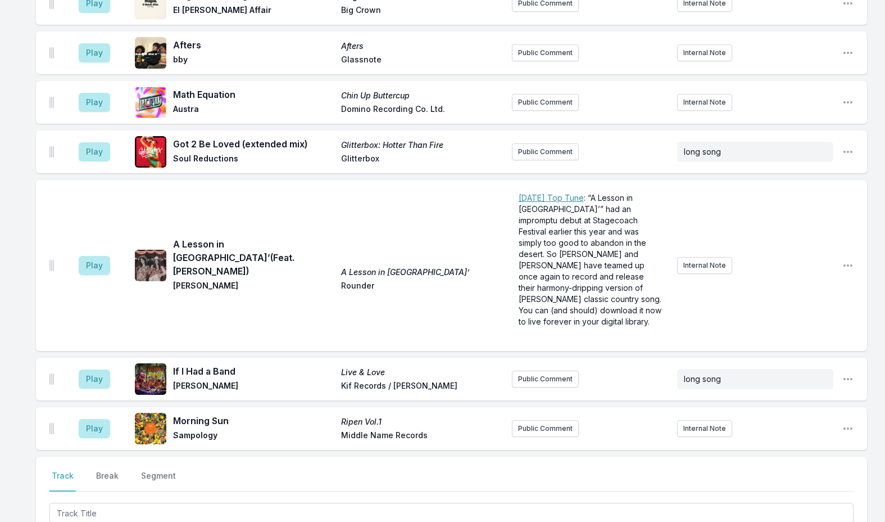
scroll to position [2356, 0]
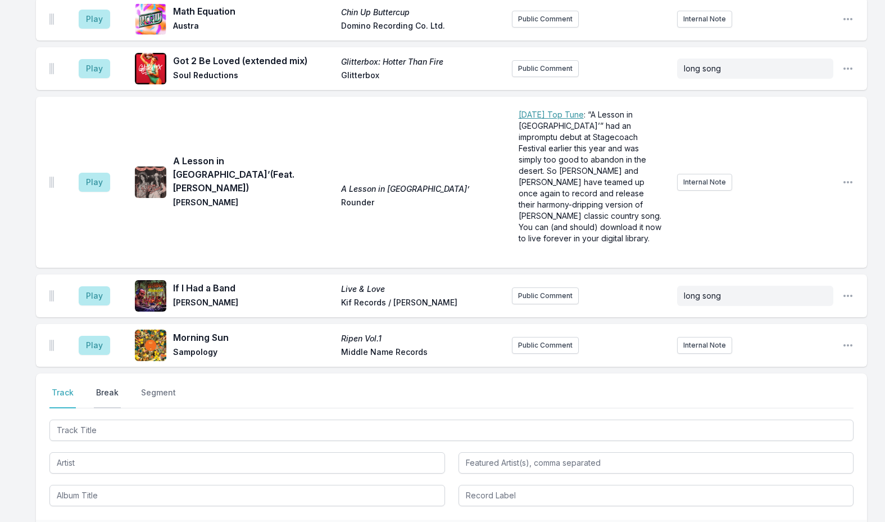
click at [117, 387] on button "Break" at bounding box center [107, 397] width 27 height 21
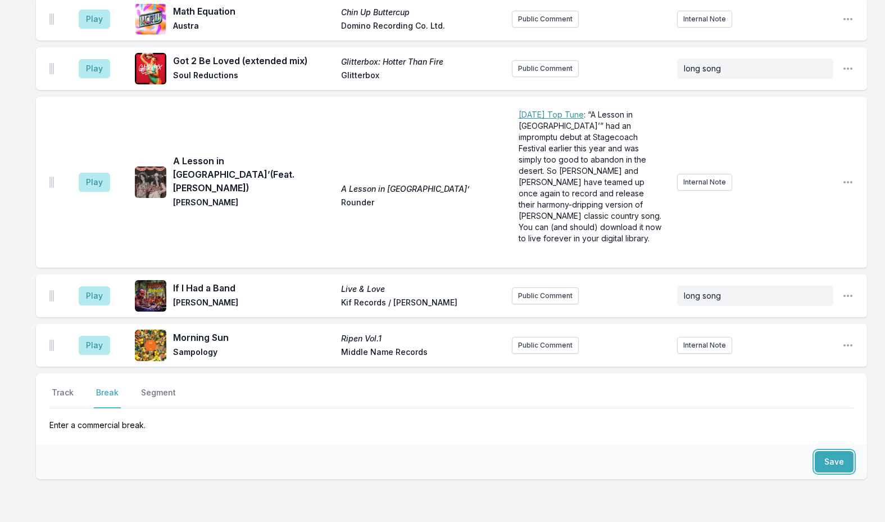
drag, startPoint x: 837, startPoint y: 427, endPoint x: 777, endPoint y: 420, distance: 60.0
click at [835, 451] on button "Save" at bounding box center [834, 461] width 39 height 21
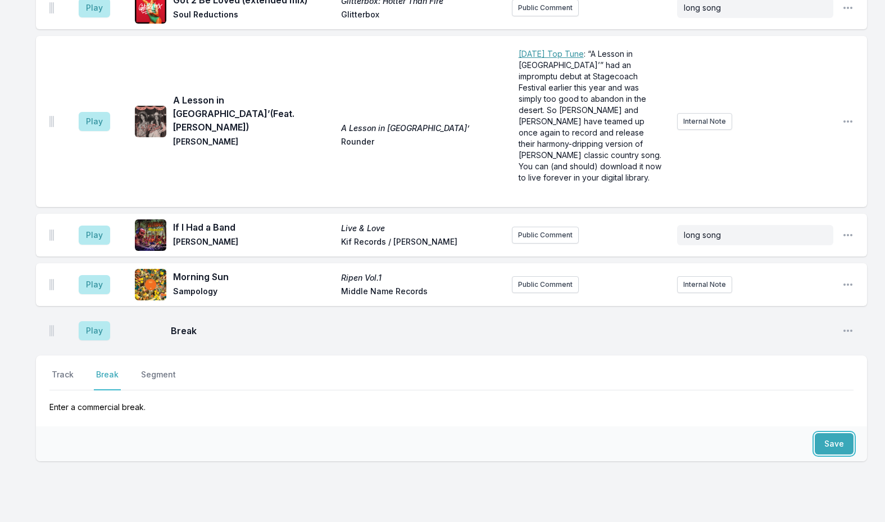
scroll to position [2421, 0]
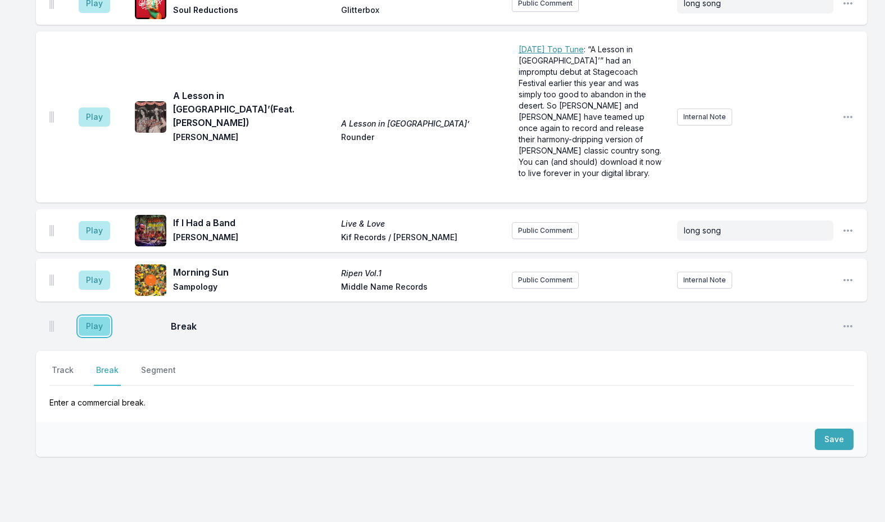
click at [98, 316] on button "Play" at bounding box center [94, 325] width 31 height 19
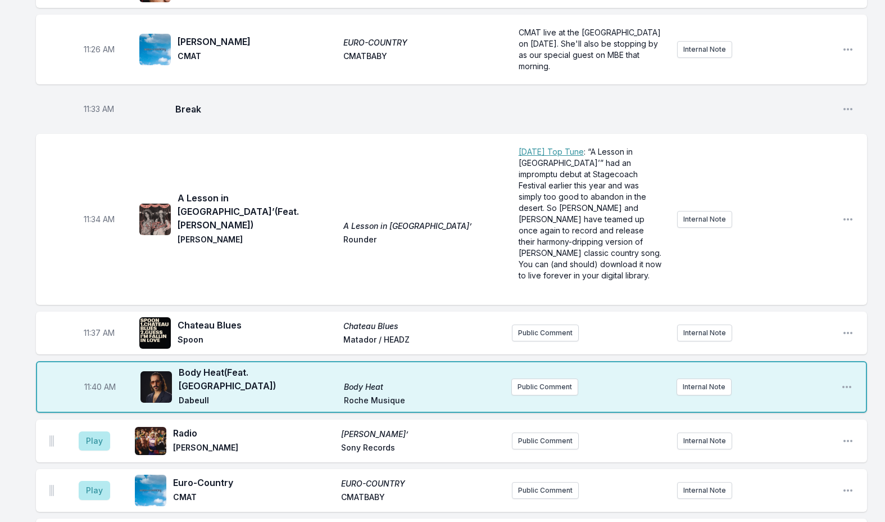
scroll to position [2084, 0]
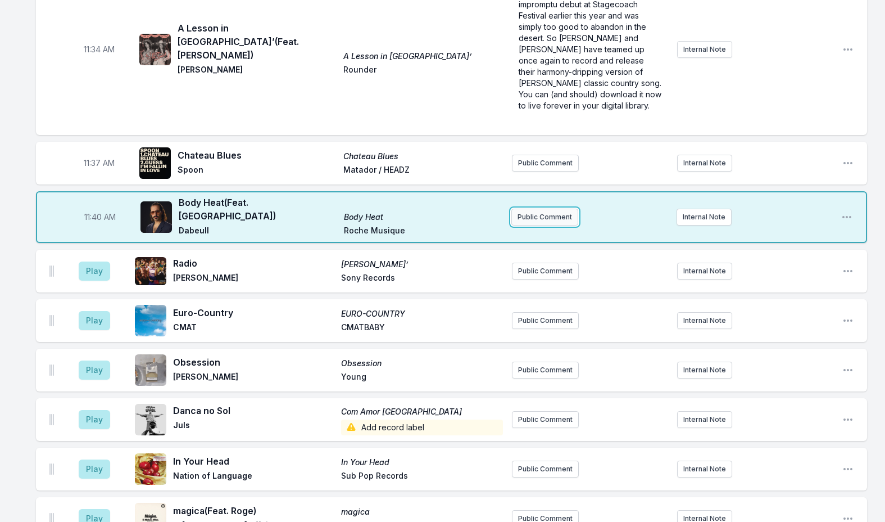
click at [535, 209] on button "Public Comment" at bounding box center [544, 217] width 67 height 17
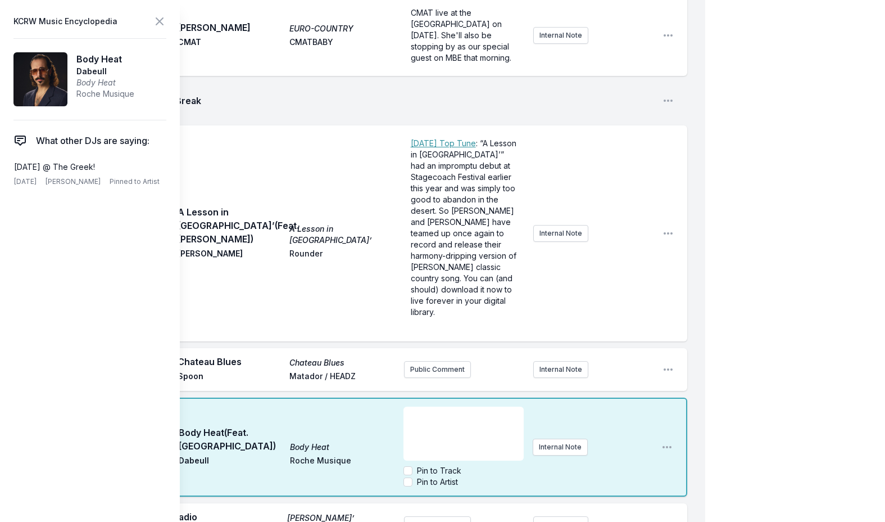
scroll to position [2140, 0]
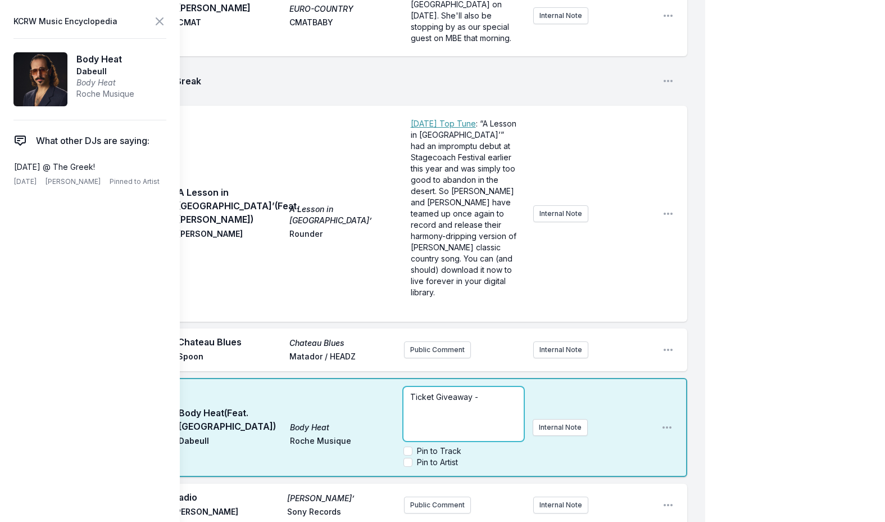
click at [481, 391] on p "Ticket Giveaway -" at bounding box center [463, 396] width 106 height 11
drag, startPoint x: 473, startPoint y: 307, endPoint x: 343, endPoint y: 307, distance: 129.3
click at [343, 378] on div "11:40 AM Body Heat (Feat. Holybrune) Body Heat Dabeull Roche Musique Ticket Giv…" at bounding box center [361, 427] width 651 height 99
click at [501, 391] on p "﻿ Ticket Giveaway -" at bounding box center [463, 396] width 106 height 11
click at [489, 391] on p "﻿ Ticket Giveaway -" at bounding box center [463, 396] width 106 height 11
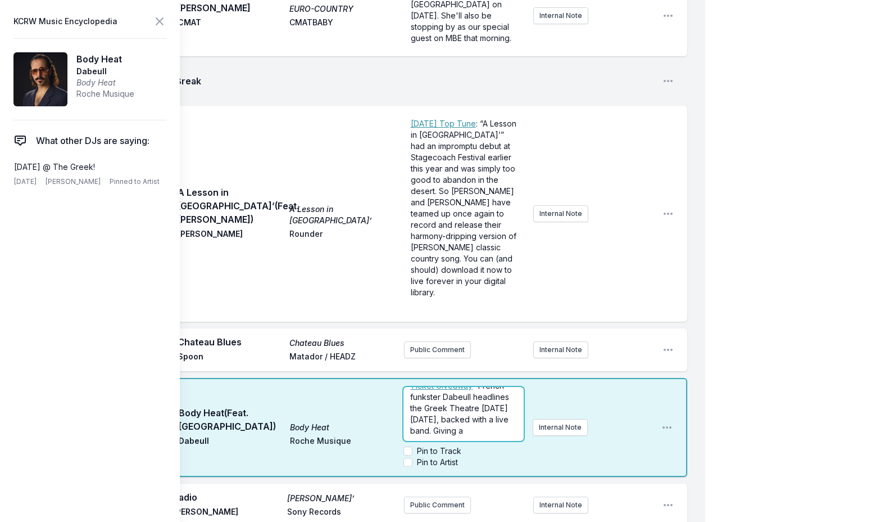
scroll to position [28, 0]
click at [156, 22] on icon at bounding box center [159, 21] width 13 height 13
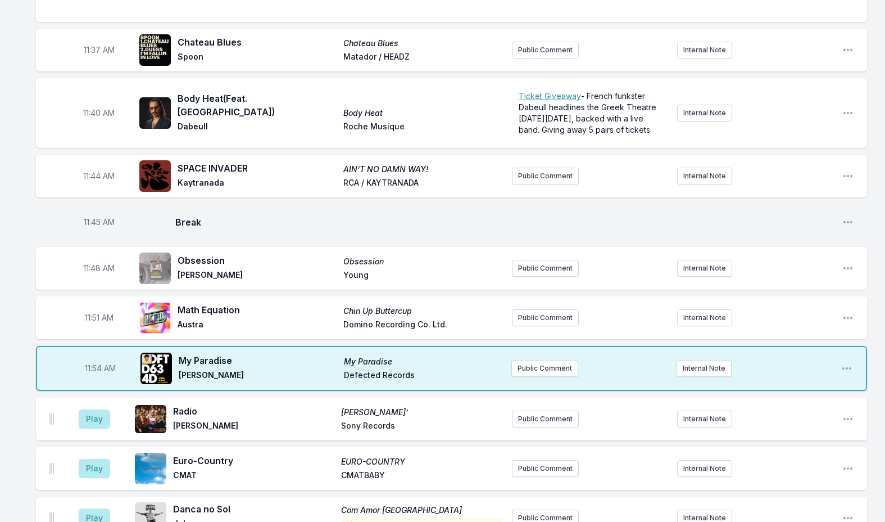
scroll to position [2196, 0]
click at [850, 312] on icon "Open playlist item options" at bounding box center [847, 317] width 11 height 11
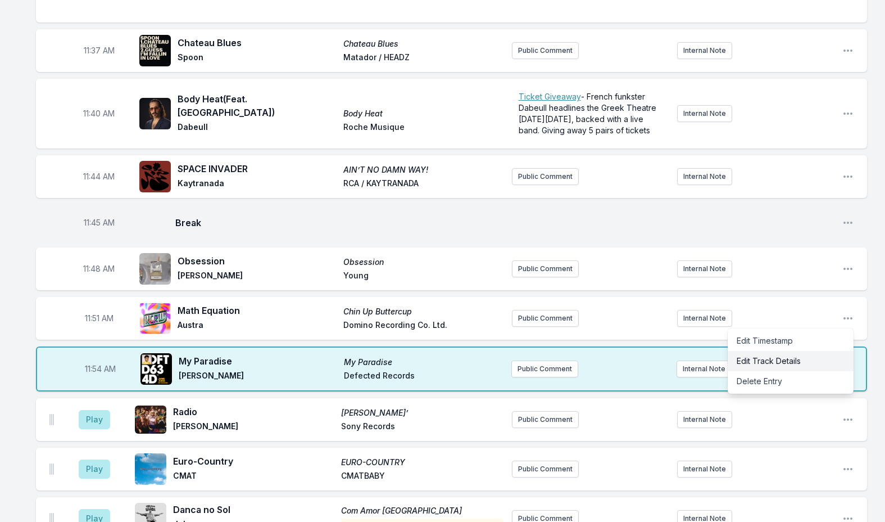
click at [764, 351] on button "Edit Track Details" at bounding box center [791, 361] width 126 height 20
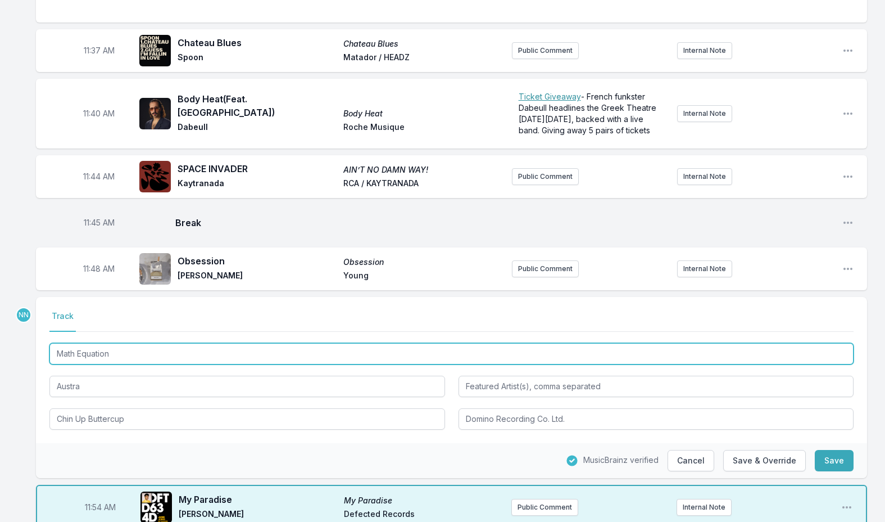
click at [89, 343] on input "Math Equation" at bounding box center [451, 353] width 804 height 21
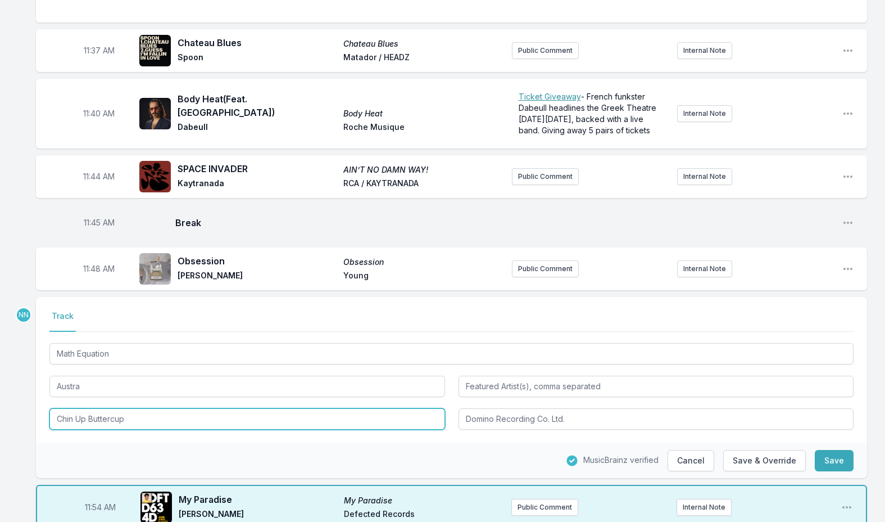
click at [110, 408] on input "Chin Up Buttercup" at bounding box center [247, 418] width 396 height 21
paste input "Math Equation"
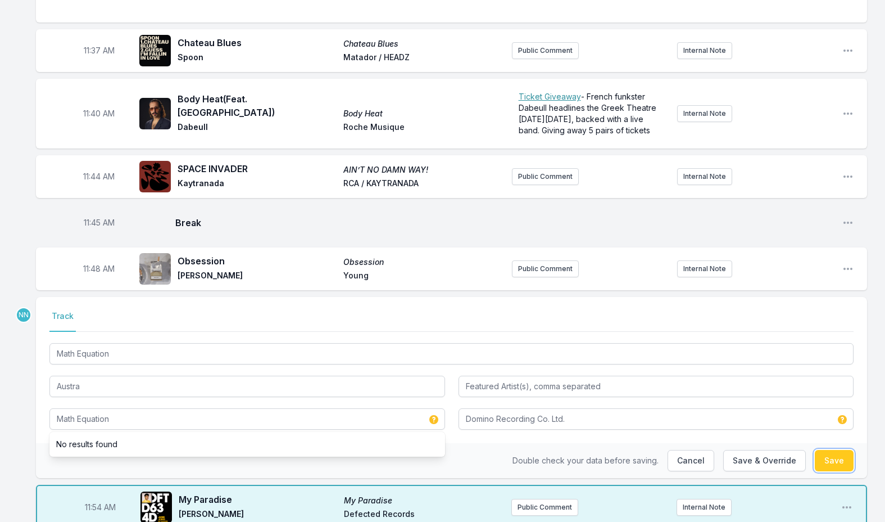
click at [837, 450] on button "Save" at bounding box center [834, 460] width 39 height 21
type input "Chin Up Buttercup"
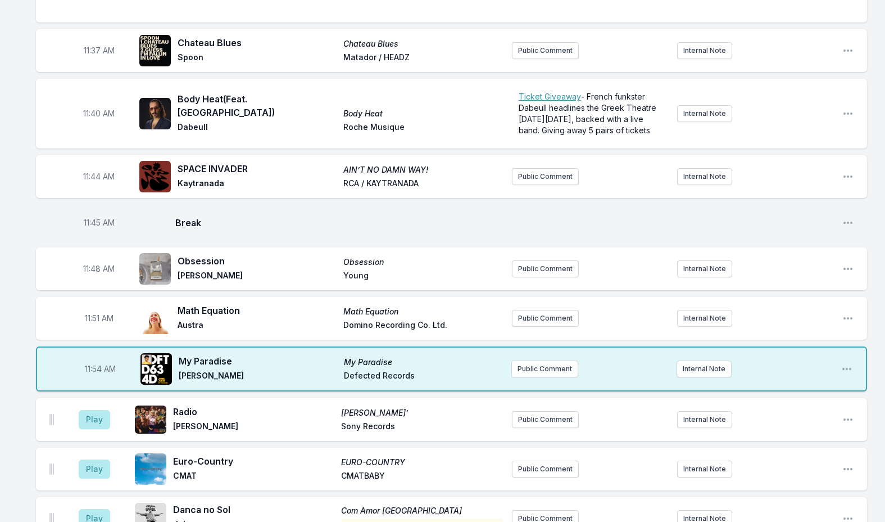
scroll to position [2253, 0]
